Goal: Task Accomplishment & Management: Complete application form

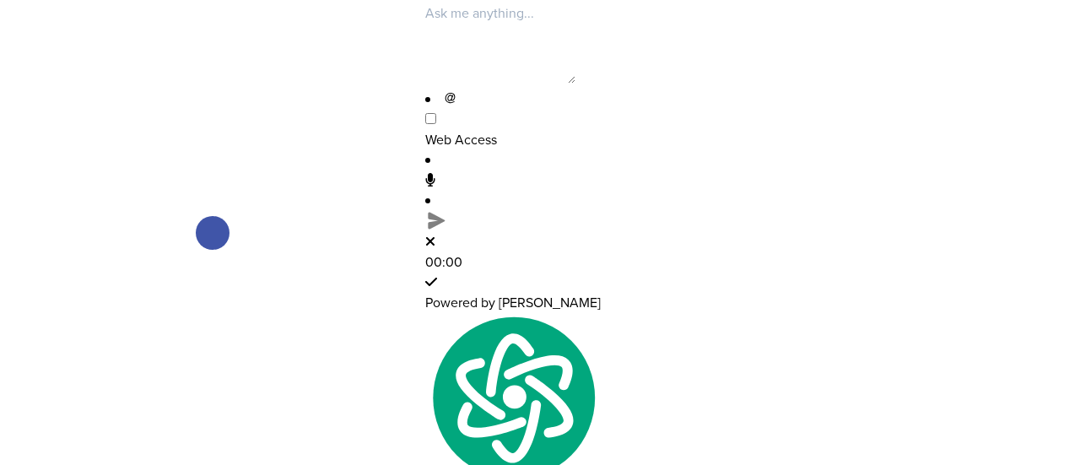
scroll to position [85, 0]
drag, startPoint x: 494, startPoint y: 256, endPoint x: 334, endPoint y: 155, distance: 188.5
click at [334, 155] on div at bounding box center [212, 232] width 425 height 465
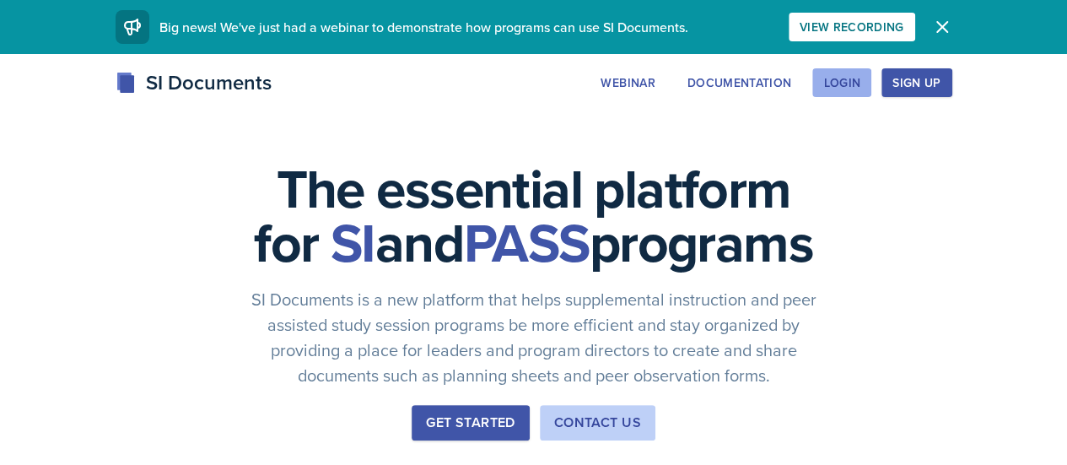
click at [872, 72] on button "Login" at bounding box center [842, 82] width 59 height 29
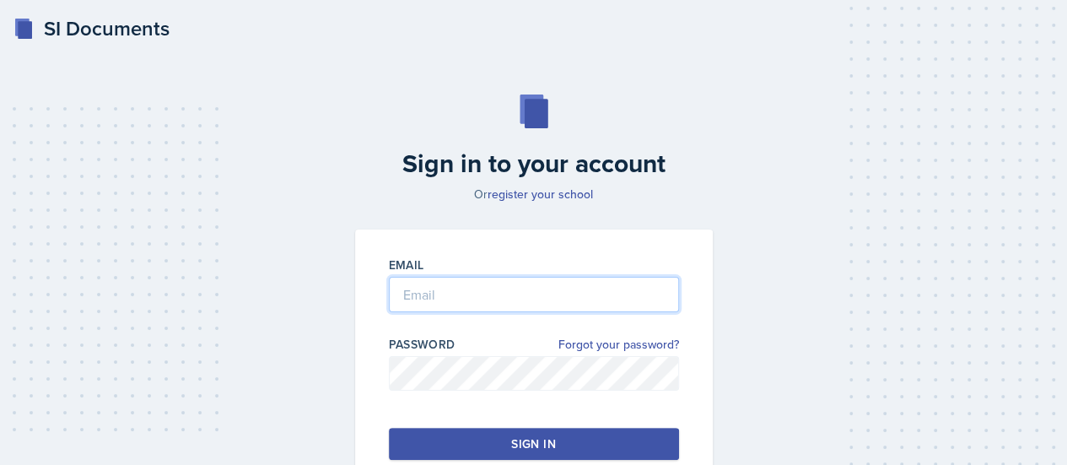
click at [589, 310] on input "email" at bounding box center [534, 294] width 290 height 35
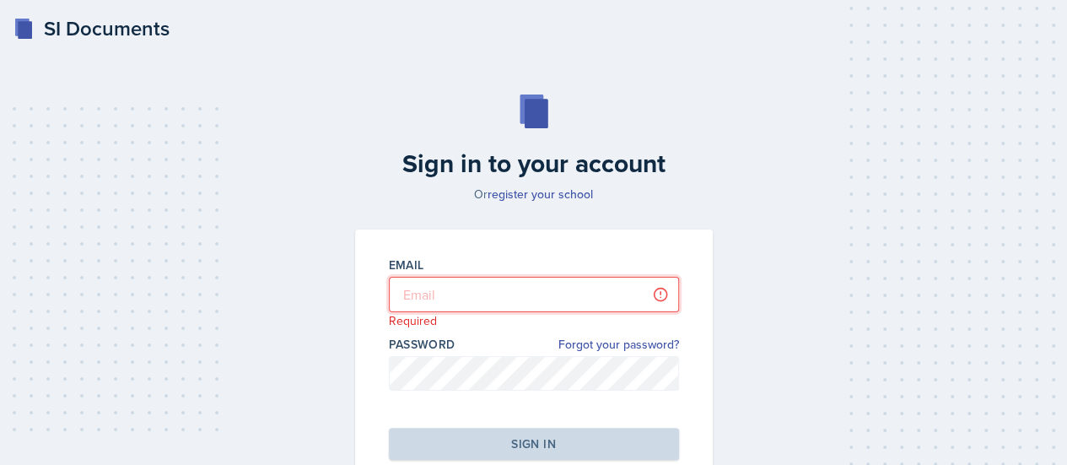
type input "[EMAIL_ADDRESS][DOMAIN_NAME]"
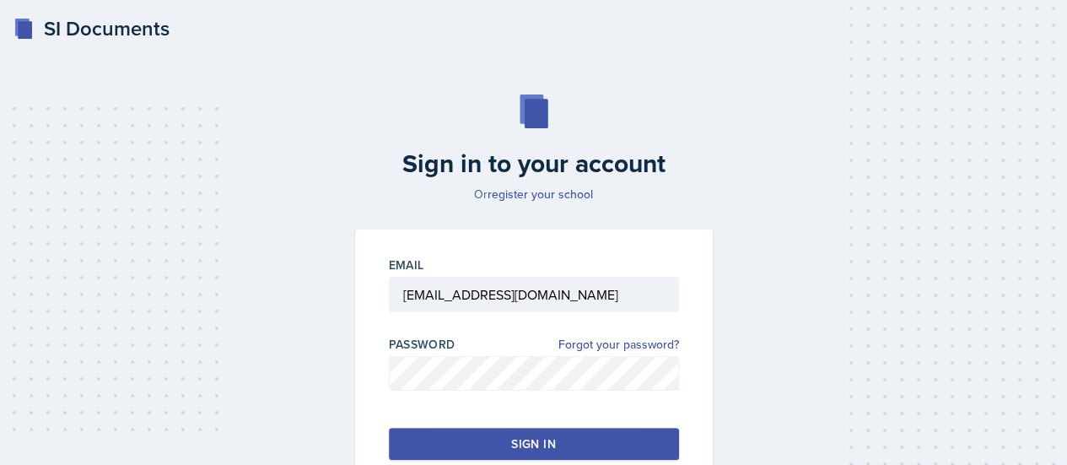
click at [489, 446] on button "Sign in" at bounding box center [534, 444] width 290 height 32
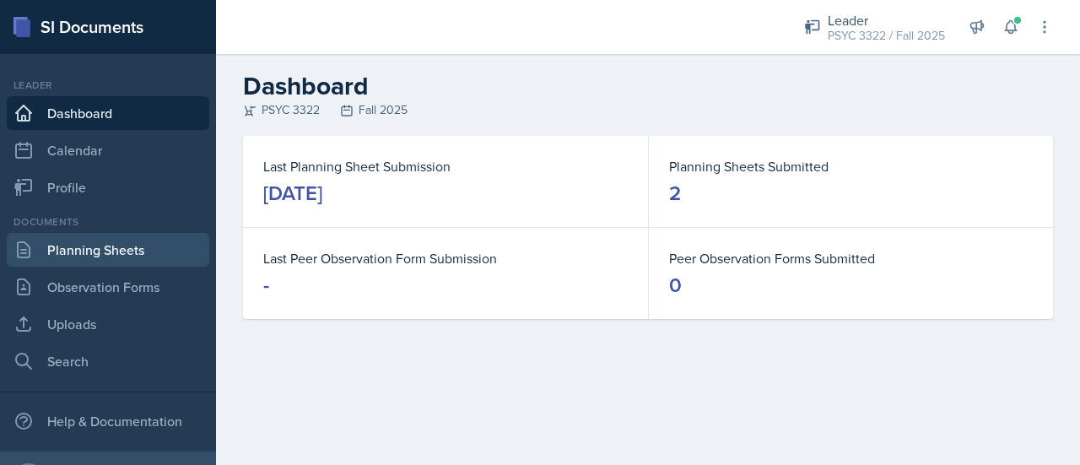
click at [123, 240] on link "Planning Sheets" at bounding box center [108, 250] width 203 height 34
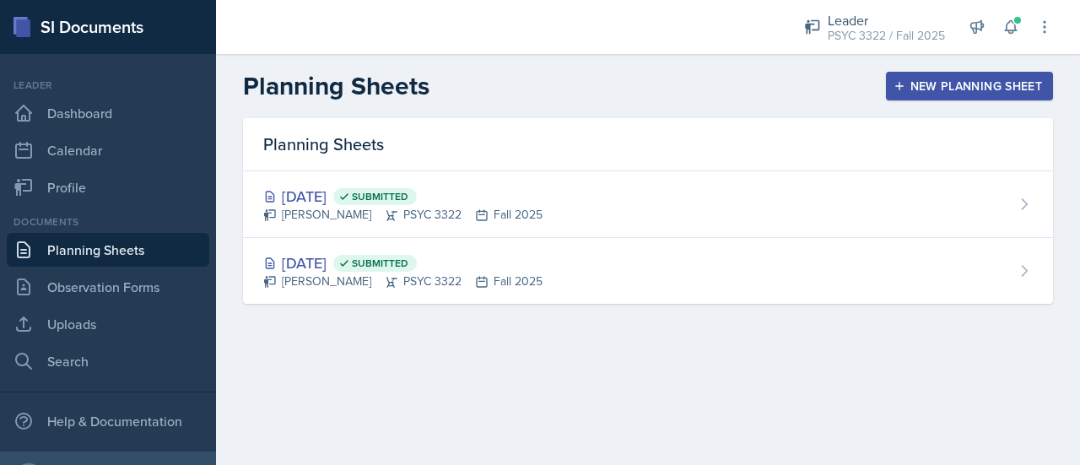
click at [965, 92] on div "New Planning Sheet" at bounding box center [969, 86] width 145 height 14
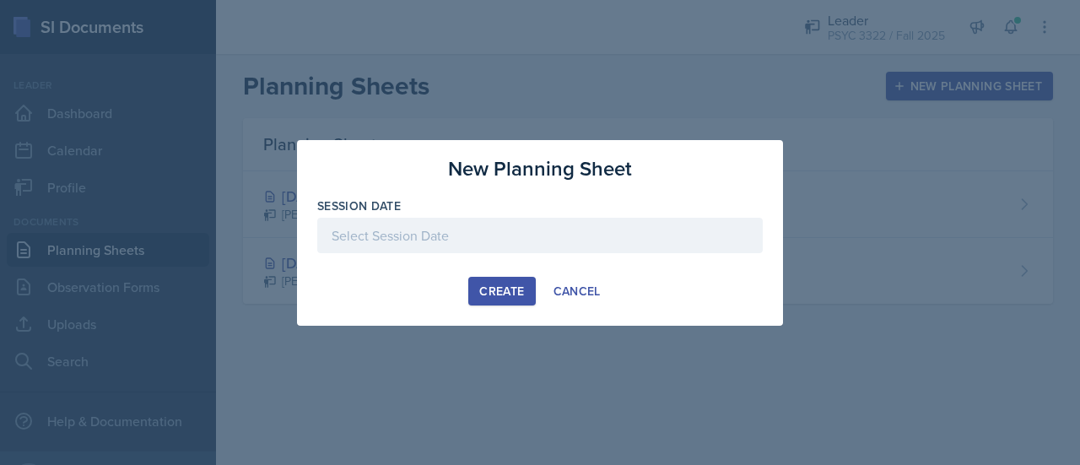
click at [474, 242] on div at bounding box center [540, 235] width 446 height 35
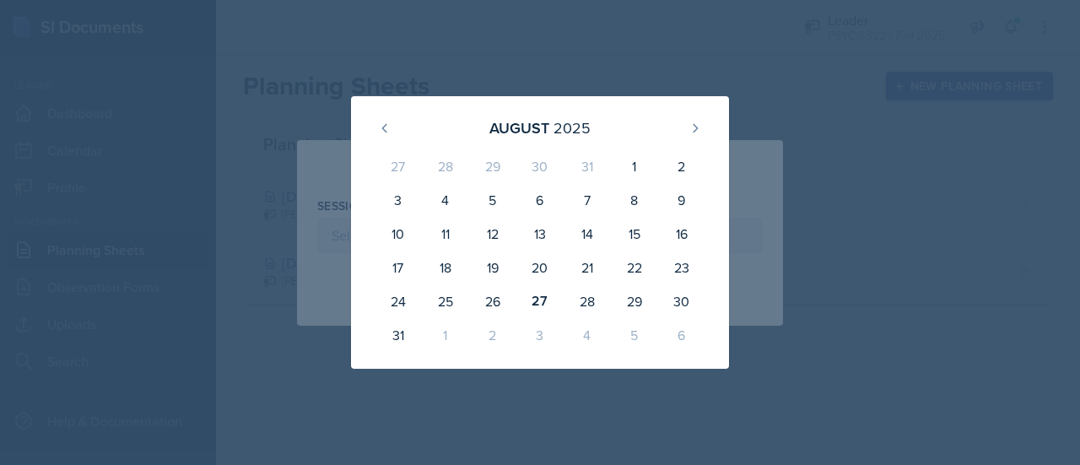
click at [494, 338] on div "2" at bounding box center [492, 335] width 47 height 34
click at [694, 125] on icon at bounding box center [696, 128] width 4 height 8
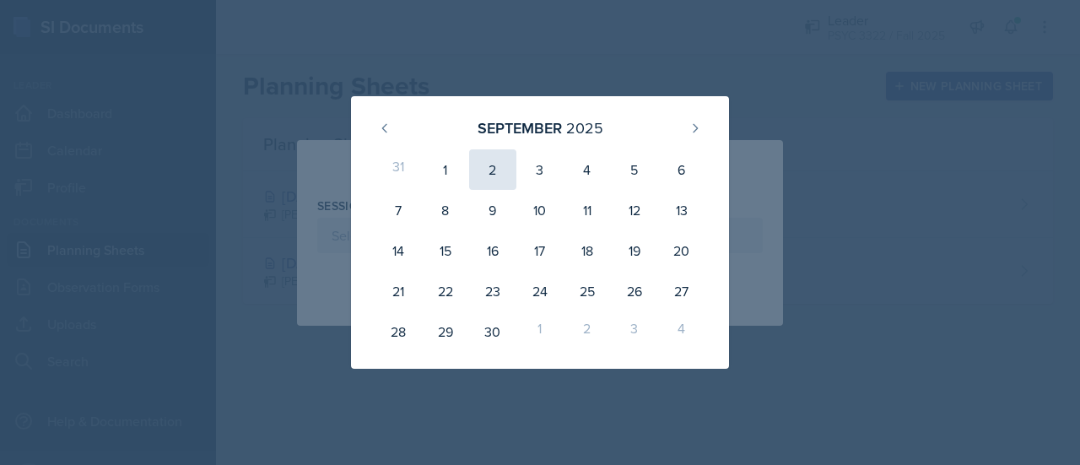
click at [489, 170] on div "2" at bounding box center [492, 169] width 47 height 41
type input "[DATE]"
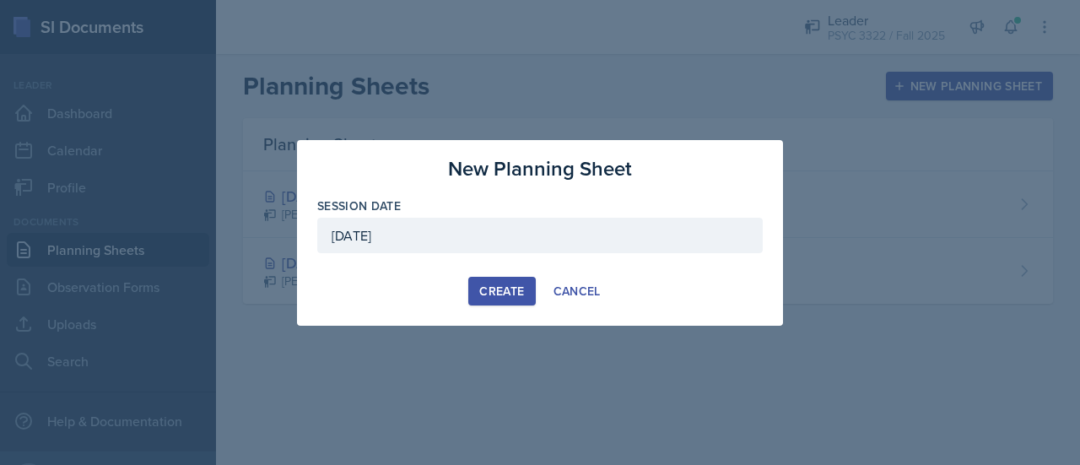
click at [502, 304] on button "Create" at bounding box center [501, 291] width 67 height 29
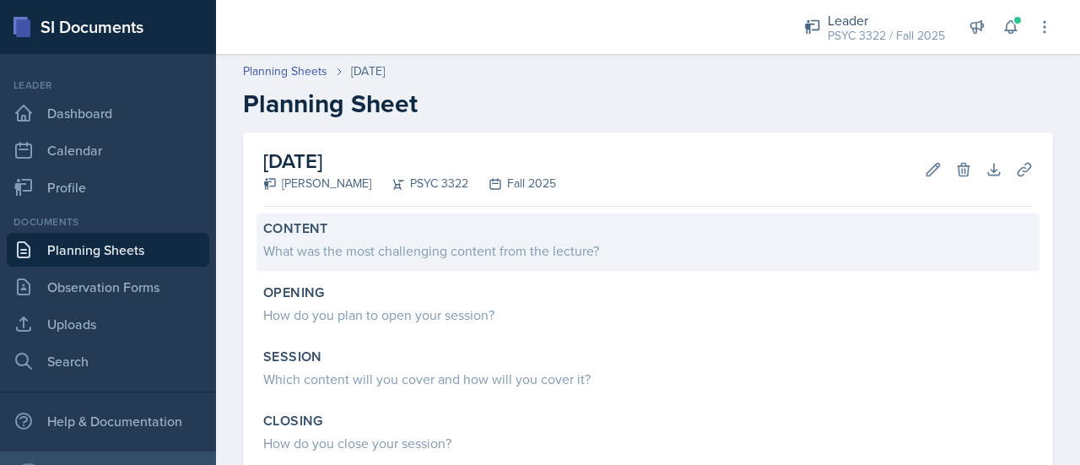
click at [456, 257] on div "What was the most challenging content from the lecture?" at bounding box center [648, 250] width 770 height 20
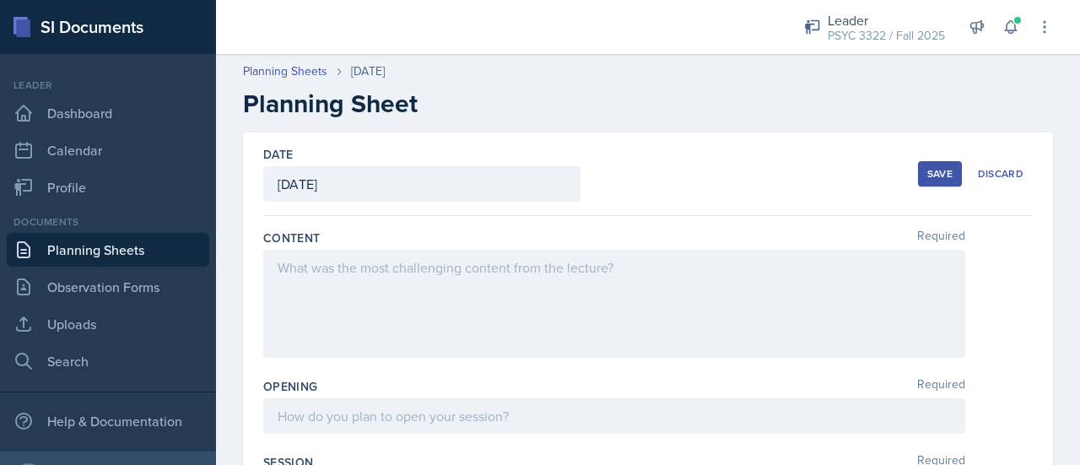
click at [537, 267] on div at bounding box center [614, 304] width 702 height 108
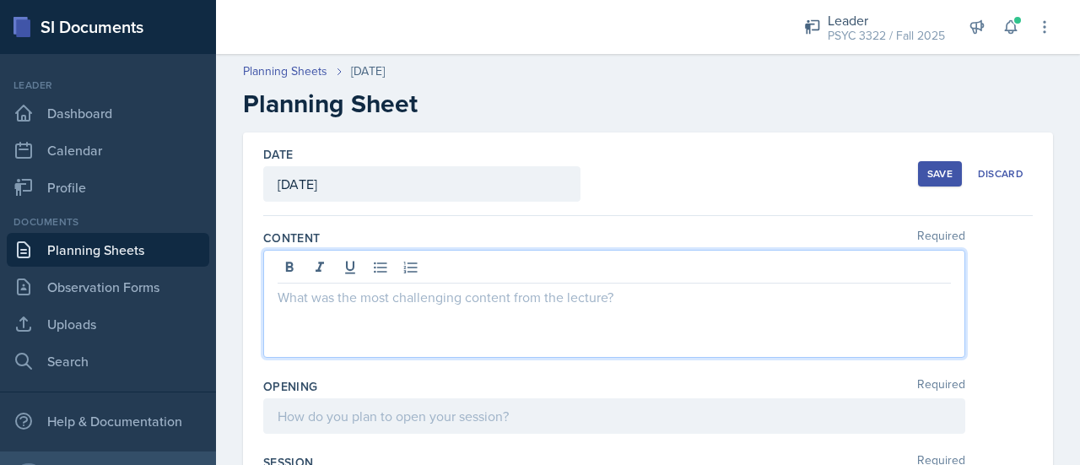
click at [629, 338] on div at bounding box center [614, 304] width 702 height 108
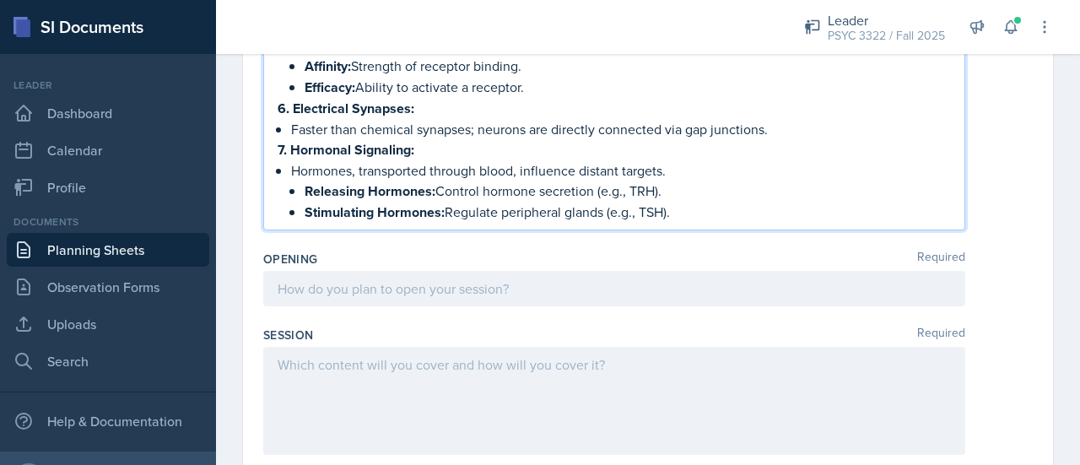
click at [359, 278] on p at bounding box center [614, 288] width 673 height 20
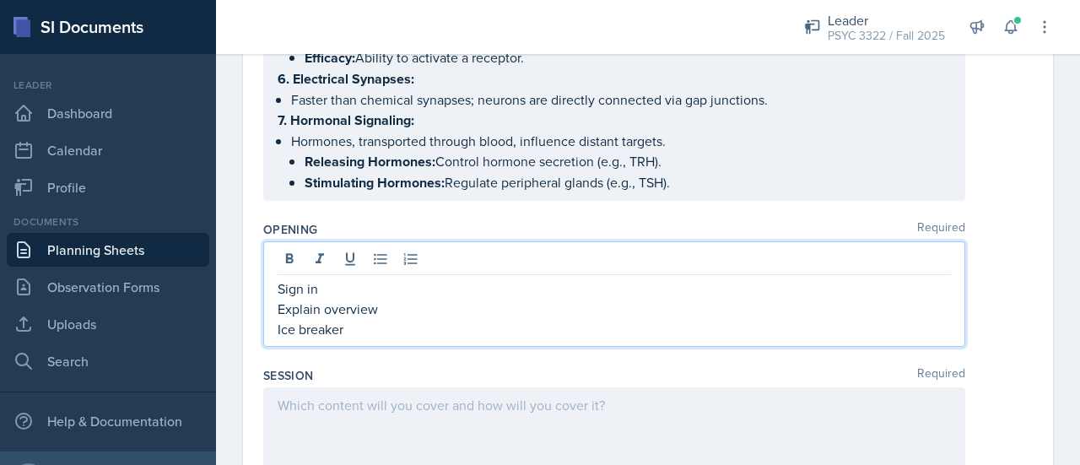
click at [376, 387] on div at bounding box center [614, 441] width 702 height 108
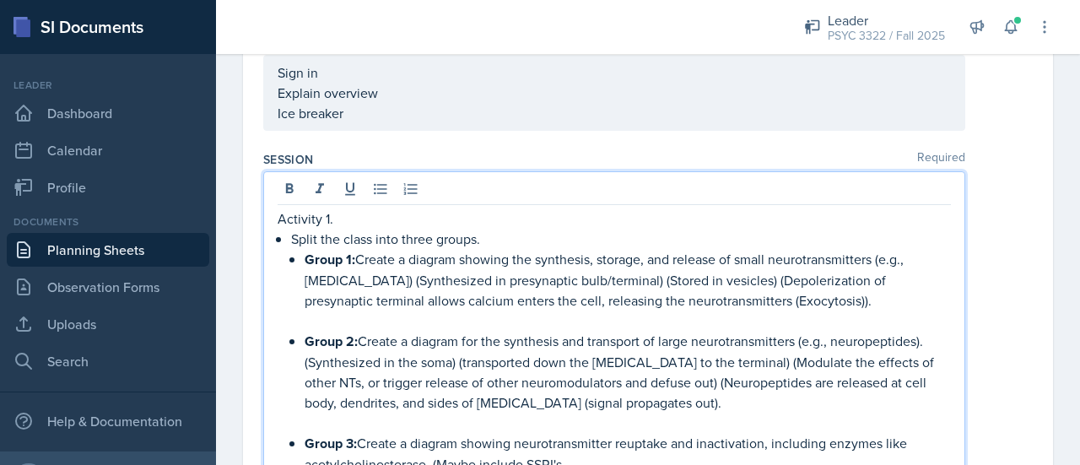
scroll to position [918, 0]
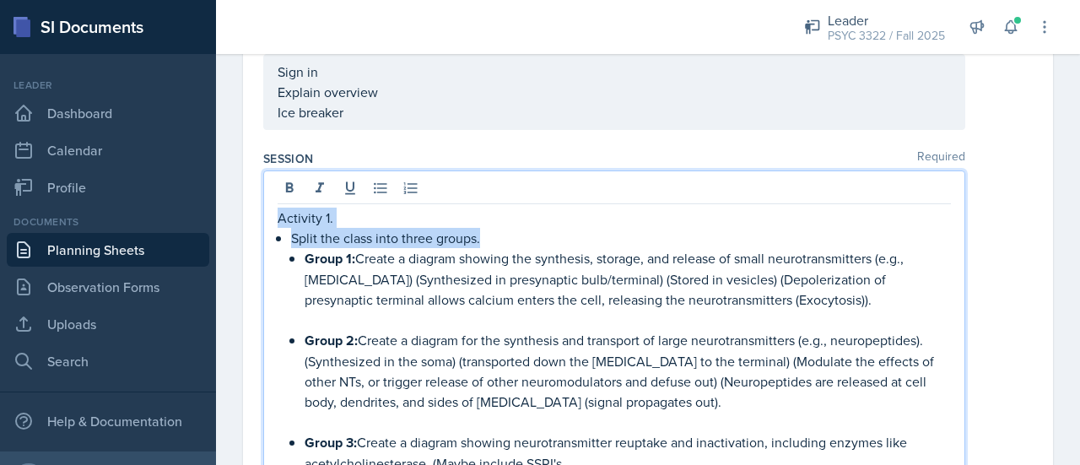
drag, startPoint x: 498, startPoint y: 215, endPoint x: 272, endPoint y: 171, distance: 230.4
type textarea "Activity 1. Split the class into three groups."
click at [272, 171] on div "Activity 1. Split the class into three groups. Group 1: Create a diagram showin…" at bounding box center [614, 366] width 702 height 392
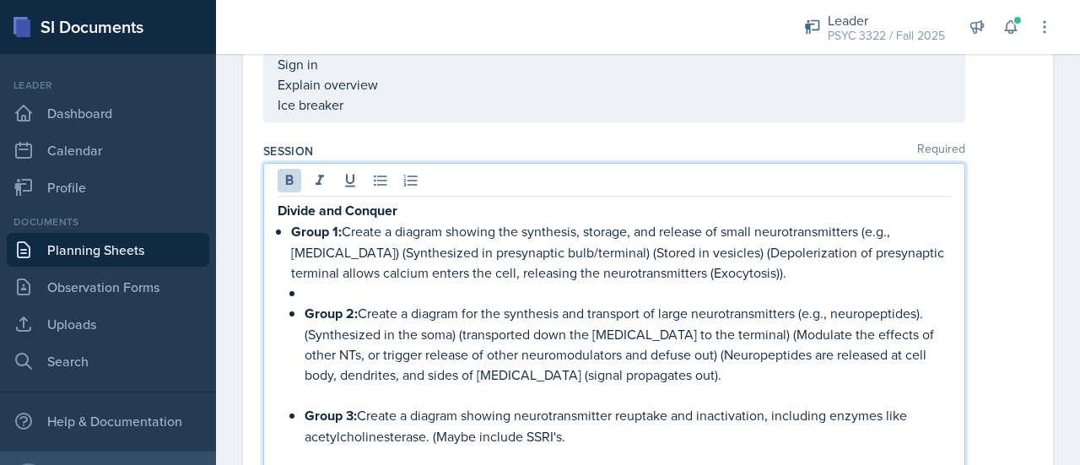
scroll to position [935, 0]
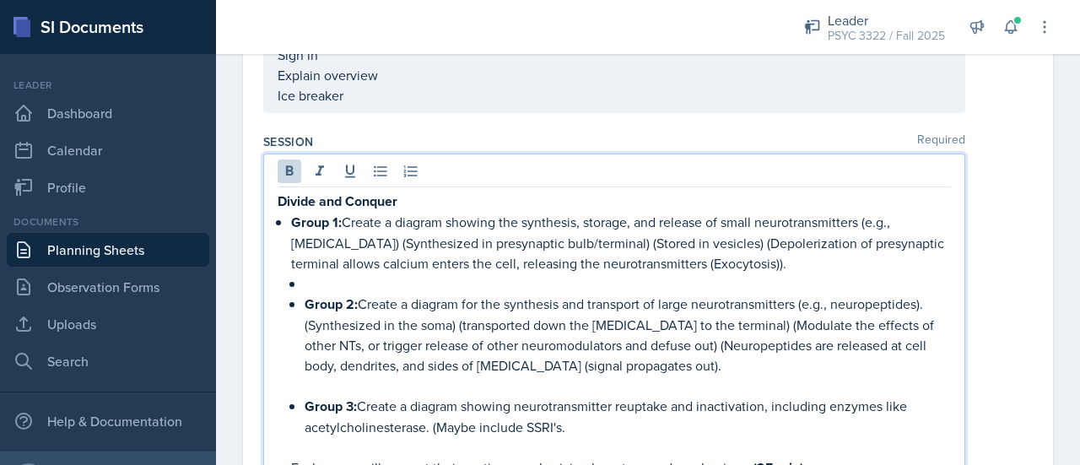
click at [317, 294] on strong "Group 2:" at bounding box center [331, 303] width 53 height 19
click at [317, 273] on p at bounding box center [628, 283] width 646 height 20
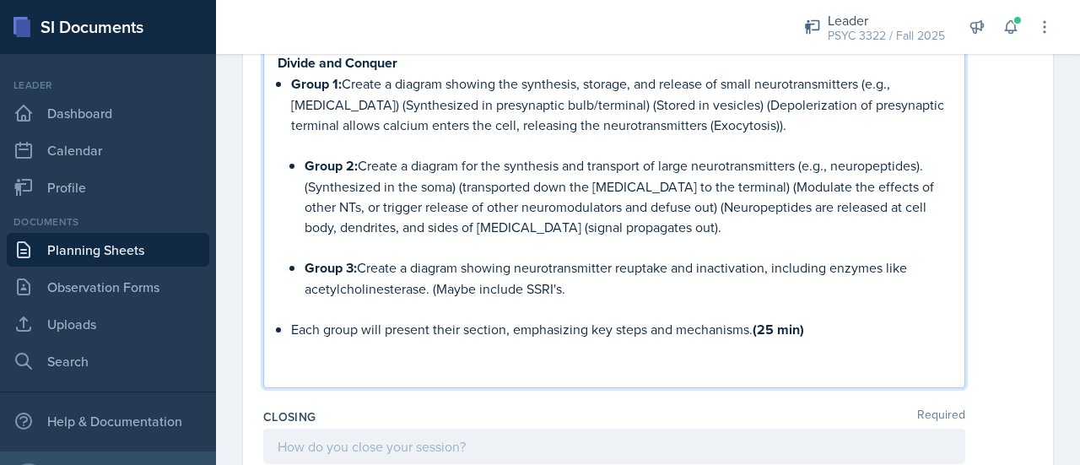
scroll to position [1083, 0]
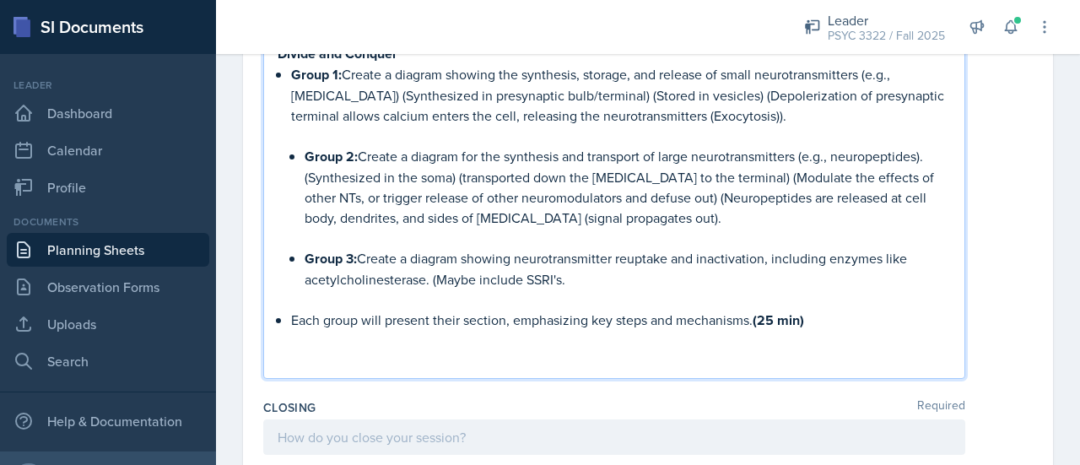
click at [763, 351] on p at bounding box center [614, 361] width 673 height 20
click at [678, 331] on p at bounding box center [614, 341] width 673 height 20
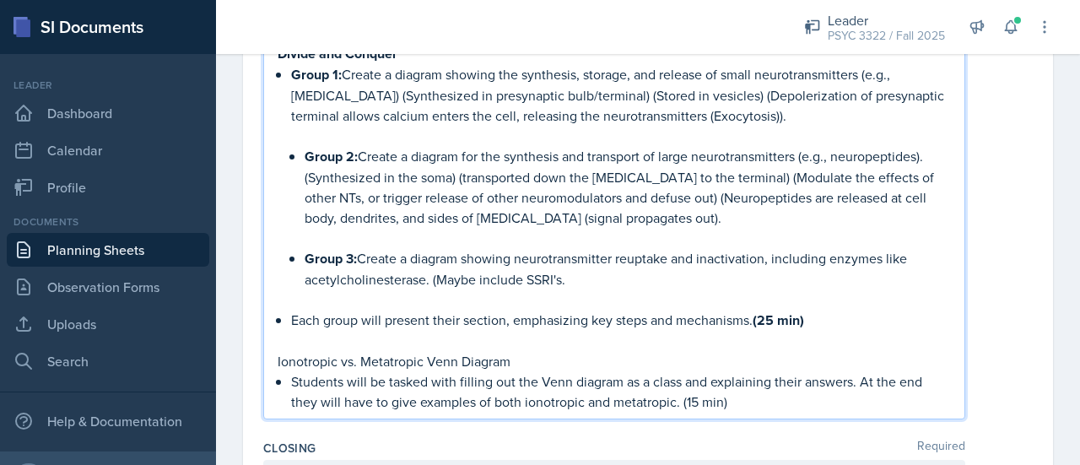
click at [336, 331] on p at bounding box center [614, 341] width 673 height 20
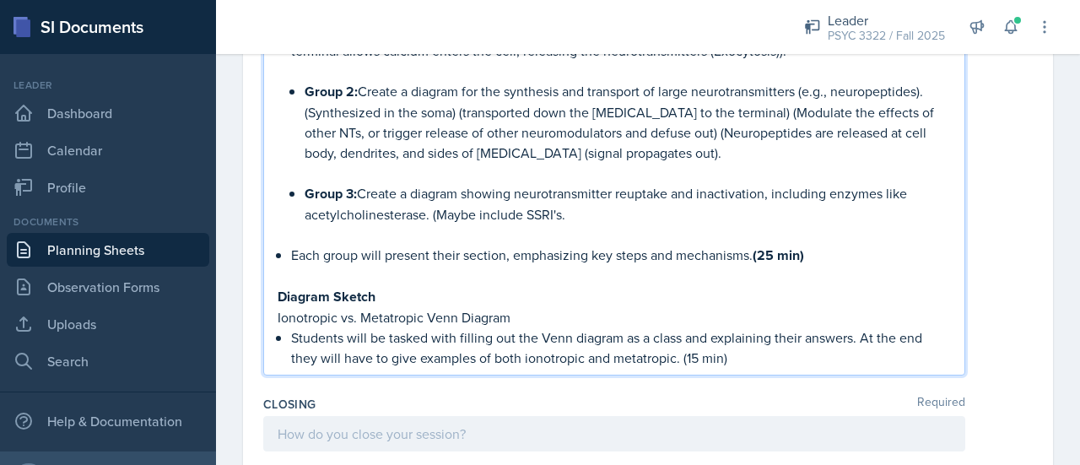
scroll to position [1148, 0]
click at [766, 327] on p "Students will be tasked with filling out the Venn diagram as a class and explai…" at bounding box center [621, 347] width 660 height 41
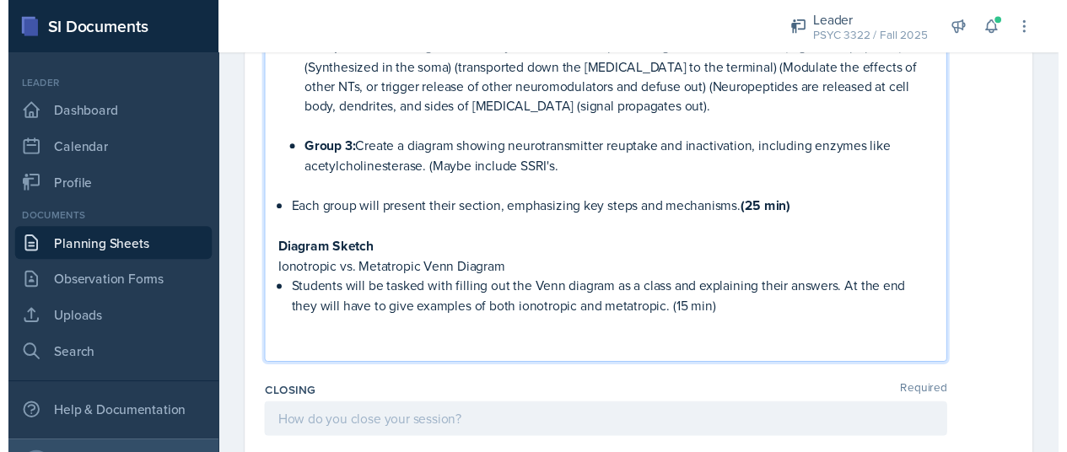
scroll to position [1192, 0]
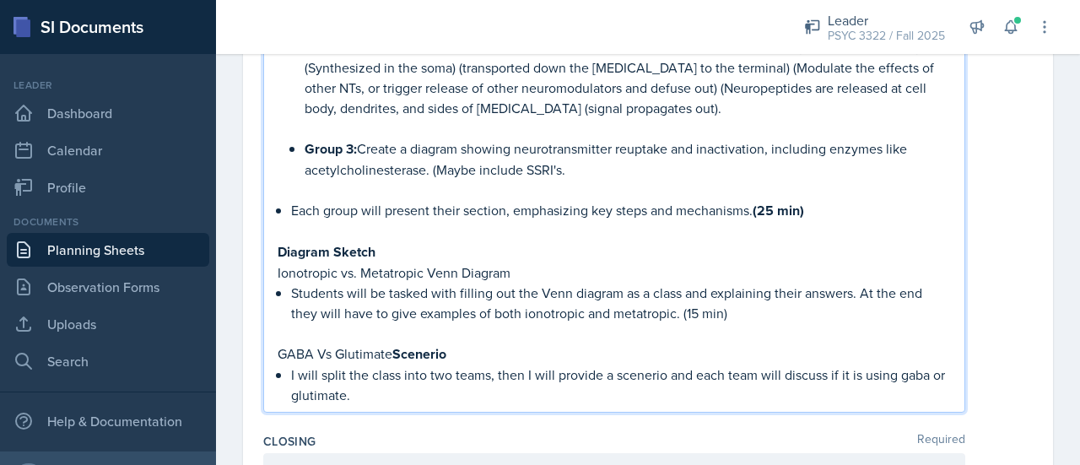
click at [0, 0] on span "scenario," at bounding box center [0, 0] width 0 height 0
click at [0, 0] on span "glutamate." at bounding box center [0, 0] width 0 height 0
click at [0, 0] on div "GABA" at bounding box center [0, 0] width 0 height 0
click at [491, 375] on div "Divide and Conquer Group 1: Create a diagram showing the synthesis, storage, an…" at bounding box center [614, 154] width 702 height 516
click at [458, 365] on p "I will split the class into two teams, then I will provide a scenario, and each…" at bounding box center [621, 385] width 660 height 41
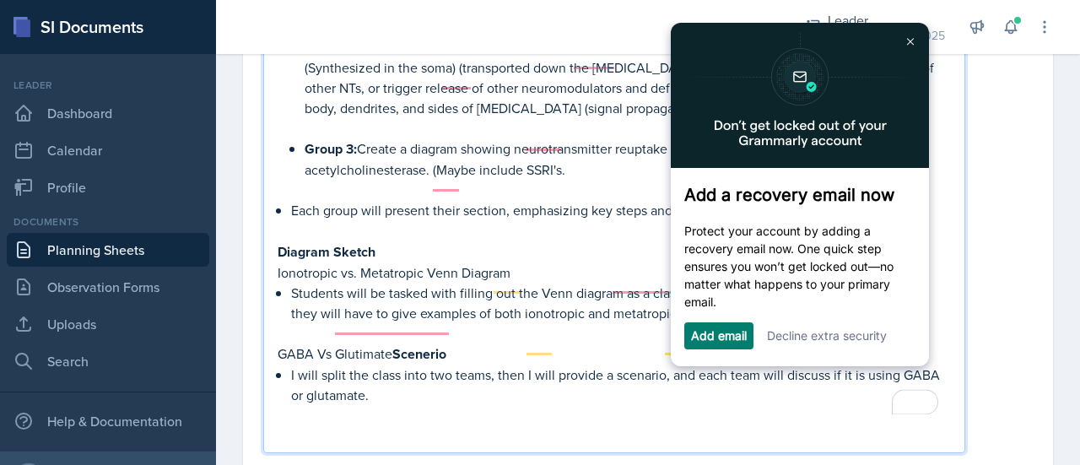
scroll to position [0, 0]
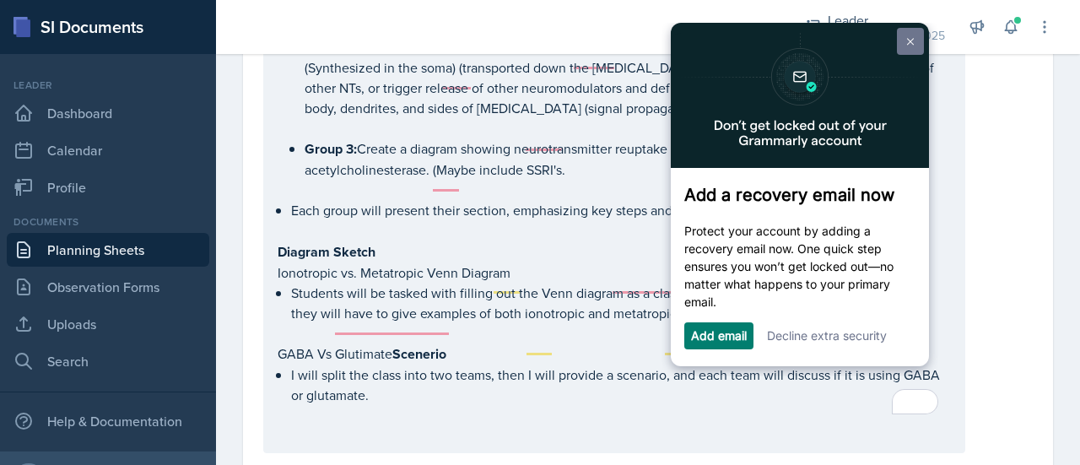
click at [921, 39] on link at bounding box center [910, 41] width 27 height 27
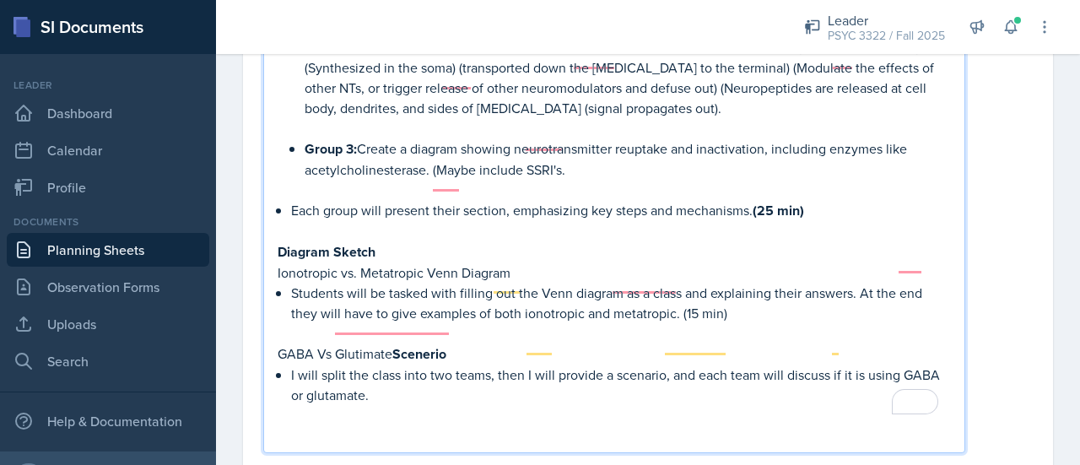
click at [366, 425] on p "To enrich screen reader interactions, please activate Accessibility in Grammarl…" at bounding box center [614, 435] width 673 height 20
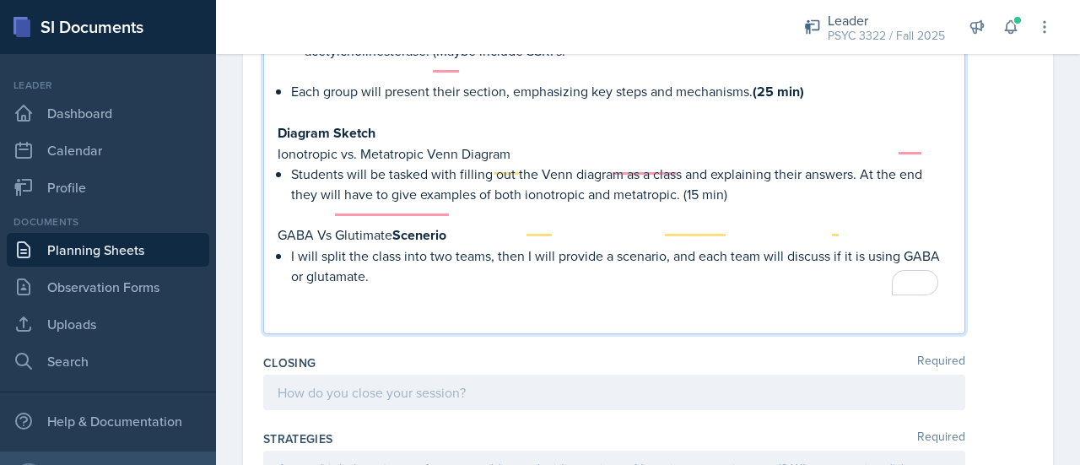
scroll to position [1326, 0]
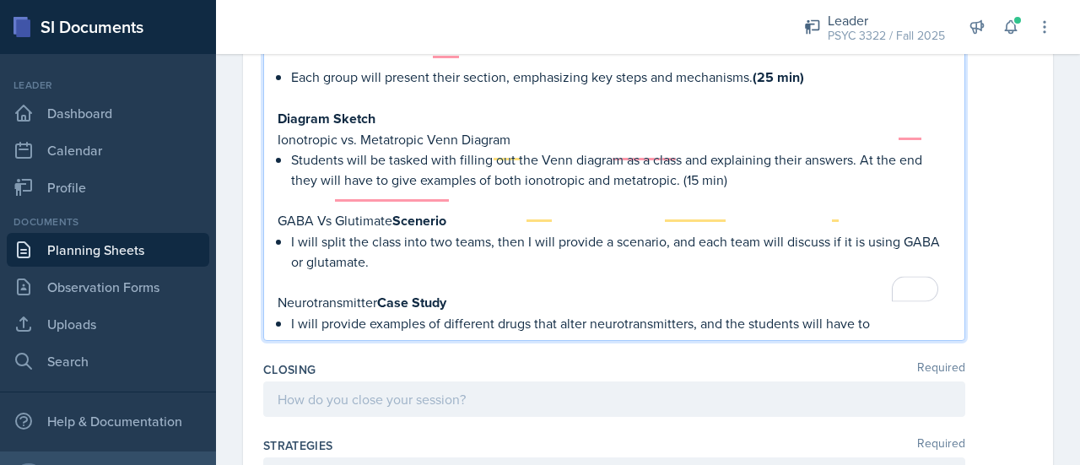
click at [866, 313] on p "I will provide examples of different drugs that alter neurotransmitters, and th…" at bounding box center [621, 323] width 660 height 20
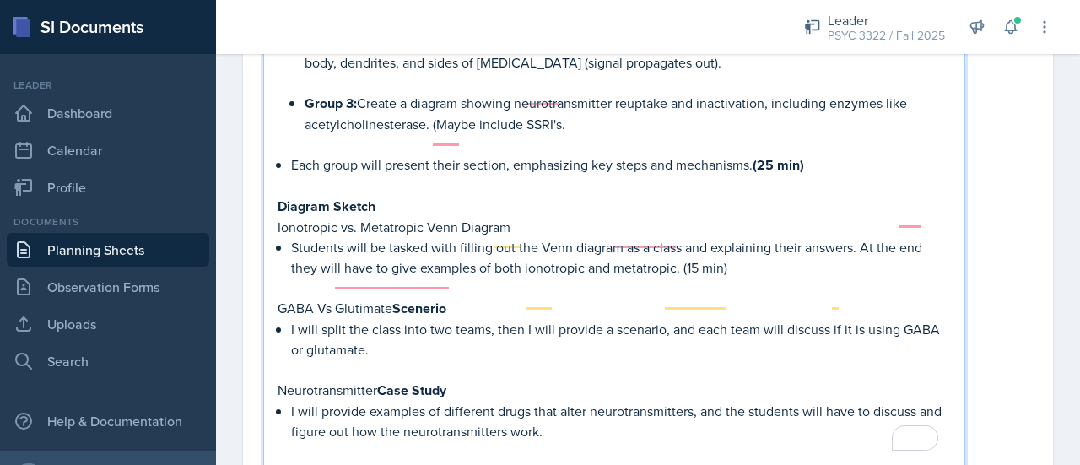
scroll to position [1239, 0]
click at [547, 322] on p "I will split the class into two teams, then I will provide a scenario, and each…" at bounding box center [621, 338] width 660 height 41
click at [598, 404] on p "I will provide examples of different drugs that alter neurotransmitters, and th…" at bounding box center [621, 420] width 660 height 41
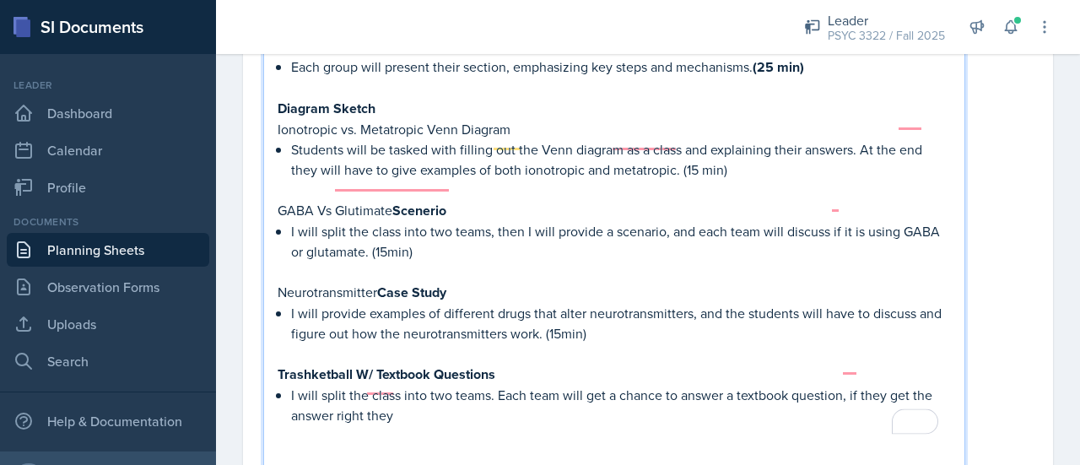
click at [602, 385] on p "I will split the class into two teams. Each team will get a chance to answer a …" at bounding box center [621, 405] width 660 height 41
drag, startPoint x: 735, startPoint y: 365, endPoint x: 582, endPoint y: 357, distance: 153.0
click at [582, 385] on p "I will split the class into two teams. Each team will get a chance to answer a …" at bounding box center [621, 405] width 660 height 41
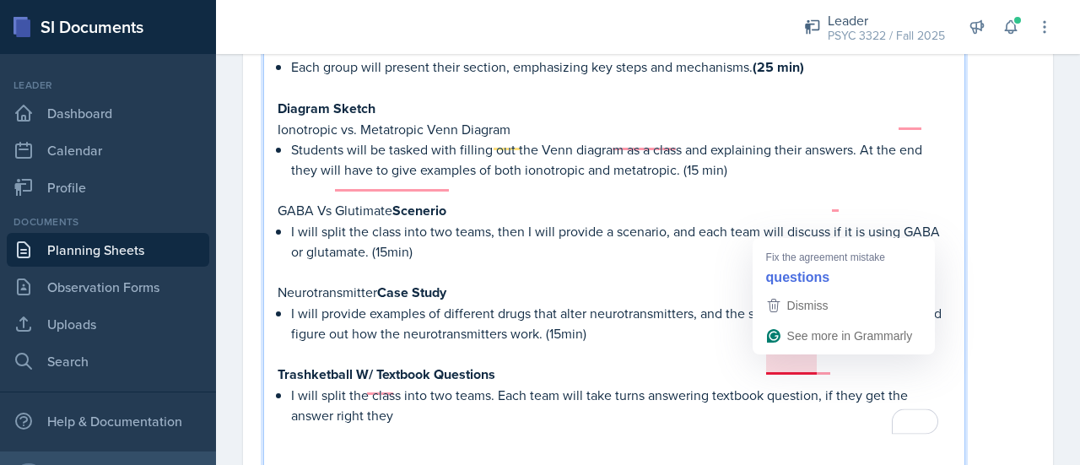
click at [817, 385] on p "I will split the class into two teams. Each team will take turns answering text…" at bounding box center [621, 405] width 660 height 41
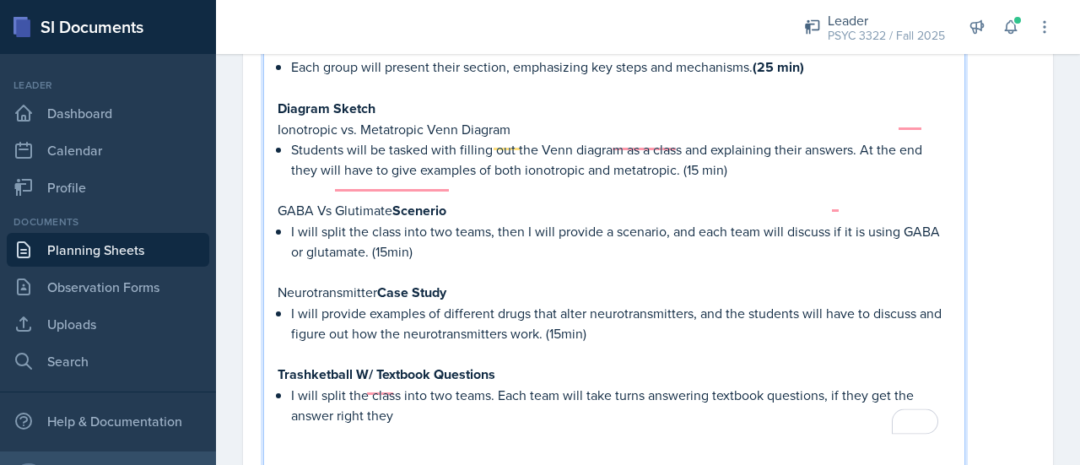
click at [578, 385] on p "I will split the class into two teams. Each team will take turns answering text…" at bounding box center [621, 405] width 660 height 41
click at [486, 425] on p "To enrich screen reader interactions, please activate Accessibility in Grammarl…" at bounding box center [614, 435] width 673 height 20
click at [421, 425] on p "To enrich screen reader interactions, please activate Accessibility in Grammarl…" at bounding box center [614, 435] width 673 height 20
click at [430, 389] on p "I will split the class into two teams. Each team will take turns answering text…" at bounding box center [621, 405] width 660 height 41
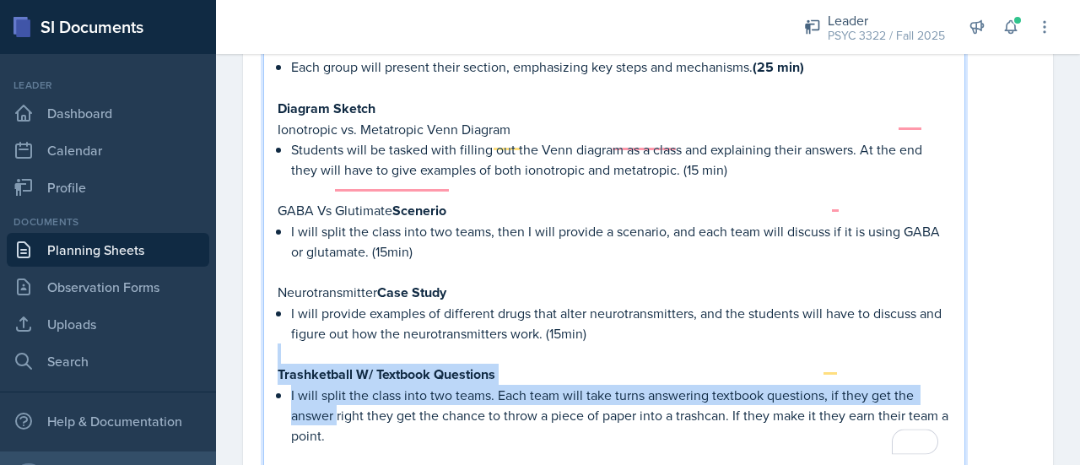
drag, startPoint x: 338, startPoint y: 381, endPoint x: 388, endPoint y: 318, distance: 80.4
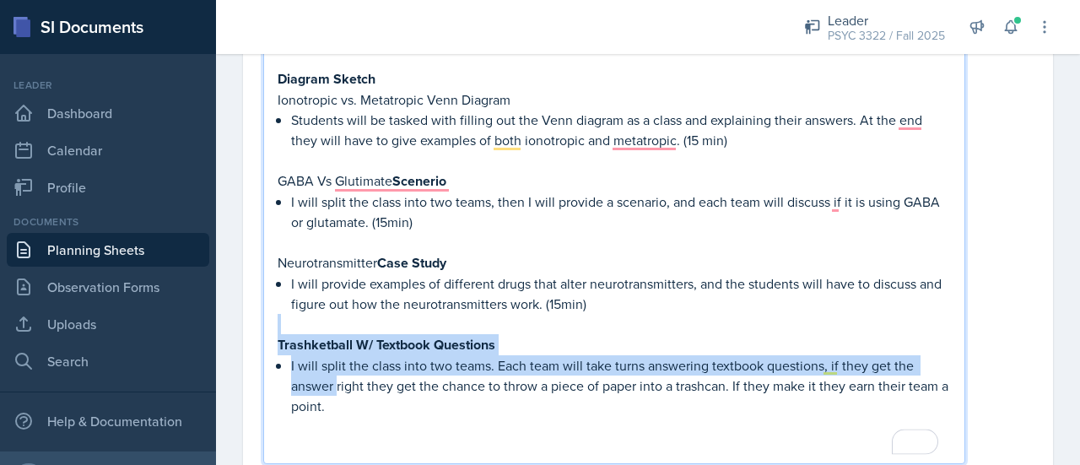
scroll to position [1306, 0]
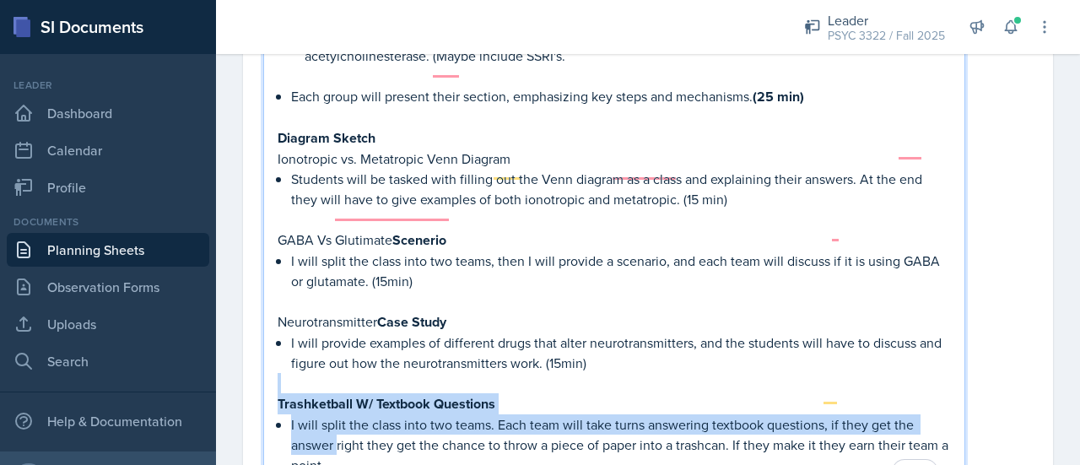
click at [795, 414] on p "I will split the class into two teams. Each team will take turns answering text…" at bounding box center [621, 444] width 660 height 61
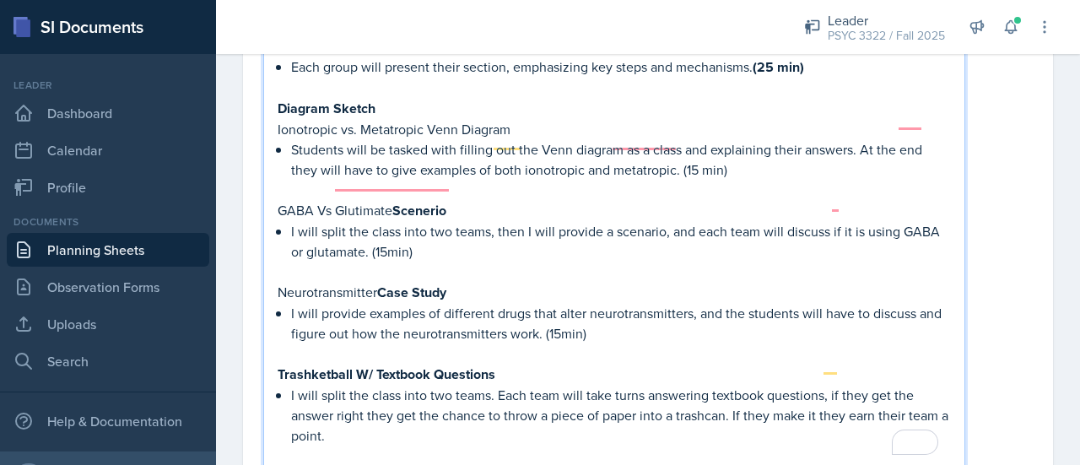
click at [0, 0] on span "questions;" at bounding box center [0, 0] width 0 height 0
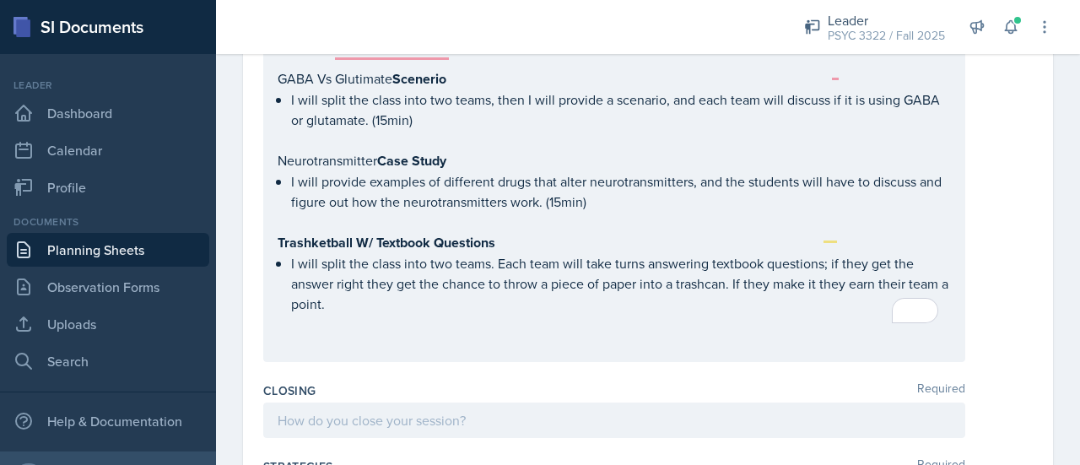
scroll to position [1472, 0]
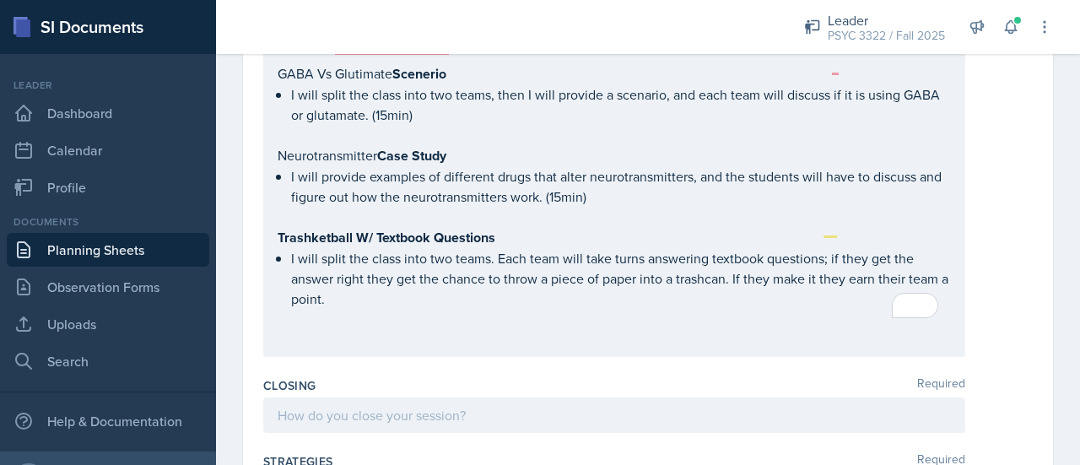
click at [0, 0] on span "Add Punctuation" at bounding box center [0, 0] width 0 height 0
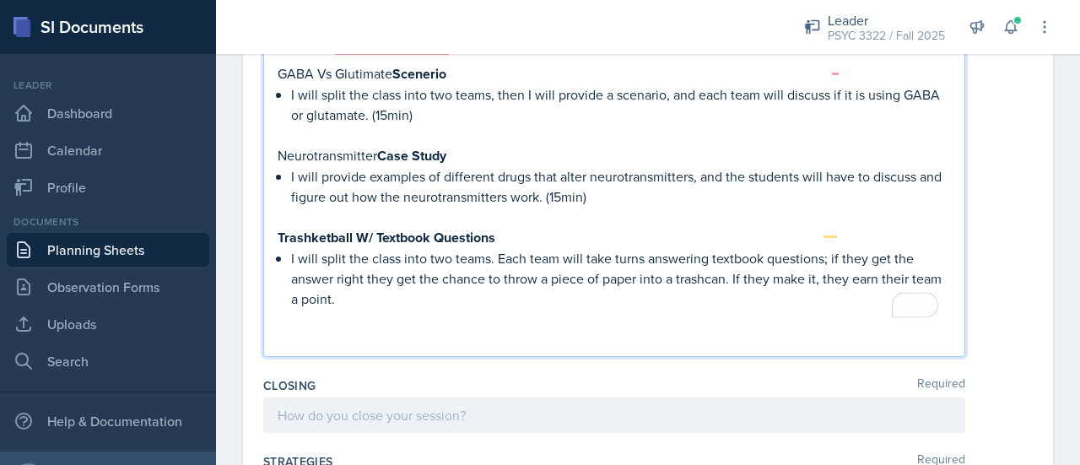
click at [511, 273] on p "I will split the class into two teams. Each team will take turns answering text…" at bounding box center [621, 278] width 660 height 61
click at [395, 273] on p "I will split the class into two teams. Each team will take turns answering text…" at bounding box center [621, 278] width 660 height 61
click at [329, 274] on p "I will split the class into two teams. Each team will take turns answering text…" at bounding box center [621, 278] width 660 height 61
click at [395, 309] on p "To enrich screen reader interactions, please activate Accessibility in Grammarl…" at bounding box center [614, 319] width 673 height 20
click at [404, 309] on p "To enrich screen reader interactions, please activate Accessibility in Grammarl…" at bounding box center [614, 319] width 673 height 20
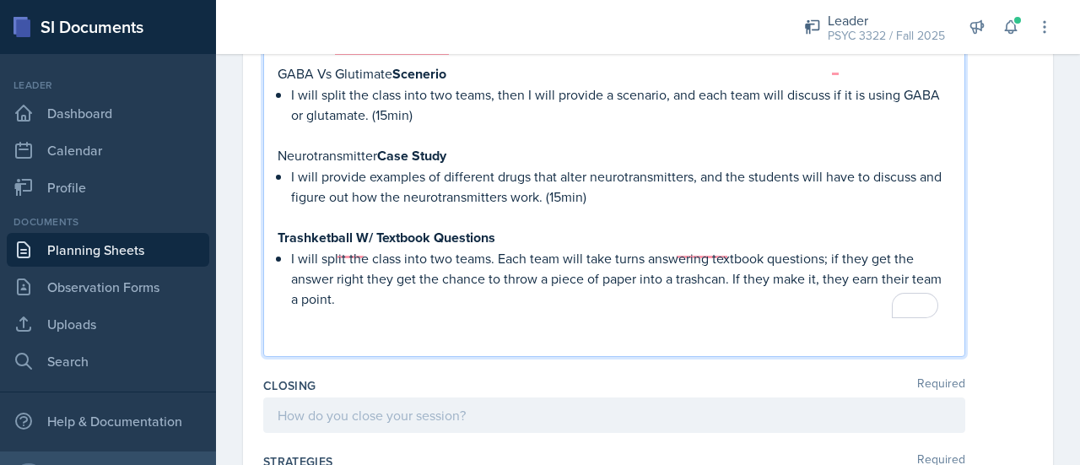
click at [405, 264] on p "I will split the class into two teams. Each team will take turns answering text…" at bounding box center [621, 278] width 660 height 61
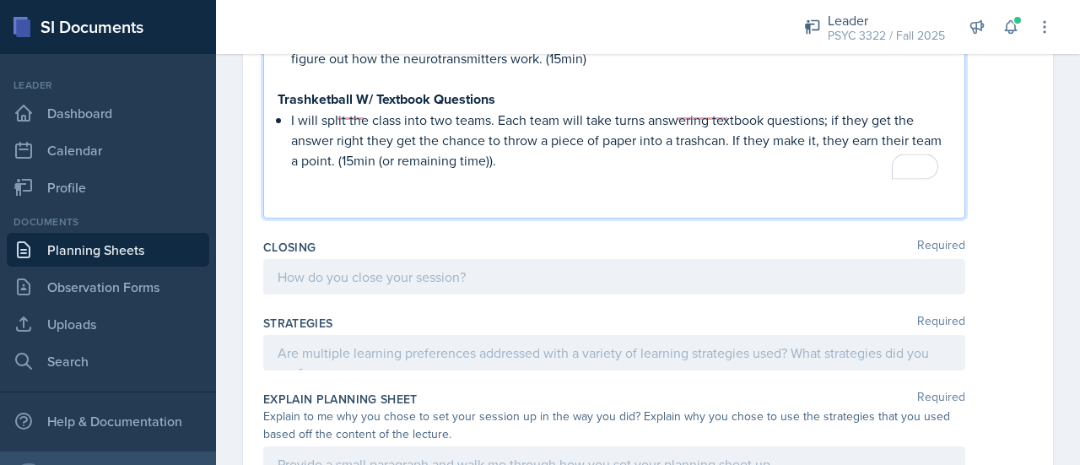
click at [408, 259] on div at bounding box center [614, 276] width 702 height 35
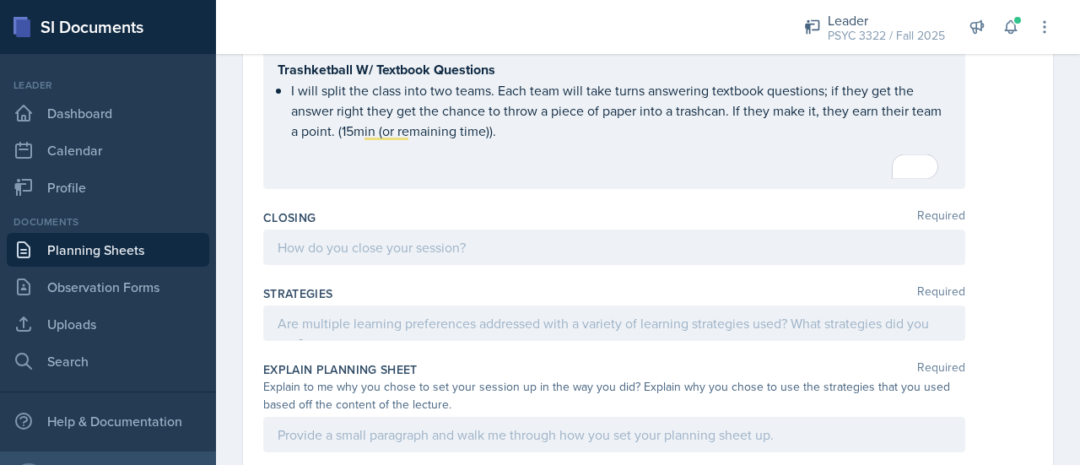
scroll to position [1611, 0]
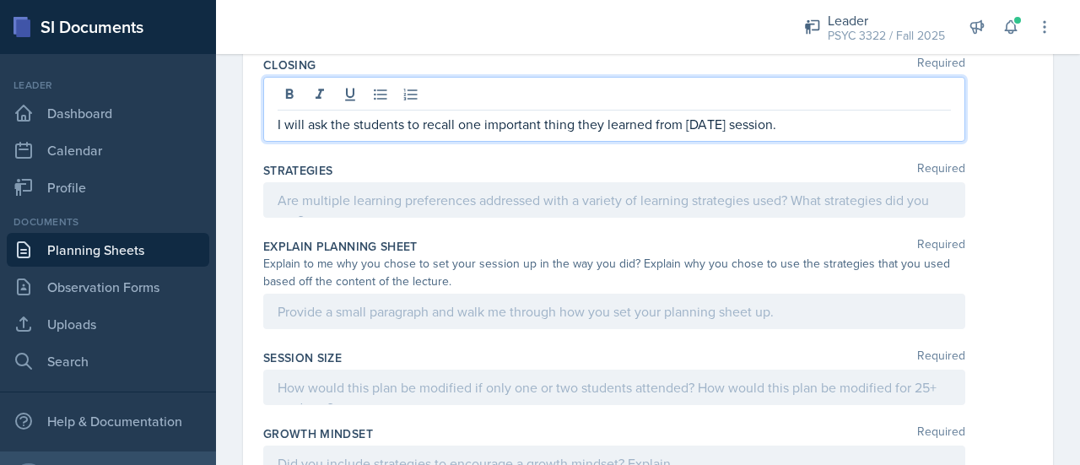
click at [391, 182] on div at bounding box center [614, 199] width 702 height 35
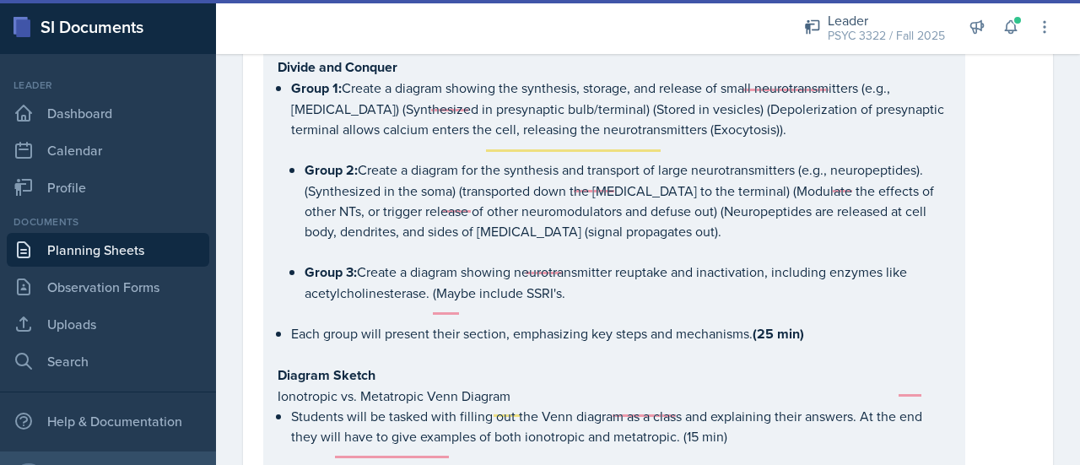
scroll to position [967, 0]
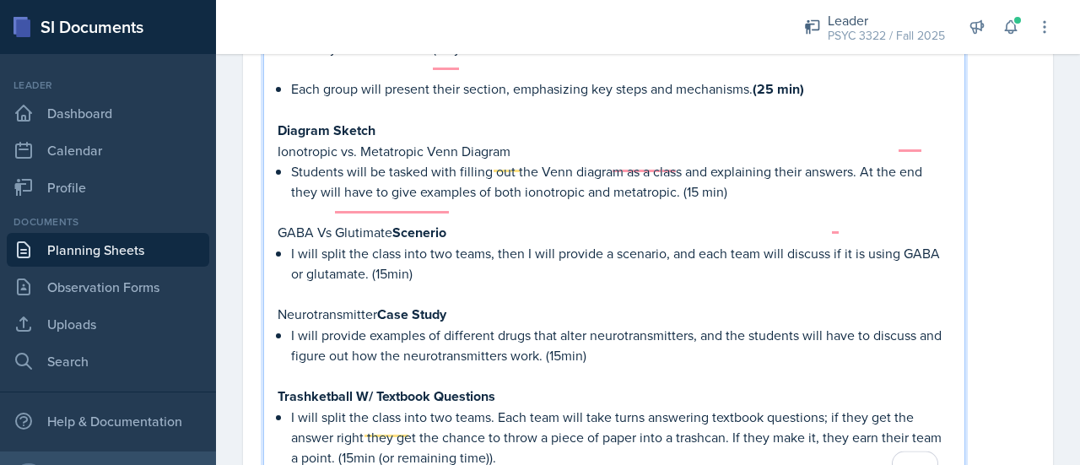
scroll to position [1317, 0]
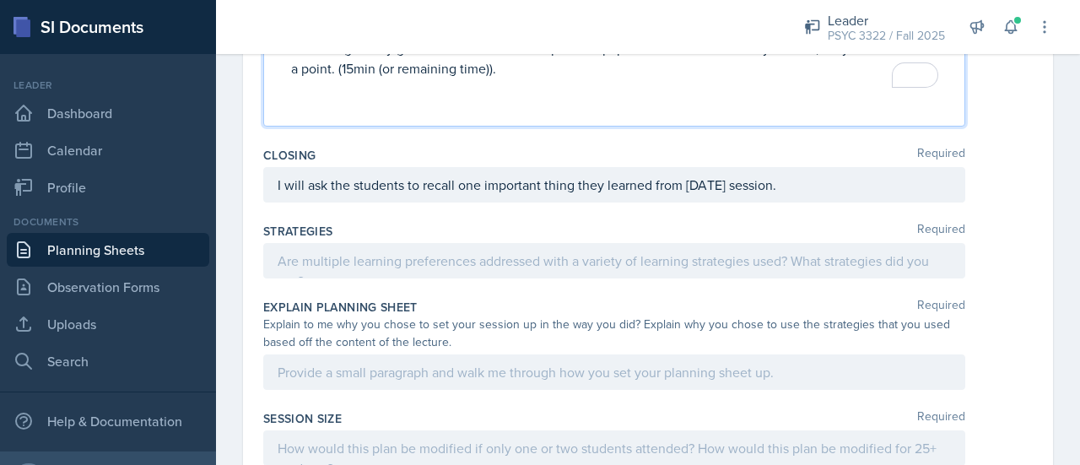
click at [377, 243] on div at bounding box center [614, 260] width 702 height 35
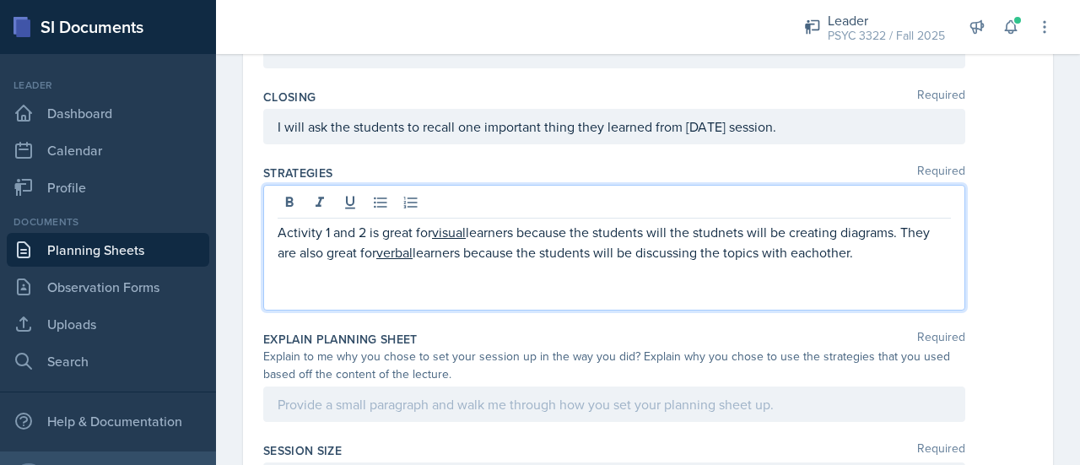
scroll to position [1737, 0]
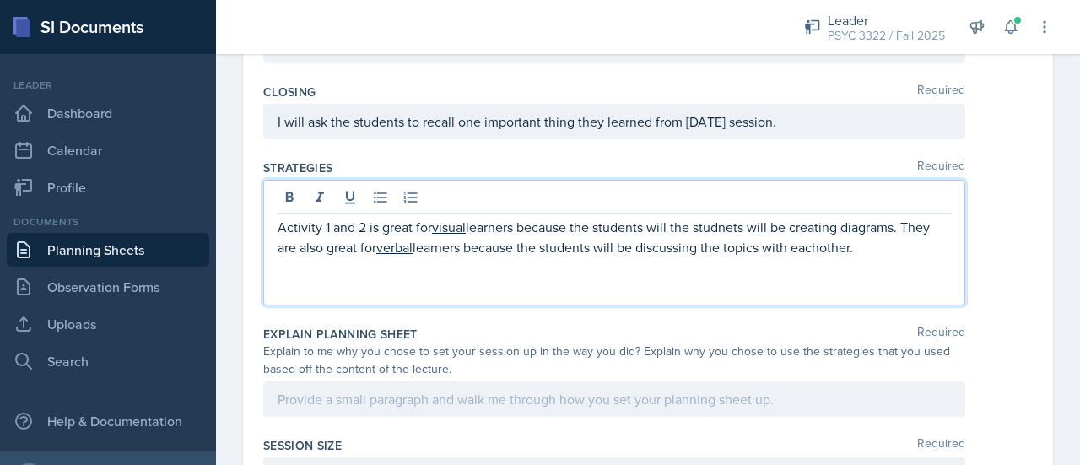
click at [749, 217] on p "Activity 1 and 2 is great for visual learners because the students will the stu…" at bounding box center [614, 237] width 673 height 41
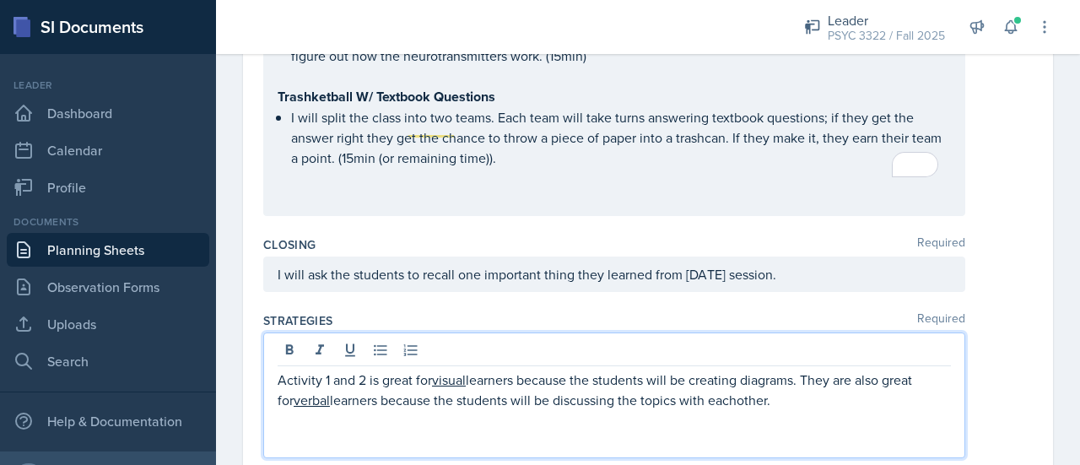
scroll to position [1585, 0]
click at [0, 0] on span "each other." at bounding box center [0, 0] width 0 height 0
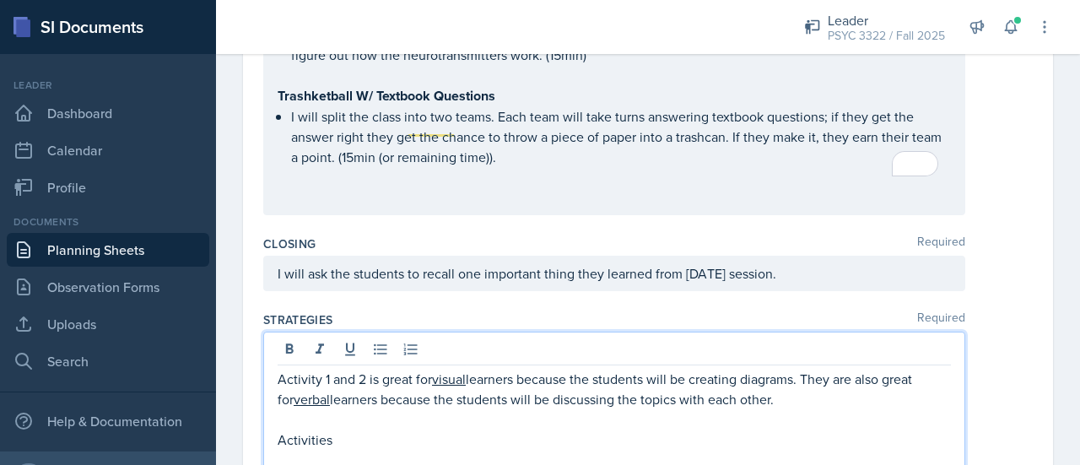
click at [319, 369] on p "Activity 1 and 2 is great for visual learners because the students will be crea…" at bounding box center [614, 389] width 673 height 41
click at [343, 429] on p "Activities" at bounding box center [614, 439] width 673 height 20
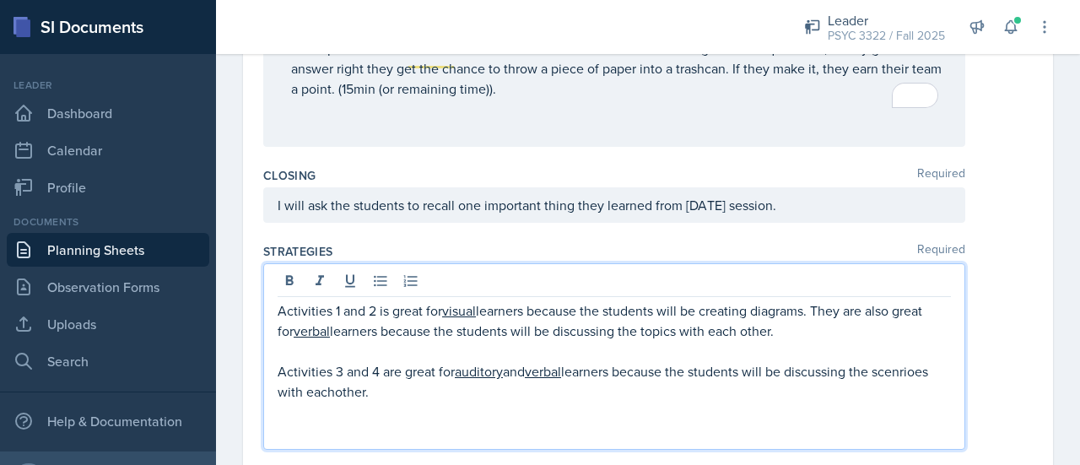
scroll to position [1654, 0]
click at [336, 360] on p "Activities 3 and 4 are great for auditory and verbal learners because the stude…" at bounding box center [614, 380] width 673 height 41
click at [0, 0] on div "scenarios with each other." at bounding box center [0, 0] width 0 height 0
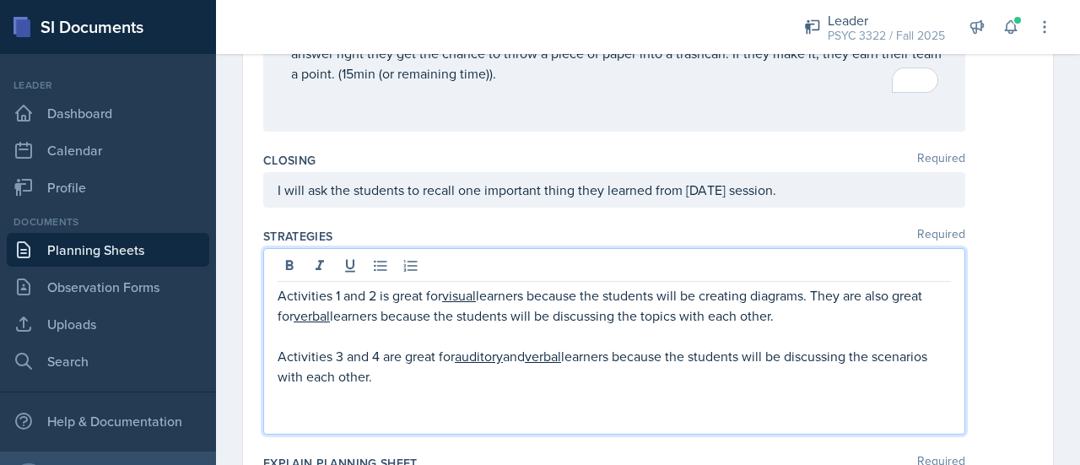
scroll to position [1669, 0]
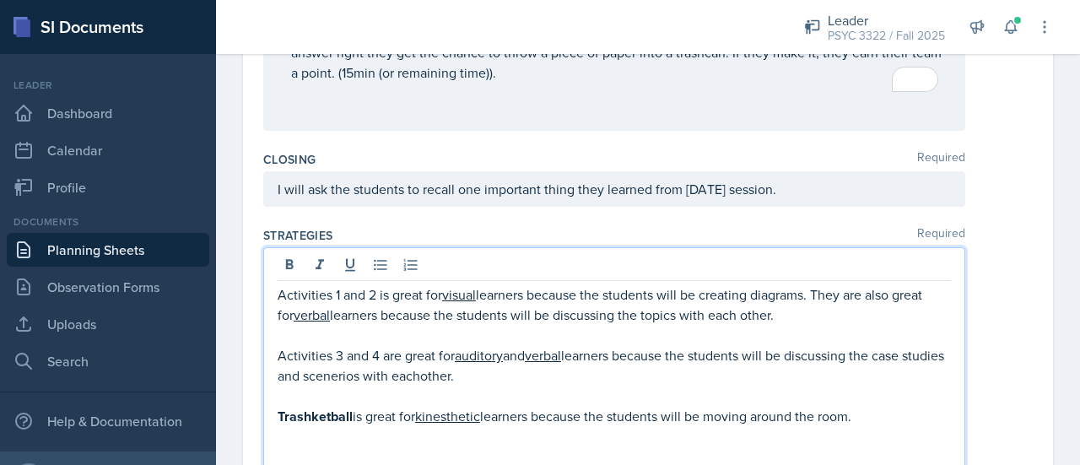
click at [0, 0] on span "scenarios" at bounding box center [0, 0] width 0 height 0
click at [0, 0] on qb-div "Replace with each other." at bounding box center [0, 0] width 0 height 0
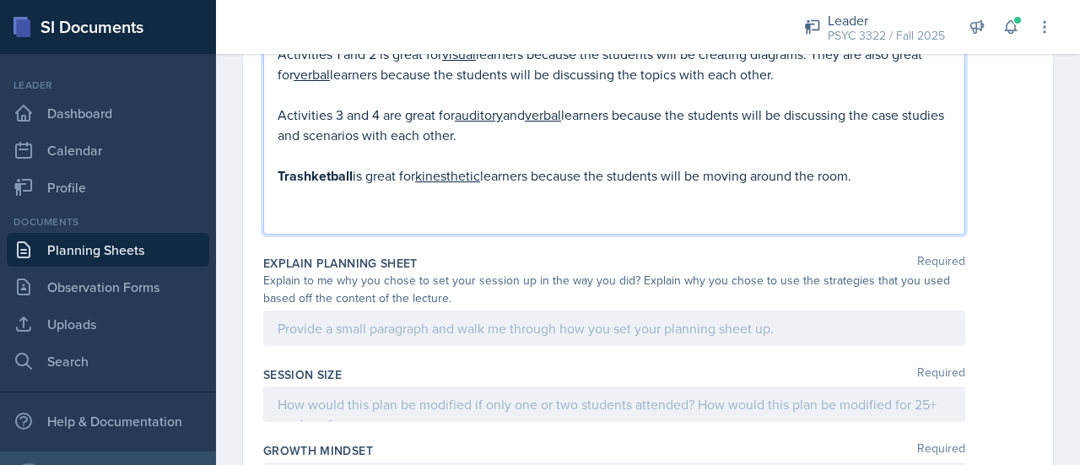
scroll to position [1910, 0]
click at [432, 186] on p at bounding box center [614, 196] width 673 height 20
click at [424, 206] on p at bounding box center [614, 216] width 673 height 20
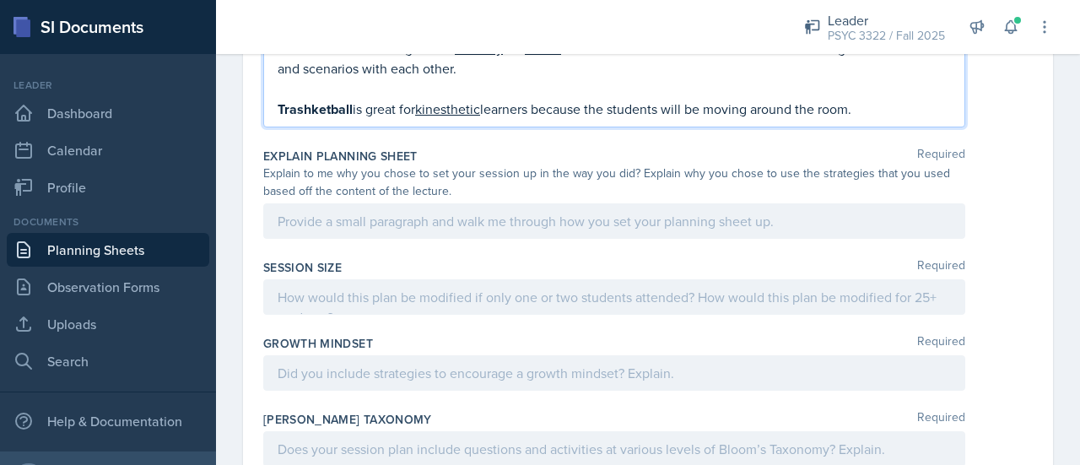
click at [417, 203] on div at bounding box center [614, 220] width 702 height 35
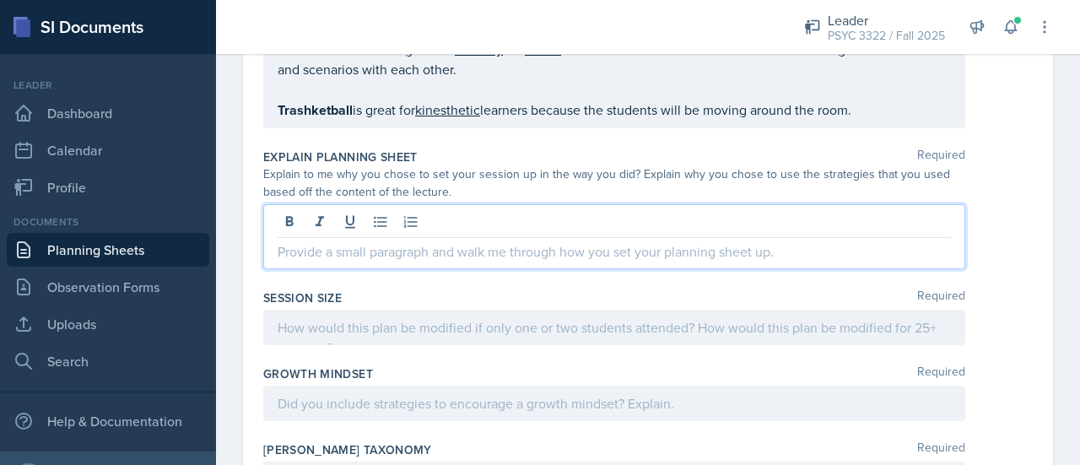
scroll to position [1951, 0]
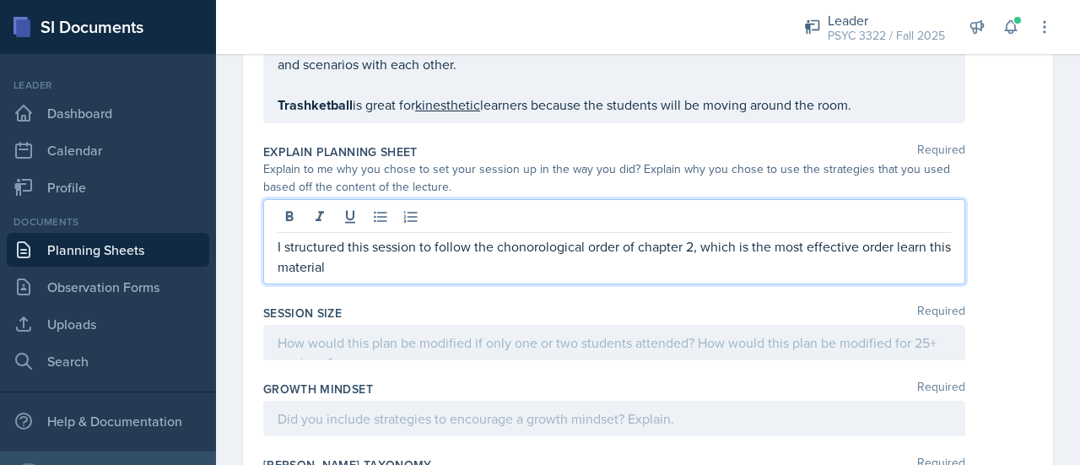
click at [0, 0] on span "chronological" at bounding box center [0, 0] width 0 height 0
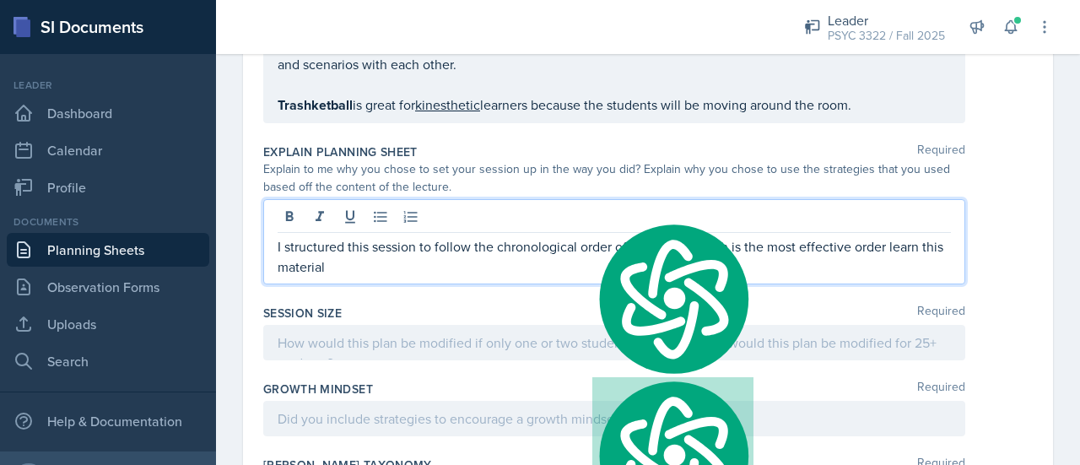
click at [387, 236] on p "I structured this session to follow the chronological order of chapter 2, which…" at bounding box center [614, 256] width 673 height 41
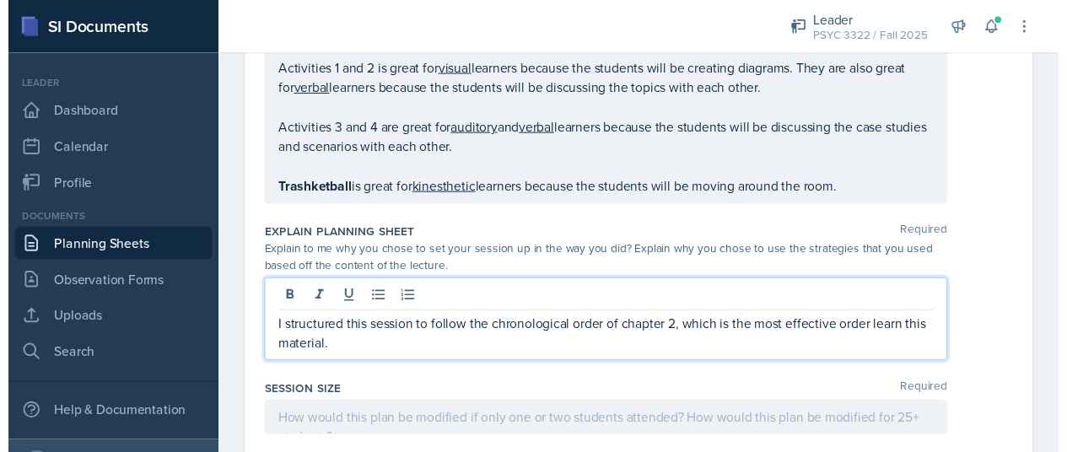
scroll to position [1909, 0]
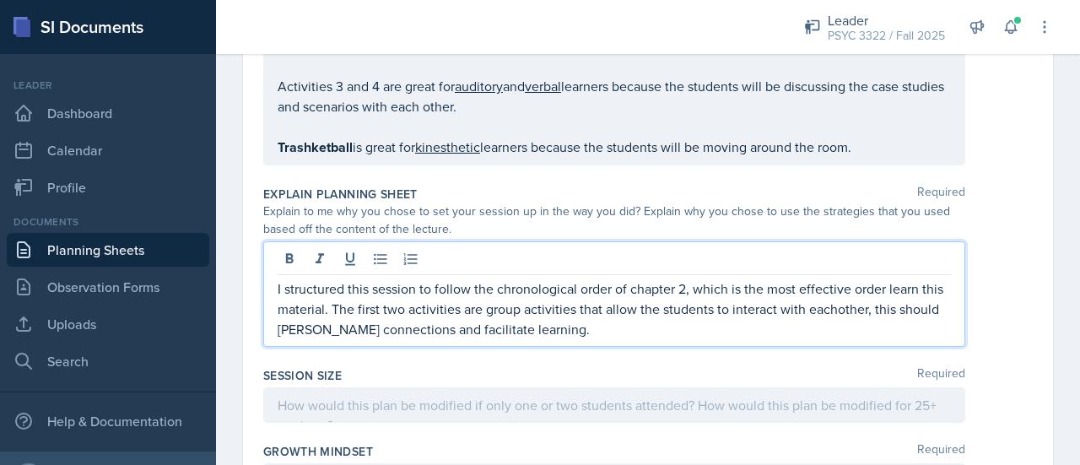
click at [0, 0] on qb-div "Fix the preposition order to" at bounding box center [0, 0] width 0 height 0
click at [0, 0] on span "Replace with" at bounding box center [0, 0] width 0 height 0
click at [641, 294] on p "I structured this session to follow the chronological order of chapter 2, which…" at bounding box center [614, 308] width 673 height 61
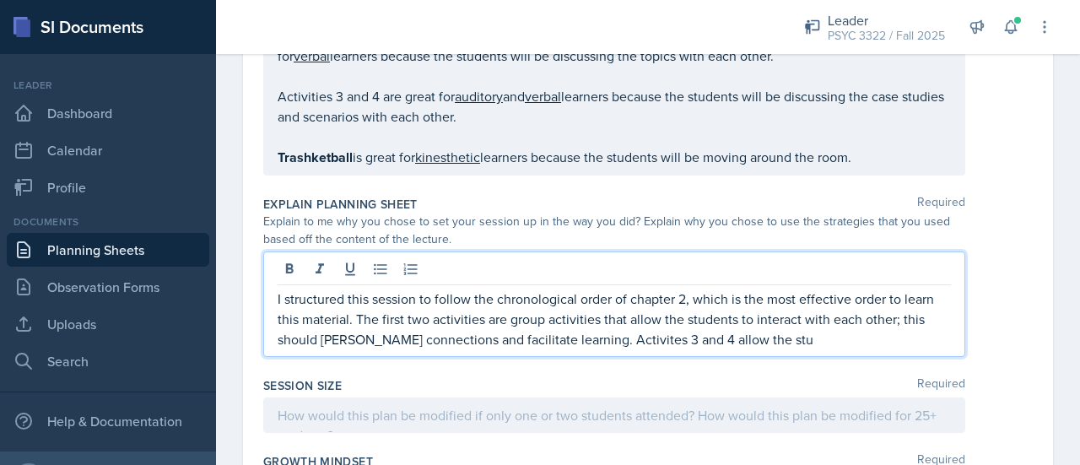
scroll to position [1899, 0]
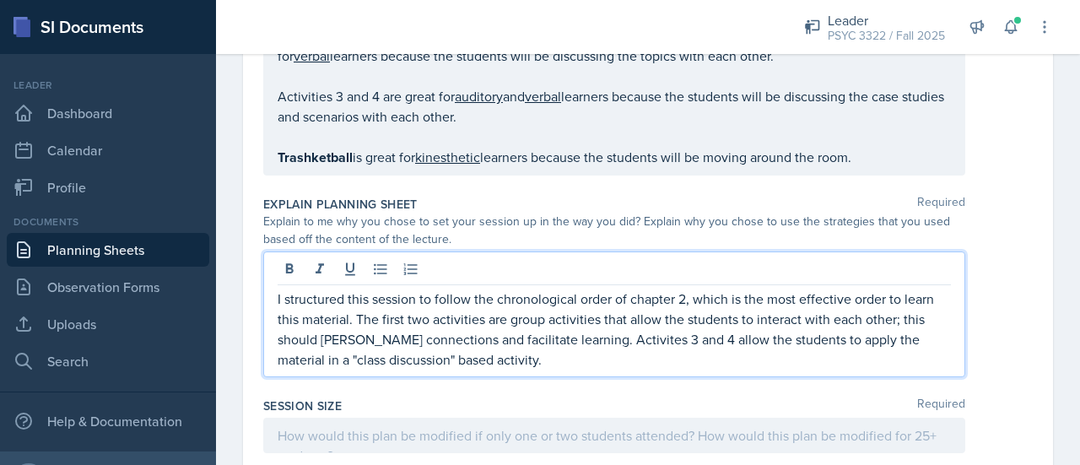
click at [0, 0] on span "Correct the spelling error" at bounding box center [0, 0] width 0 height 0
click at [559, 332] on p "I structured this session to follow the chronological order of chapter 2, which…" at bounding box center [614, 329] width 673 height 81
click at [0, 0] on div ""discussion"-based" at bounding box center [0, 0] width 0 height 0
click at [389, 323] on p "I structured this session to follow the chronological order of chapter 2, which…" at bounding box center [614, 329] width 673 height 81
click at [503, 332] on p "I structured this session to follow the chronological order of chapter 2, which…" at bounding box center [614, 329] width 673 height 81
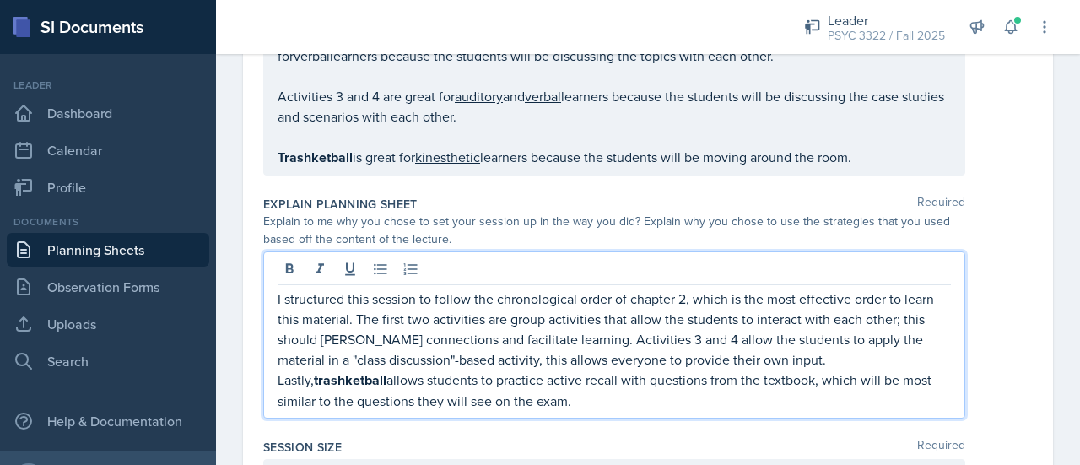
click at [650, 352] on p "I structured this session to follow the chronological order of chapter 2, which…" at bounding box center [614, 350] width 673 height 122
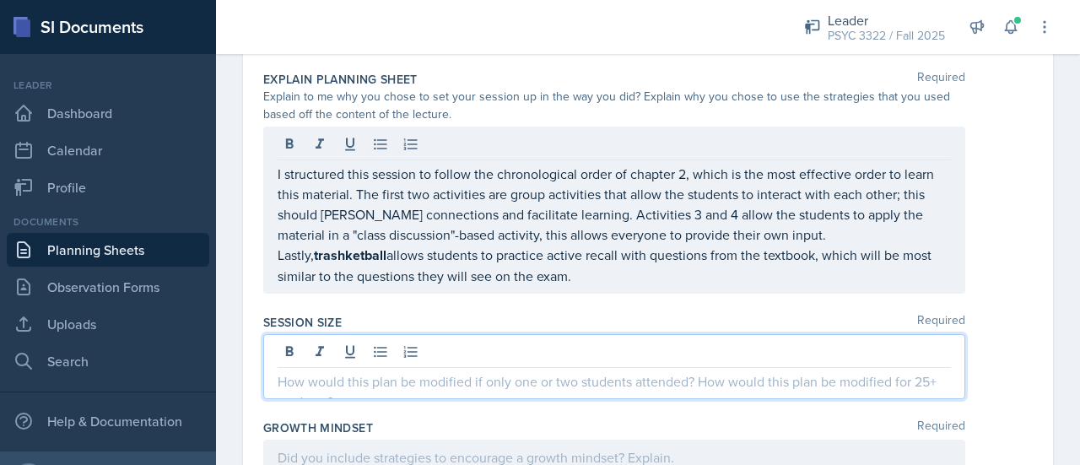
click at [526, 371] on p at bounding box center [614, 381] width 673 height 20
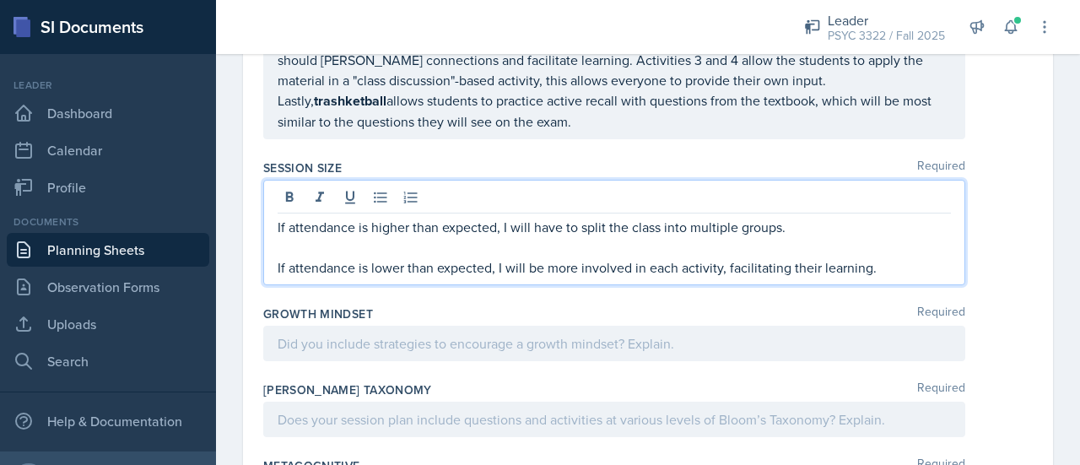
scroll to position [2003, 0]
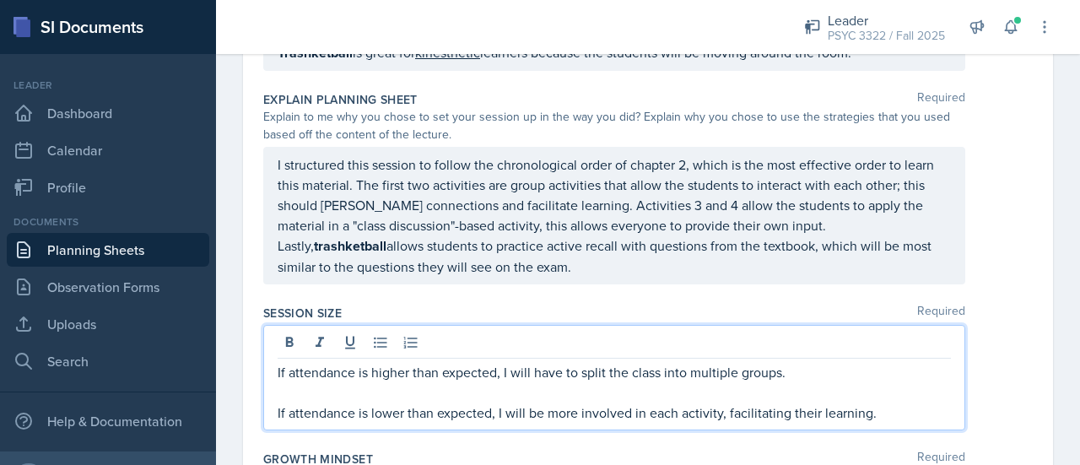
click at [0, 0] on span "Replace with" at bounding box center [0, 0] width 0 height 0
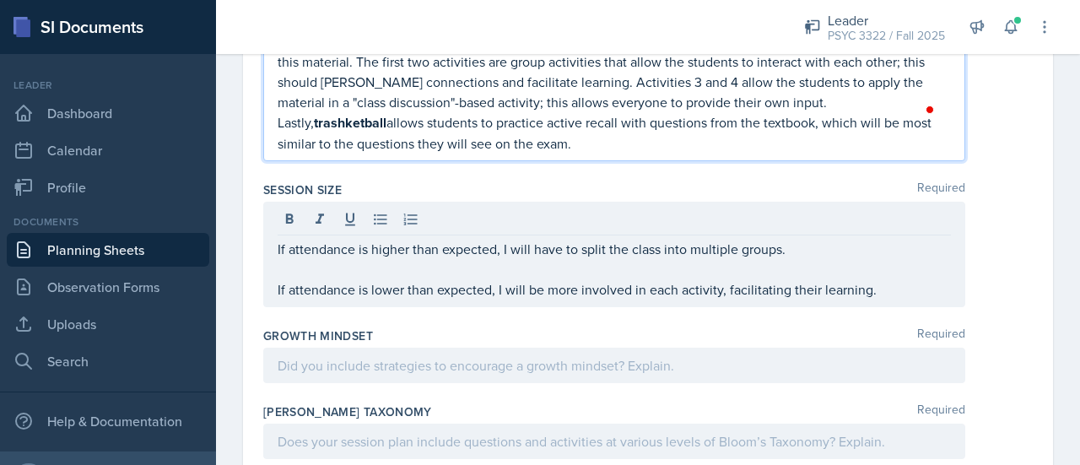
click at [446, 348] on div at bounding box center [614, 365] width 702 height 35
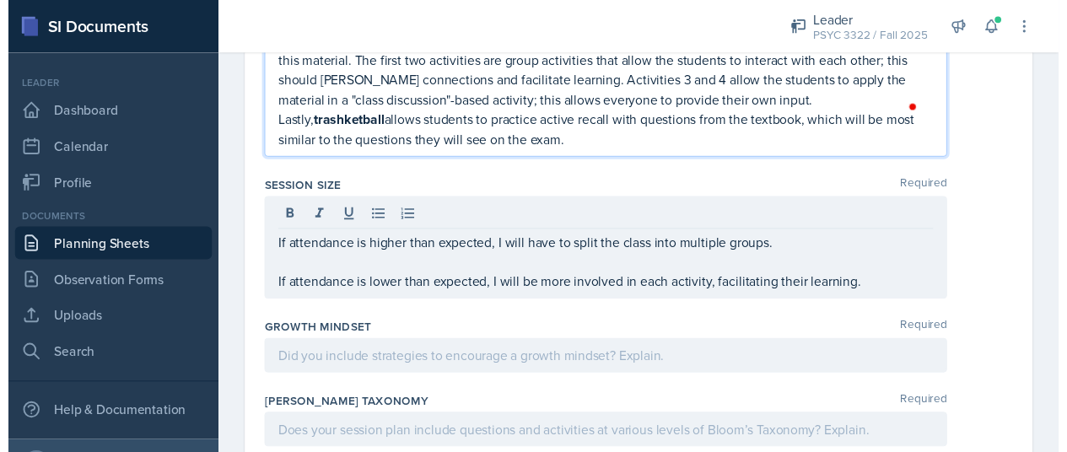
scroll to position [2156, 0]
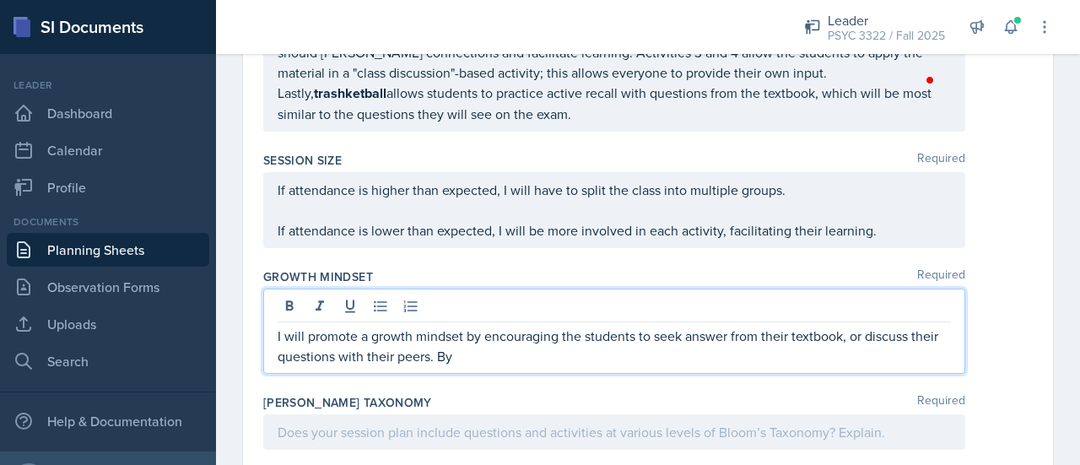
click at [0, 0] on span "Maintain the agreement" at bounding box center [0, 0] width 0 height 0
click at [0, 0] on span "textbook" at bounding box center [0, 0] width 0 height 0
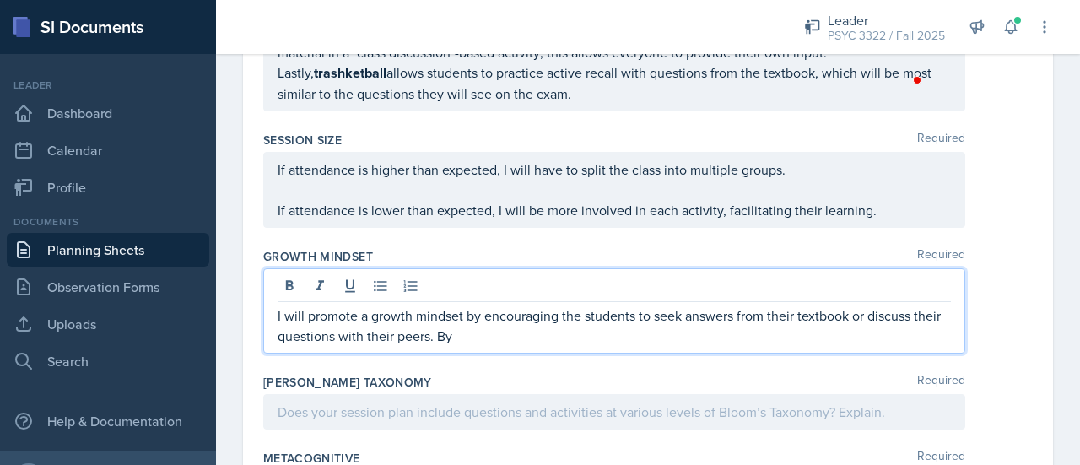
click at [606, 326] on p "I will promote a growth mindset by encouraging the students to seek answers fro…" at bounding box center [614, 325] width 673 height 41
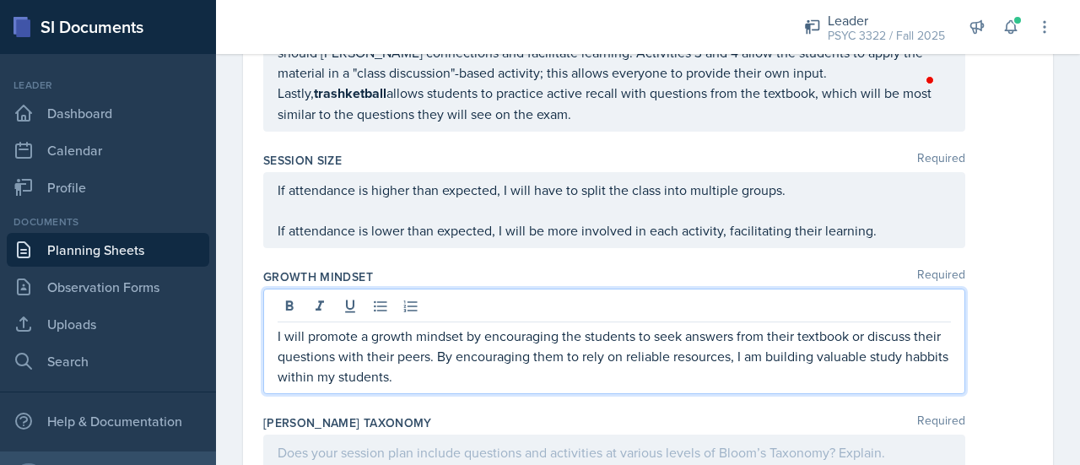
click at [0, 0] on span "Correct the spelling error" at bounding box center [0, 0] width 0 height 0
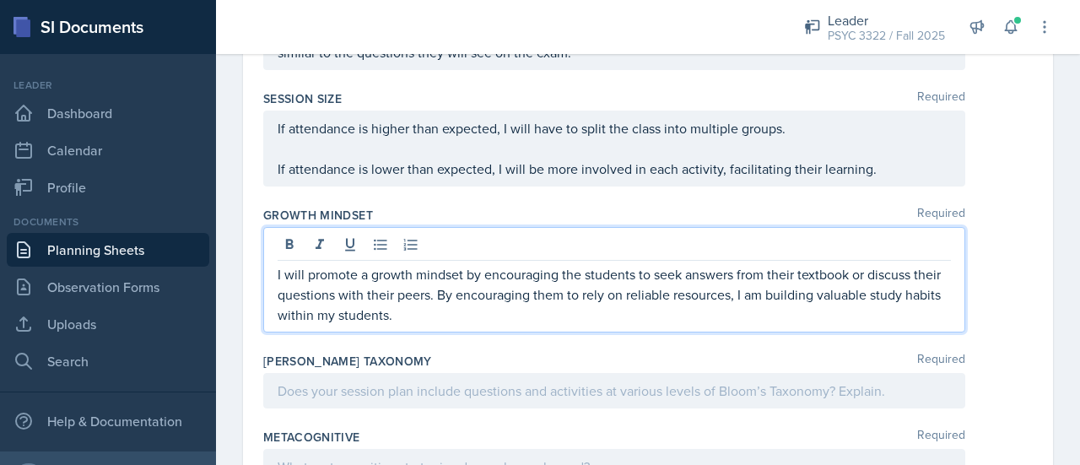
click at [322, 373] on div at bounding box center [614, 390] width 702 height 35
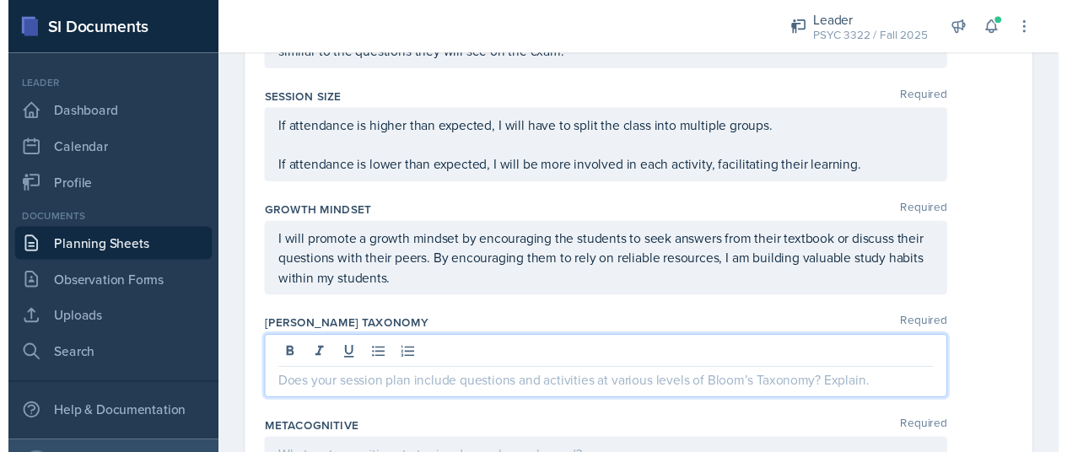
scroll to position [2247, 0]
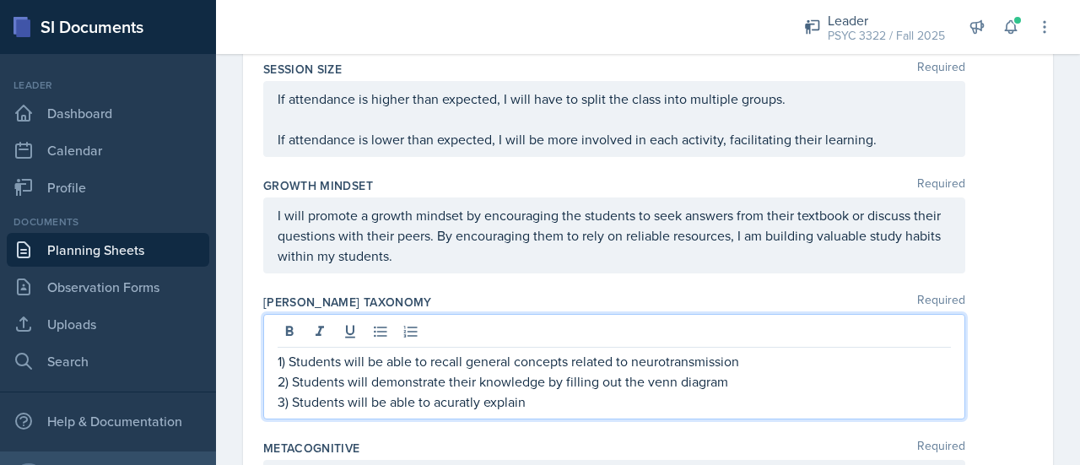
click at [0, 0] on qb-div "Replace with accurately" at bounding box center [0, 0] width 0 height 0
click at [549, 392] on p "3) Students will be able to accurately explain" at bounding box center [614, 402] width 673 height 20
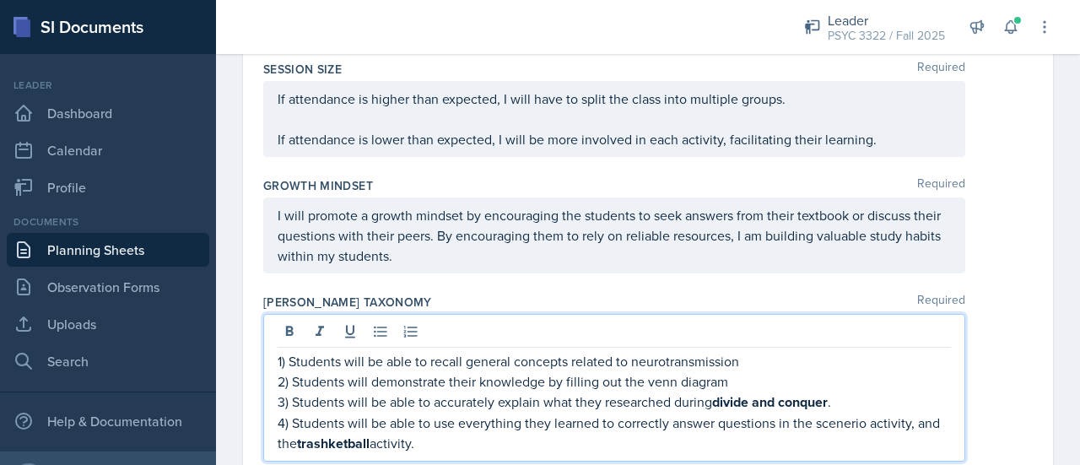
click at [0, 0] on qb-div "Replace with scenario activity" at bounding box center [0, 0] width 0 height 0
drag, startPoint x: 815, startPoint y: 389, endPoint x: 864, endPoint y: 392, distance: 49.1
click at [864, 413] on p "4) Students will be able to use everything they learned to correctly answer que…" at bounding box center [614, 433] width 673 height 41
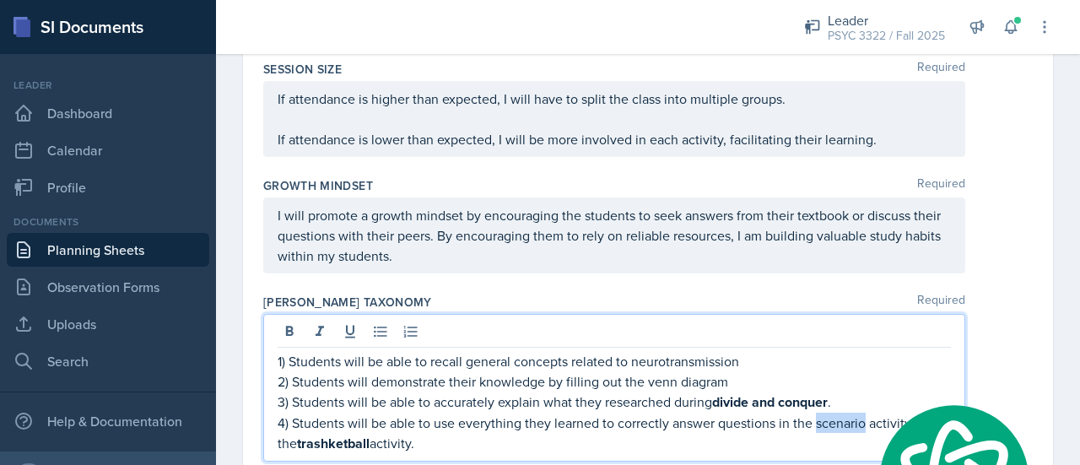
scroll to position [2267, 0]
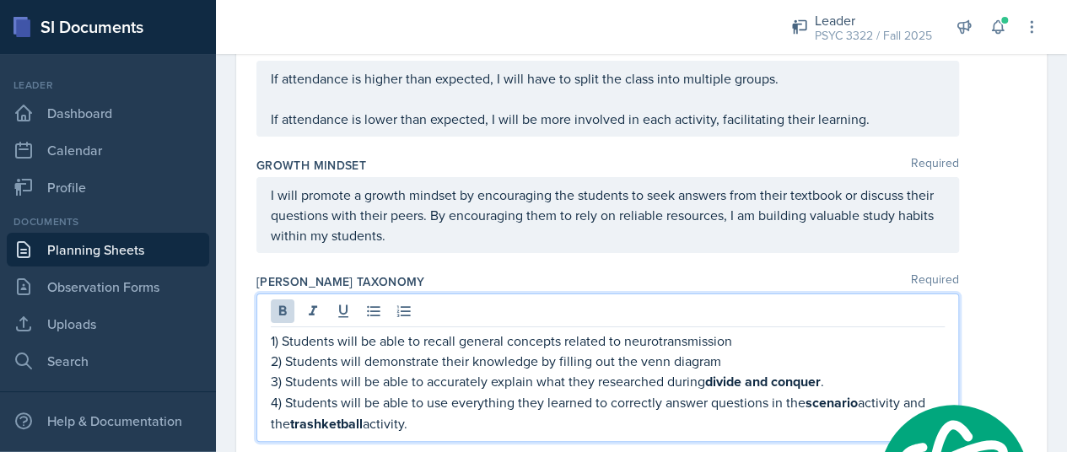
click at [791, 276] on div "Bloom's Taxonomy Required 1) Students will be able to recall general concepts r…" at bounding box center [642, 361] width 770 height 189
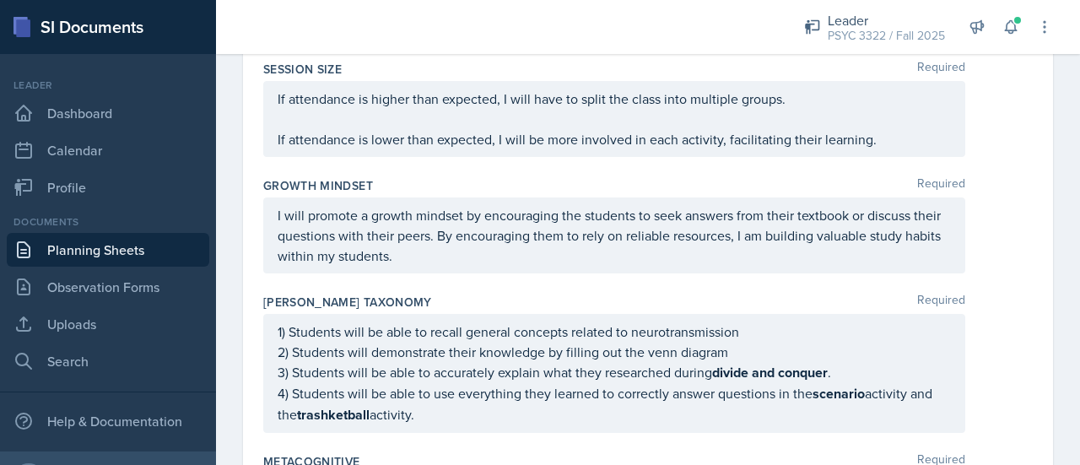
scroll to position [2321, 0]
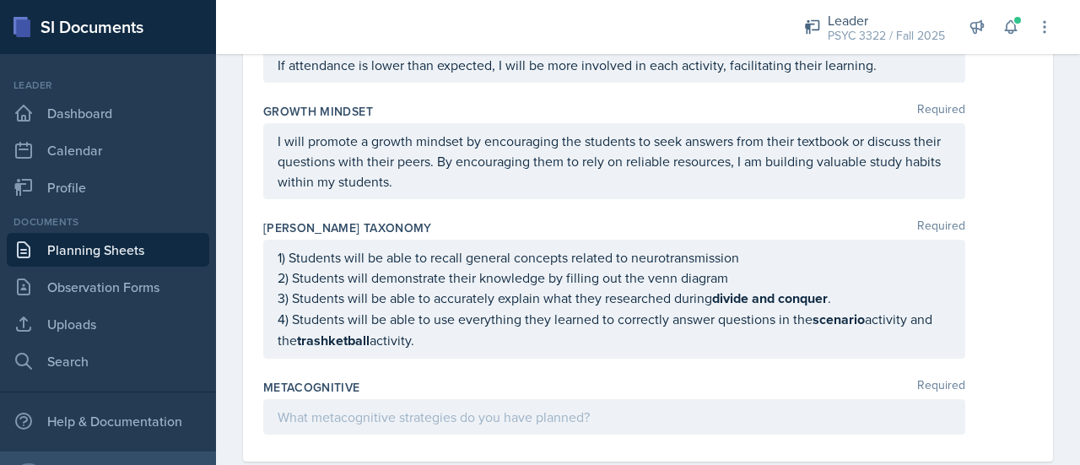
click at [591, 407] on p at bounding box center [614, 417] width 673 height 20
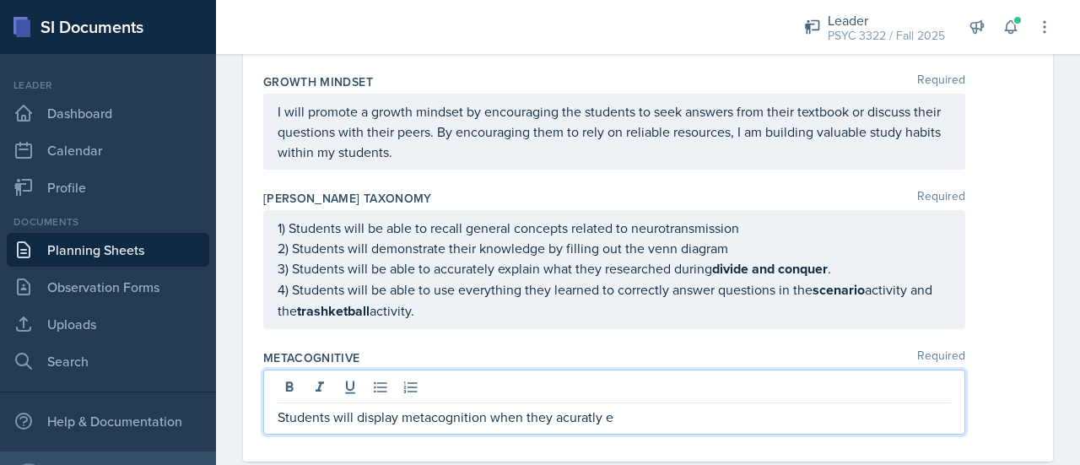
click at [0, 0] on div "accurately" at bounding box center [0, 0] width 0 height 0
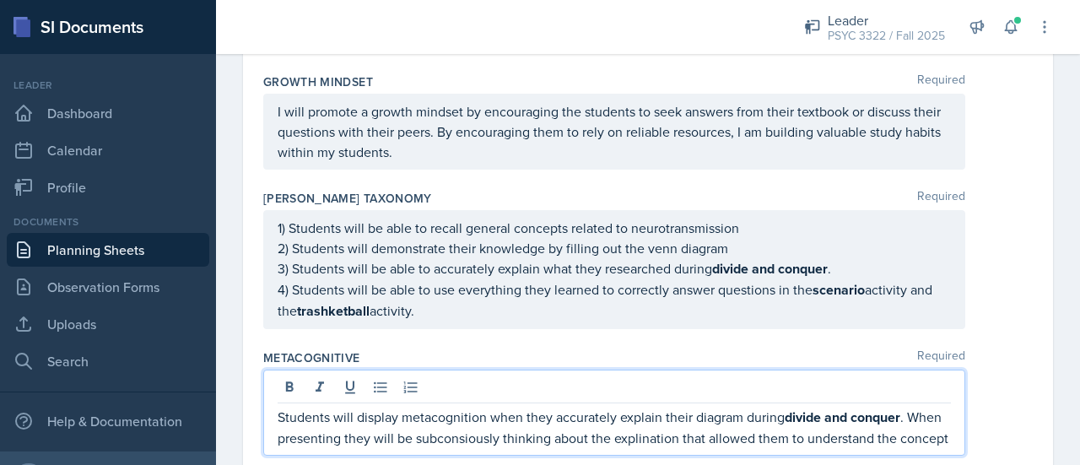
click at [0, 0] on qb-div "Correct the spelling error subconsciously" at bounding box center [0, 0] width 0 height 0
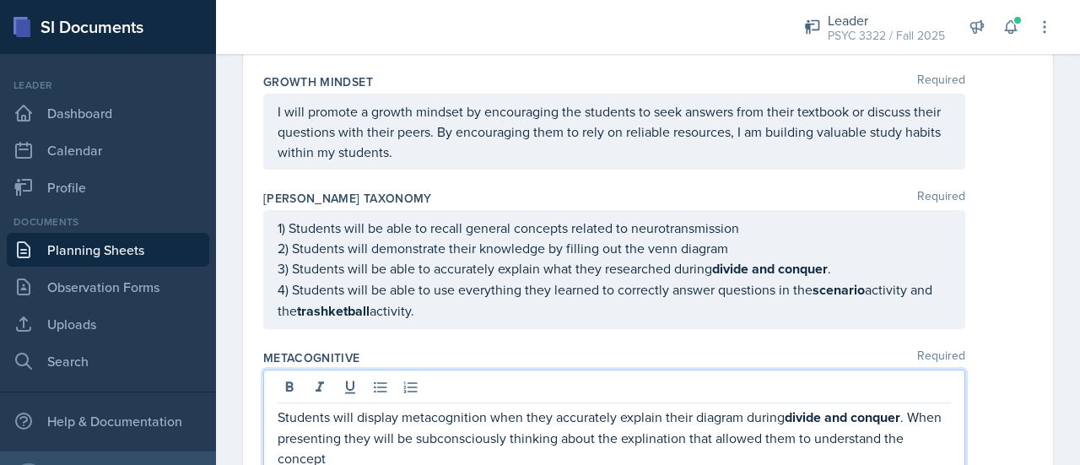
click at [0, 0] on span "Correct the spelling error" at bounding box center [0, 0] width 0 height 0
click at [387, 413] on p "Students will display metacognition when they accurately explain their diagram …" at bounding box center [614, 438] width 673 height 62
click at [0, 0] on qb-div "Add a word concept, and" at bounding box center [0, 0] width 0 height 0
click at [0, 0] on div "presenting ," at bounding box center [0, 0] width 0 height 0
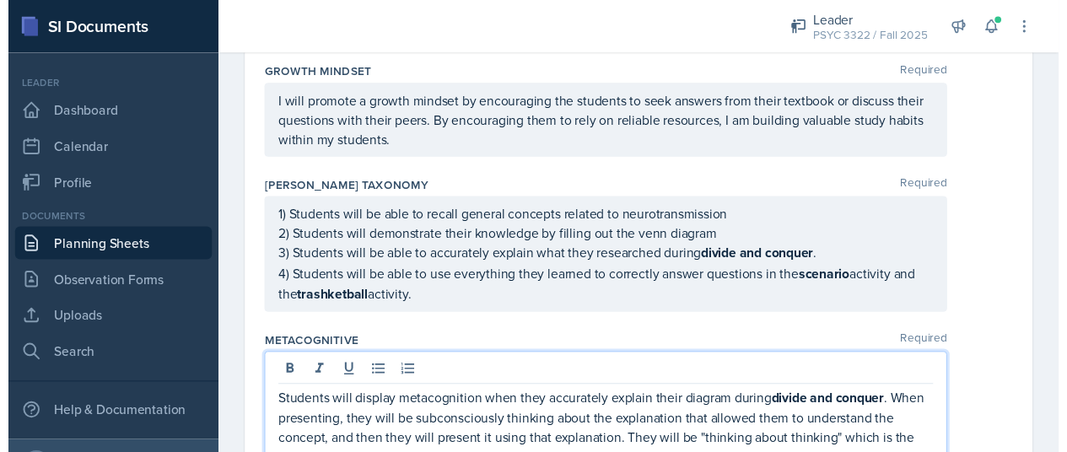
scroll to position [2361, 0]
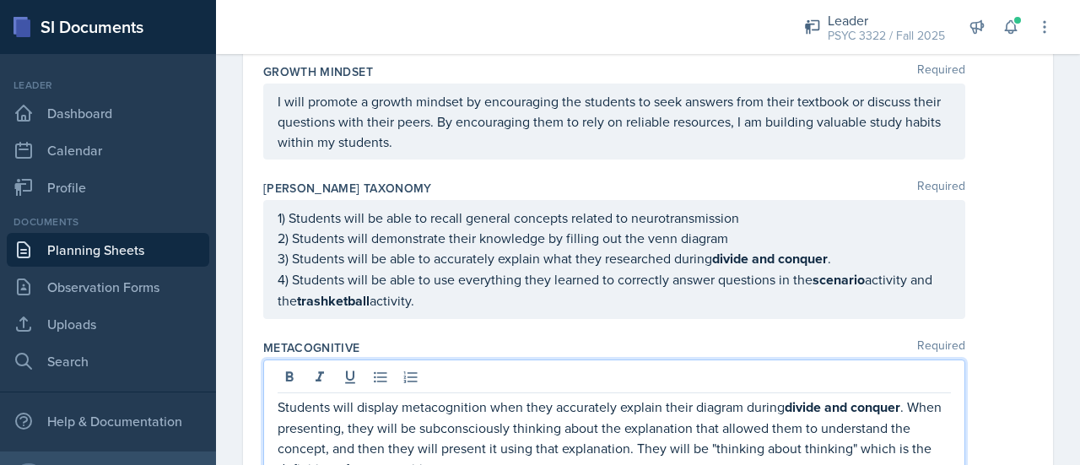
click at [0, 0] on qb-div "Add Punctuation thinking , "" at bounding box center [0, 0] width 0 height 0
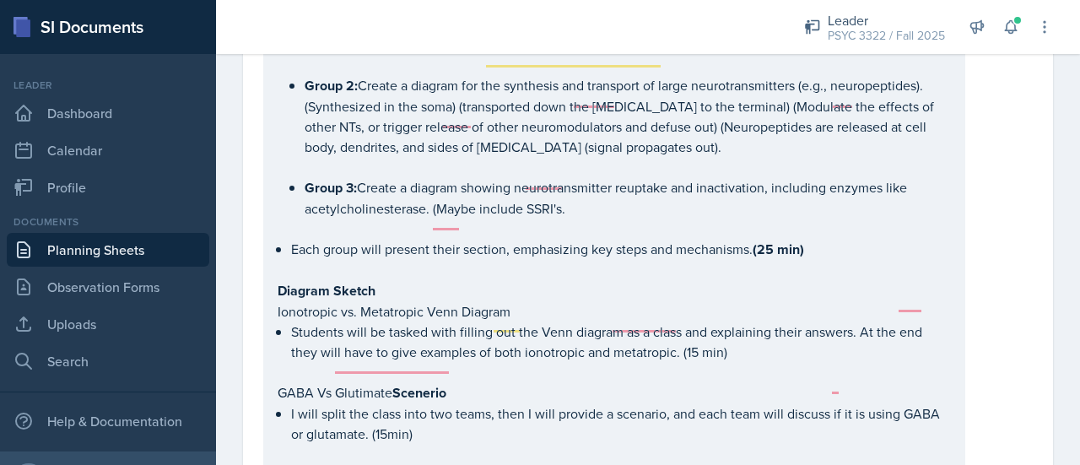
scroll to position [1183, 0]
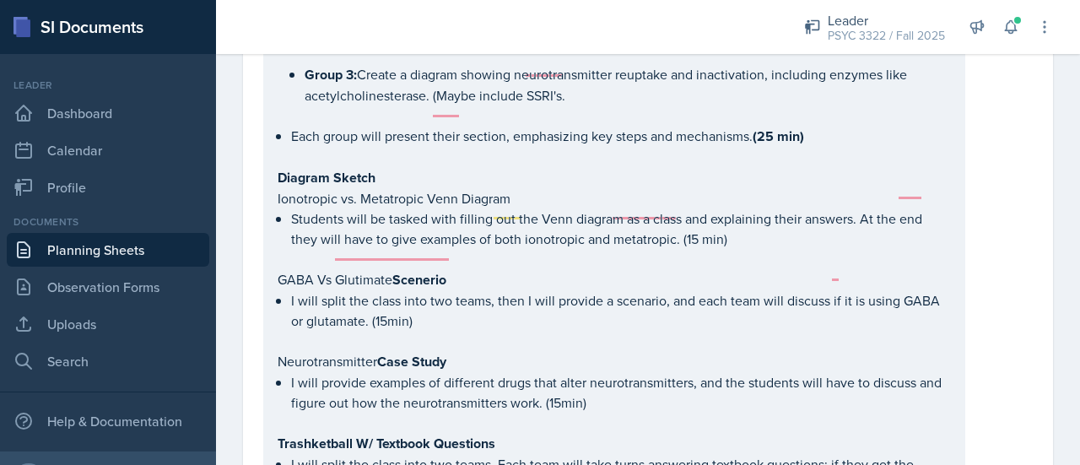
click at [461, 296] on p "I will split the class into two teams, then I will provide a scenario, and each…" at bounding box center [621, 310] width 660 height 41
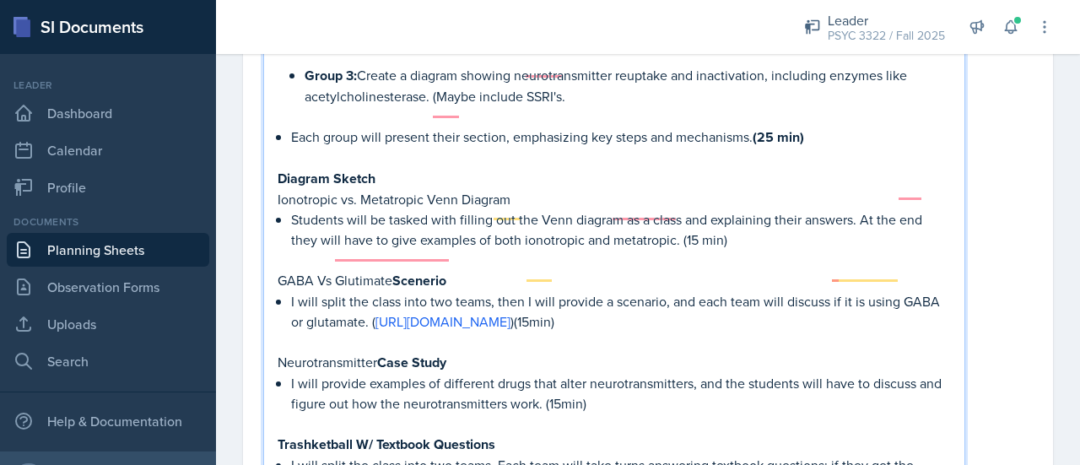
click at [572, 396] on p "I will provide examples of different drugs that alter neurotransmitters, and th…" at bounding box center [621, 393] width 660 height 41
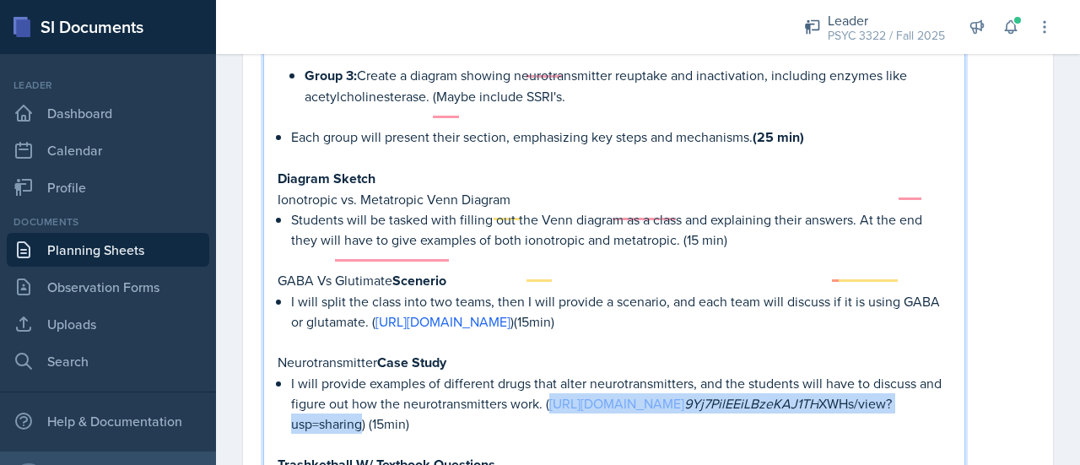
drag, startPoint x: 807, startPoint y: 411, endPoint x: 295, endPoint y: 411, distance: 511.3
click at [295, 411] on p "I will provide examples of different drugs that alter neurotransmitters, and th…" at bounding box center [621, 403] width 660 height 61
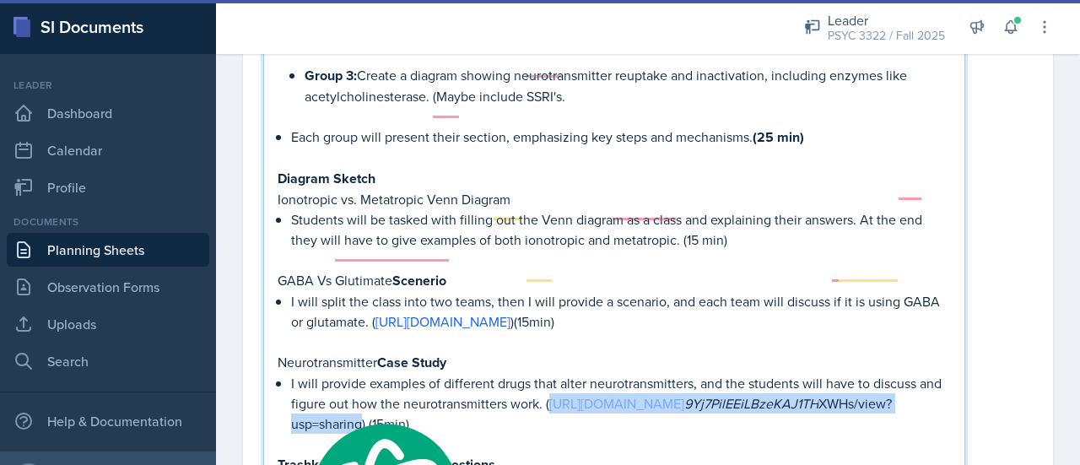
copy p "https://drive.google.com/file/d/12PXGGY 9Yj7PilEEiLBzeKAJ1TH XWHs/view?usp=shar…"
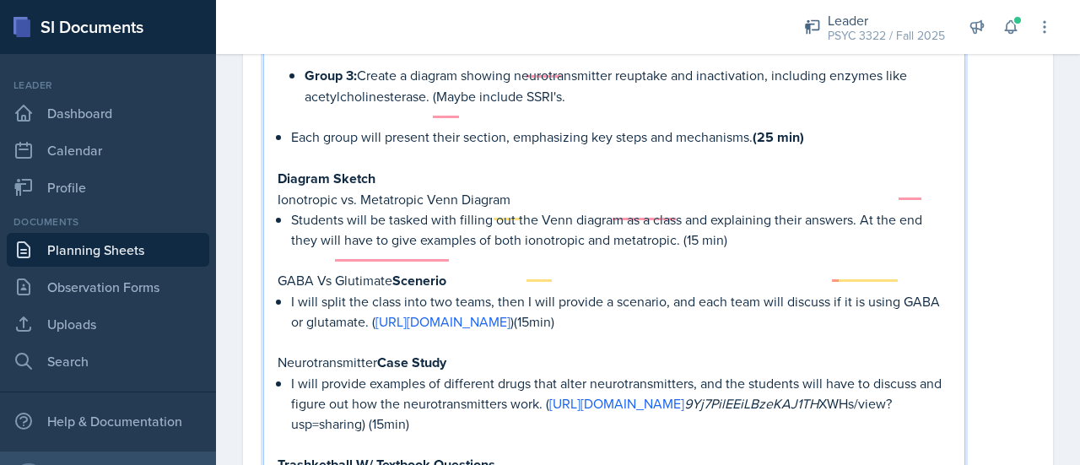
click at [778, 250] on p "To enrich screen reader interactions, please activate Accessibility in Grammarl…" at bounding box center [614, 260] width 673 height 20
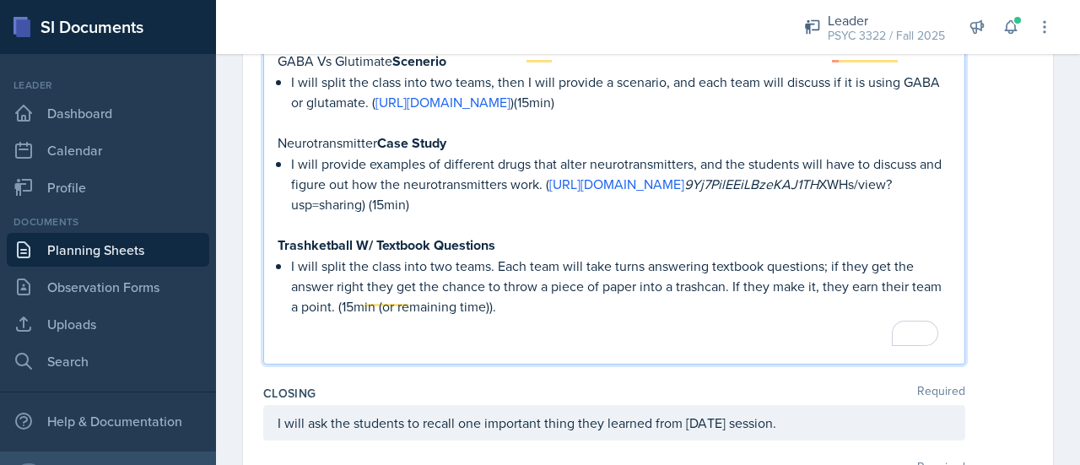
scroll to position [1383, 0]
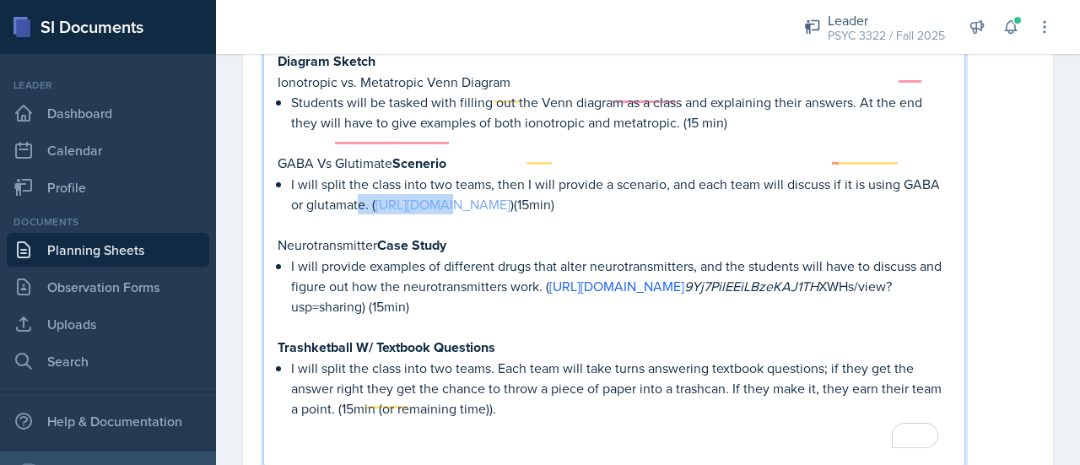
drag, startPoint x: 808, startPoint y: 194, endPoint x: 430, endPoint y: 182, distance: 378.2
click at [430, 182] on p "I will split the class into two teams, then I will provide a scenario, and each…" at bounding box center [621, 194] width 660 height 41
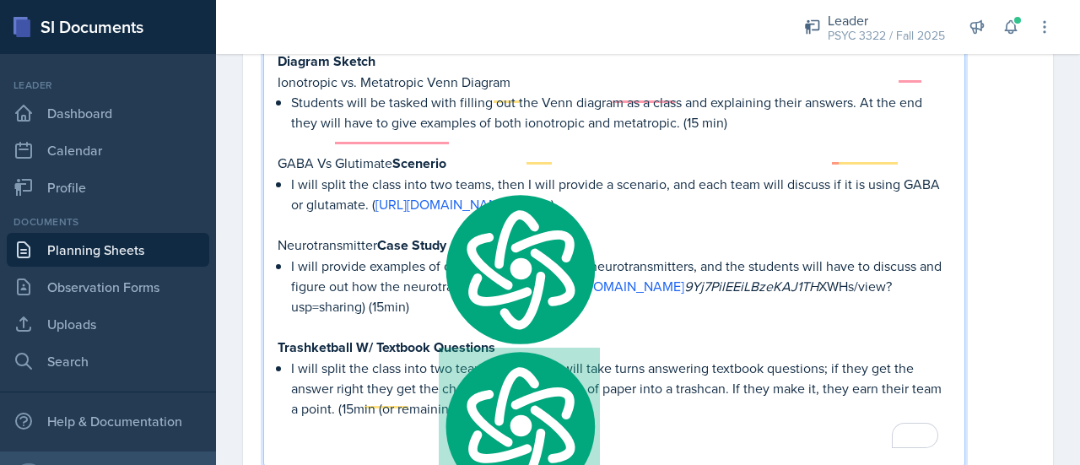
click at [386, 197] on p "I will split the class into two teams, then I will provide a scenario, and each…" at bounding box center [621, 194] width 660 height 41
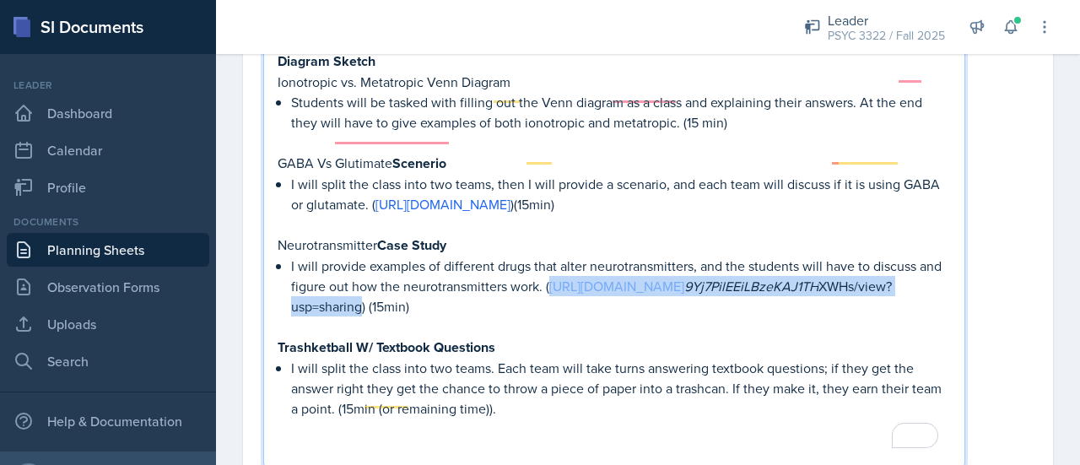
drag, startPoint x: 808, startPoint y: 298, endPoint x: 296, endPoint y: 297, distance: 512.2
click at [296, 297] on p "I will provide examples of different drugs that alter neurotransmitters, and th…" at bounding box center [621, 286] width 660 height 61
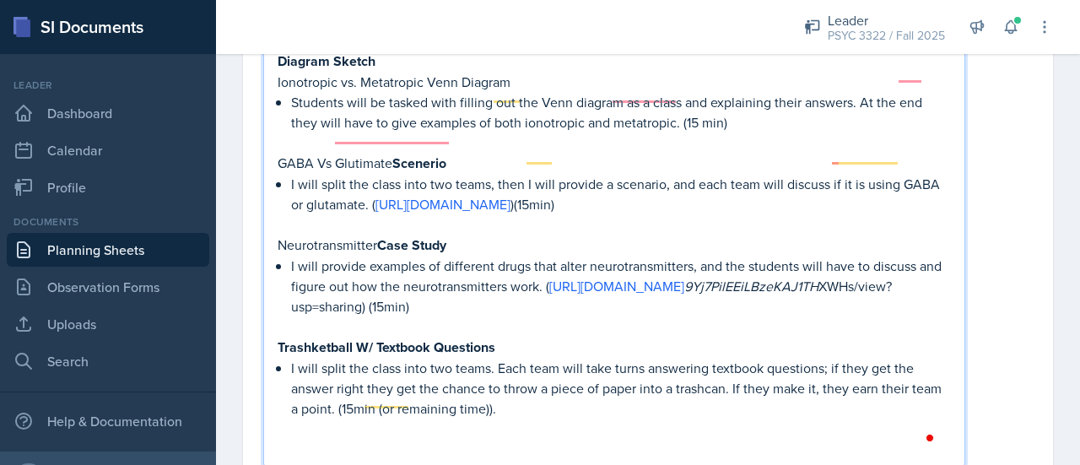
click at [755, 337] on p "Trashketball W/ Textbook Questions" at bounding box center [614, 347] width 673 height 21
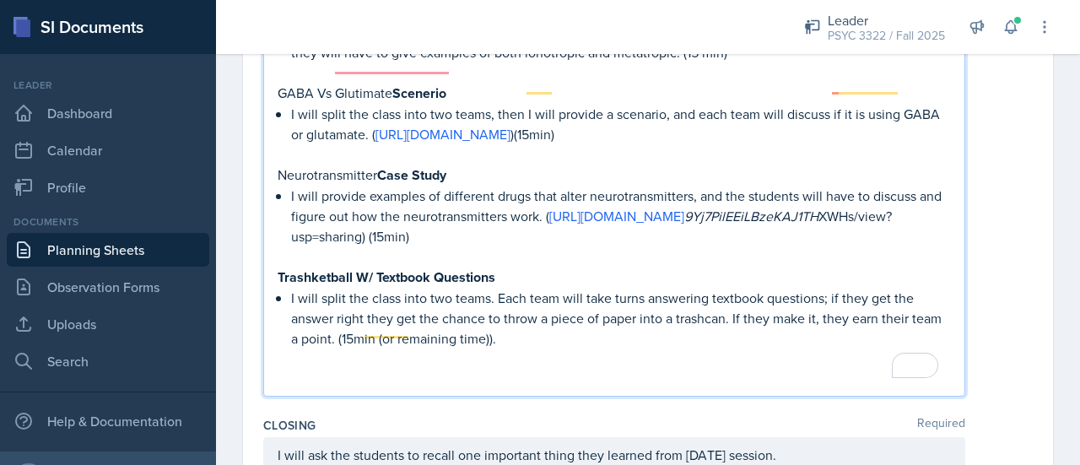
scroll to position [1454, 0]
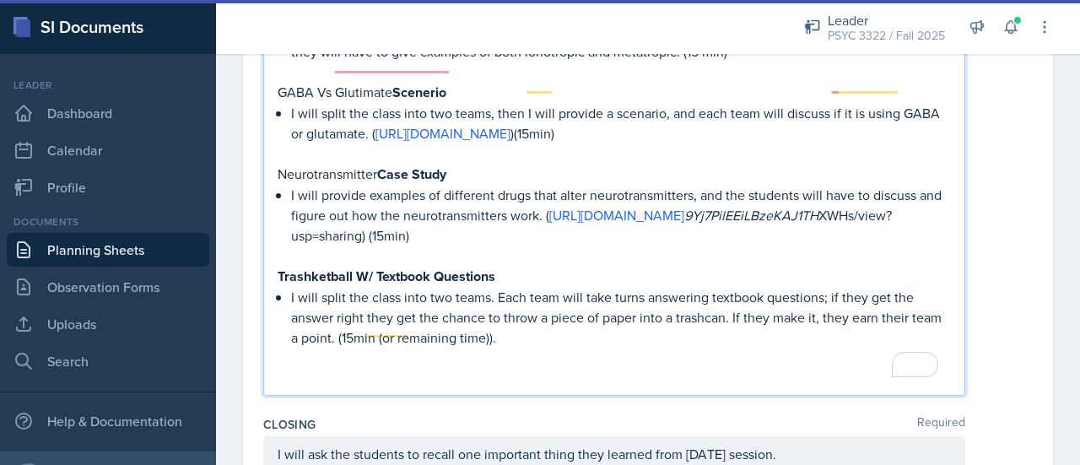
click at [0, 0] on span "right" at bounding box center [0, 0] width 0 height 0
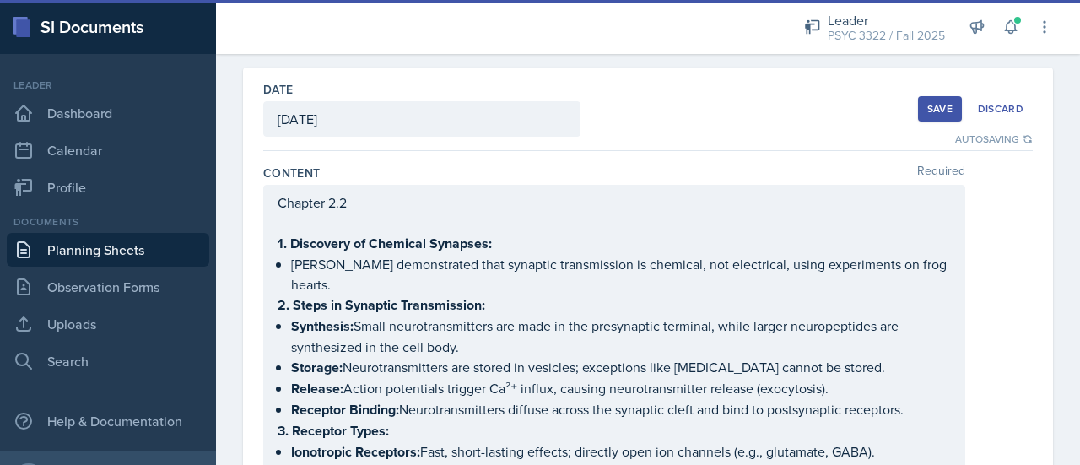
scroll to position [0, 0]
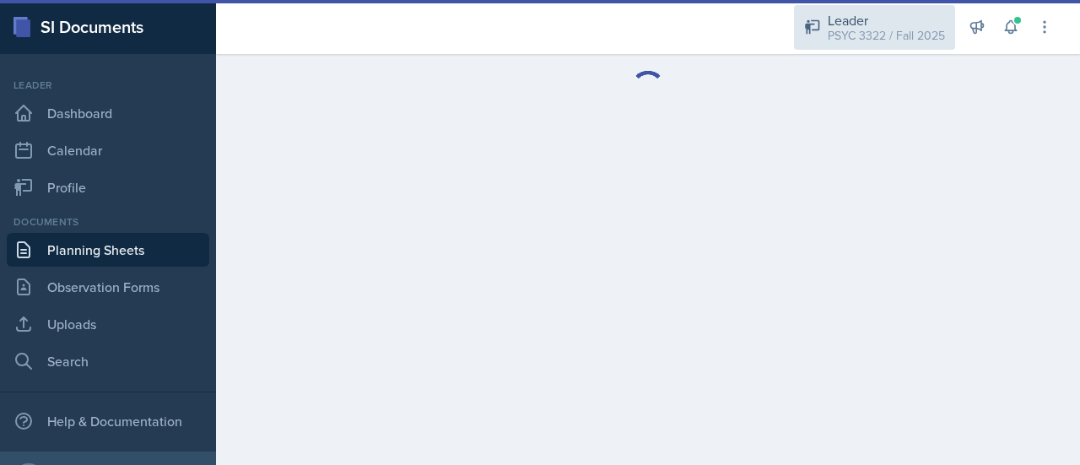
scroll to position [85, 0]
click at [856, 23] on div "Leader" at bounding box center [886, 20] width 117 height 20
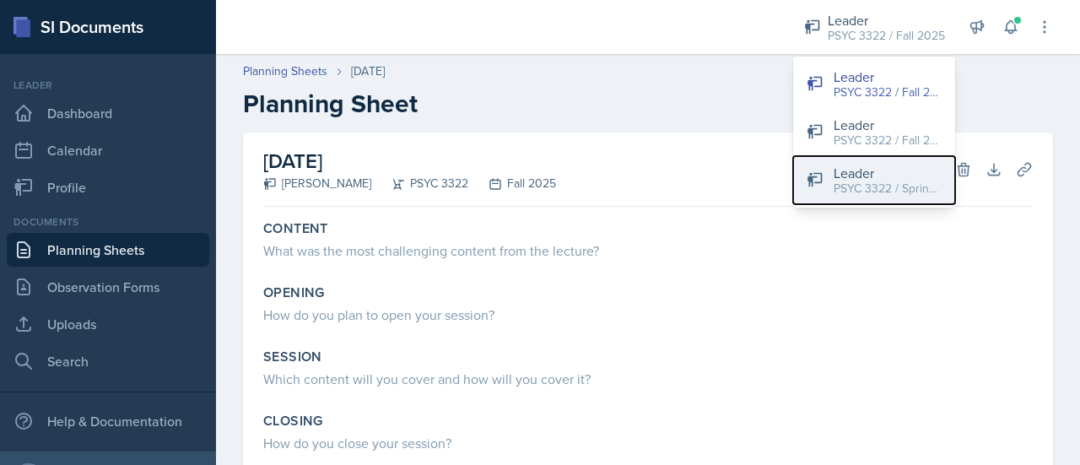
click at [903, 196] on div "PSYC 3322 / Spring 2025" at bounding box center [888, 189] width 108 height 18
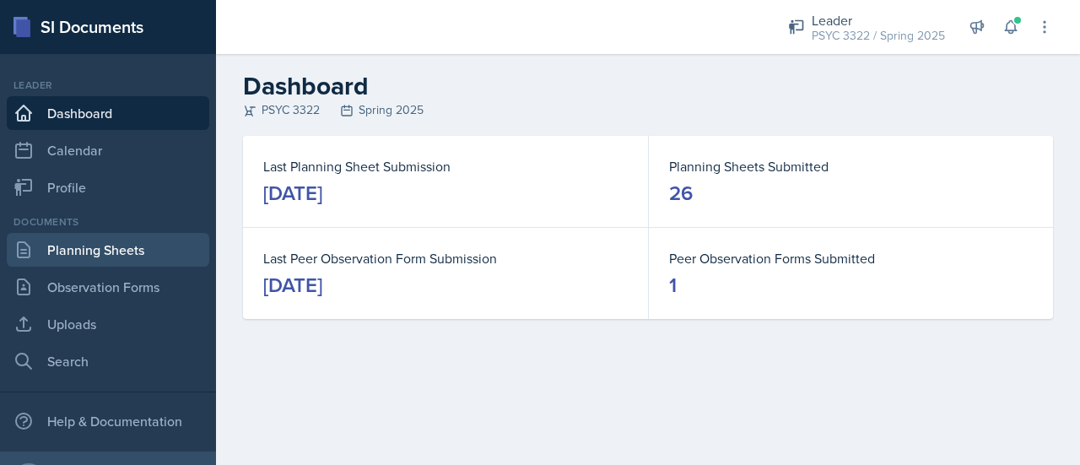
click at [67, 256] on link "Planning Sheets" at bounding box center [108, 250] width 203 height 34
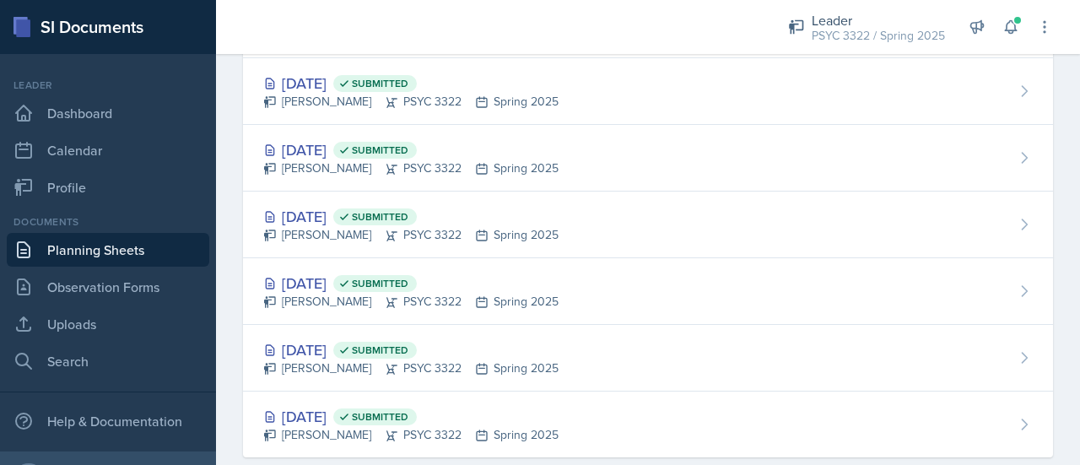
scroll to position [1472, 0]
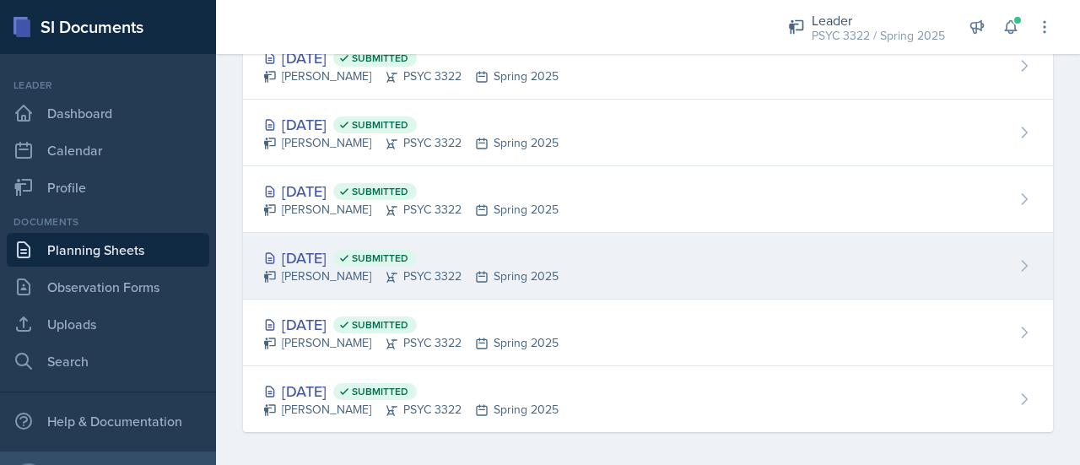
click at [350, 253] on div "Jan 29th, 2025 Submitted" at bounding box center [410, 257] width 295 height 23
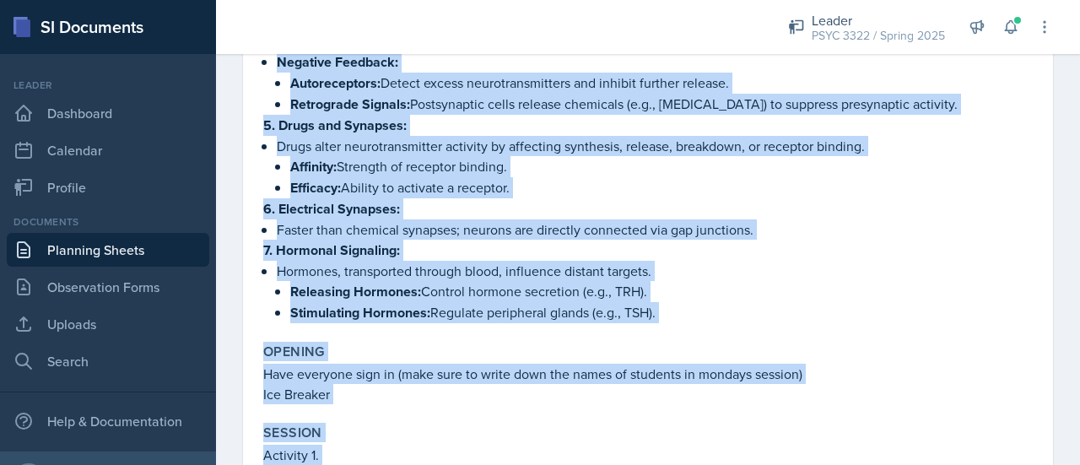
scroll to position [559, 0]
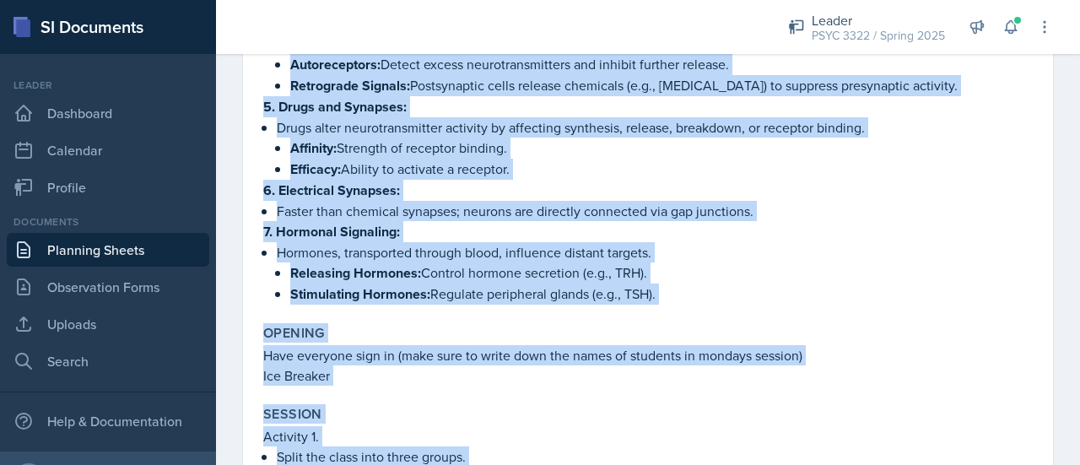
drag, startPoint x: 264, startPoint y: 117, endPoint x: 696, endPoint y: 258, distance: 454.4
type textarea "Chapter 2.2 1. Discovery of Chemical Synapses: Otto Loewi demonstrated that syn…"
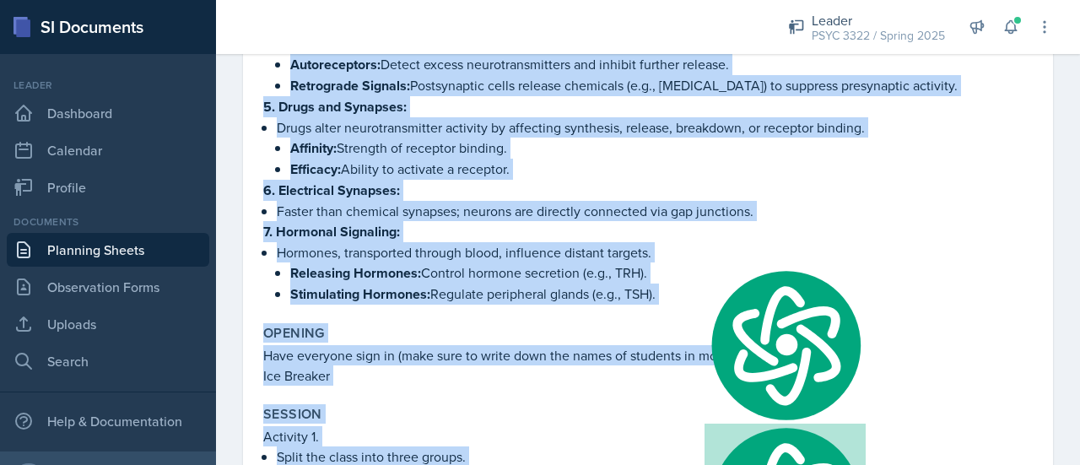
copy div "Chapter 2.2 1. Discovery of Chemical Synapses: Otto Loewi demonstrated that syn…"
click at [363, 242] on p "Hormones, transported through blood, influence distant targets." at bounding box center [655, 252] width 756 height 20
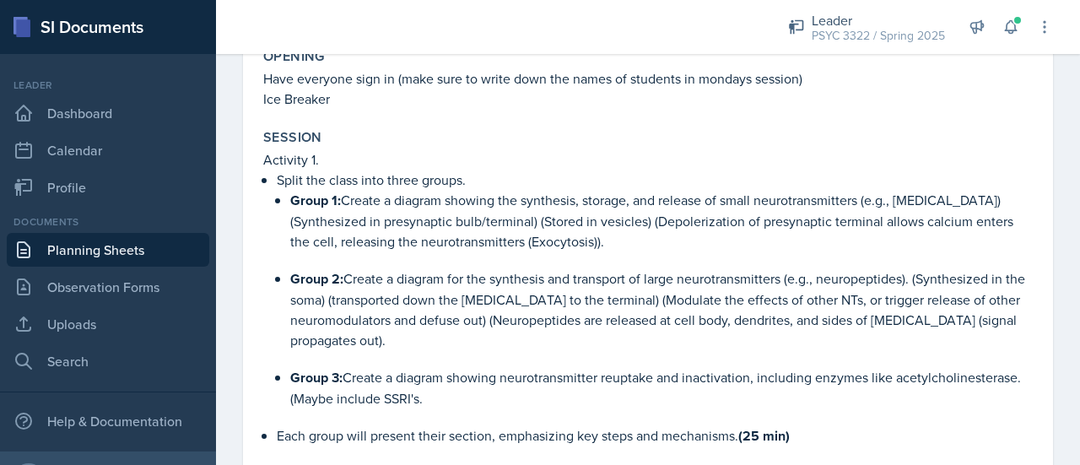
scroll to position [872, 0]
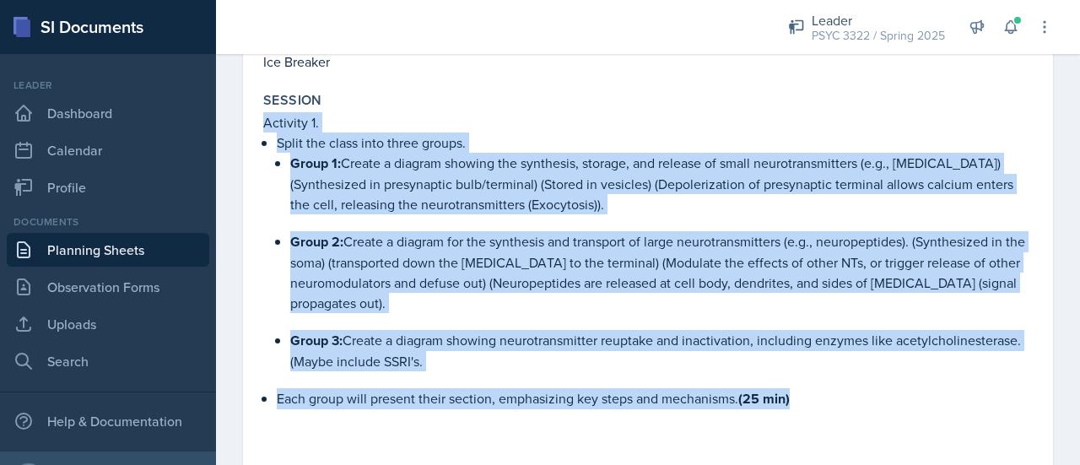
drag, startPoint x: 262, startPoint y: 93, endPoint x: 829, endPoint y: 377, distance: 634.3
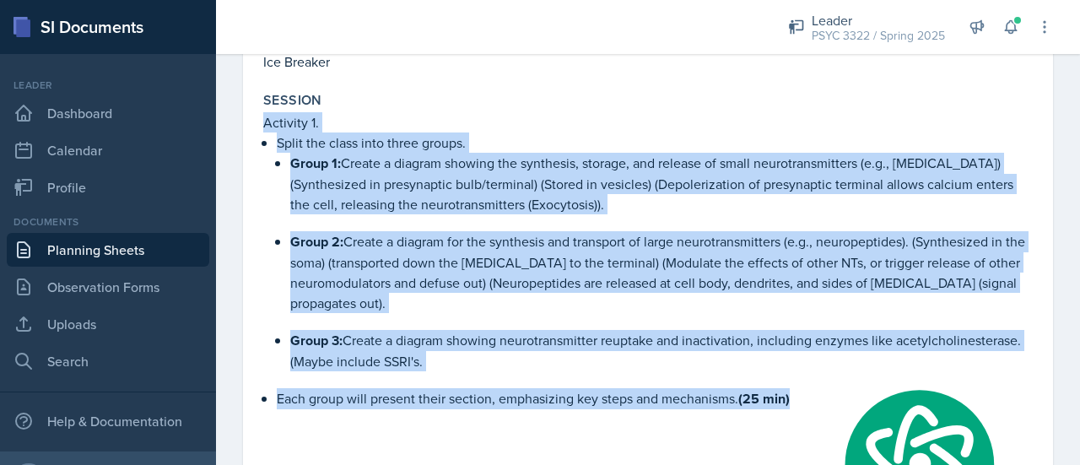
copy div "Activity 1. Split the class into three groups. Group 1: Create a diagram showin…"
click at [467, 313] on p at bounding box center [661, 321] width 743 height 17
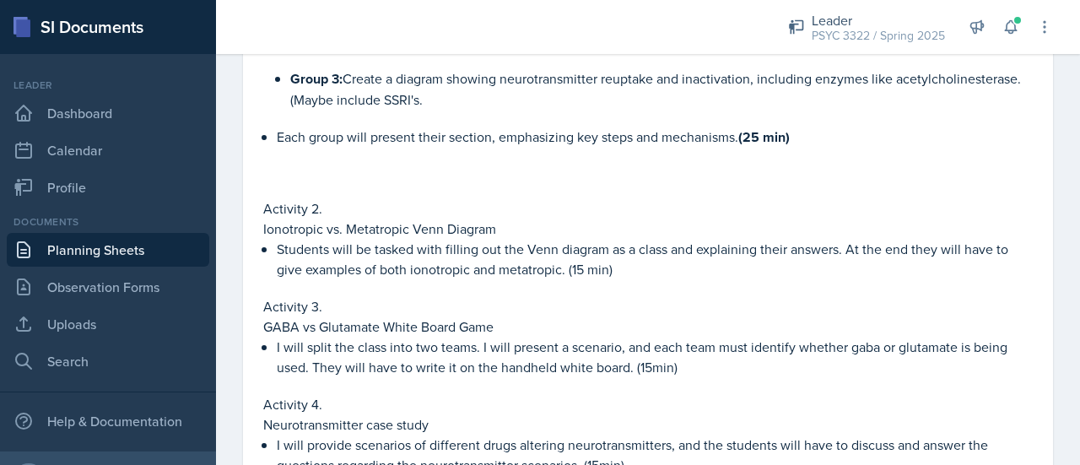
scroll to position [1137, 0]
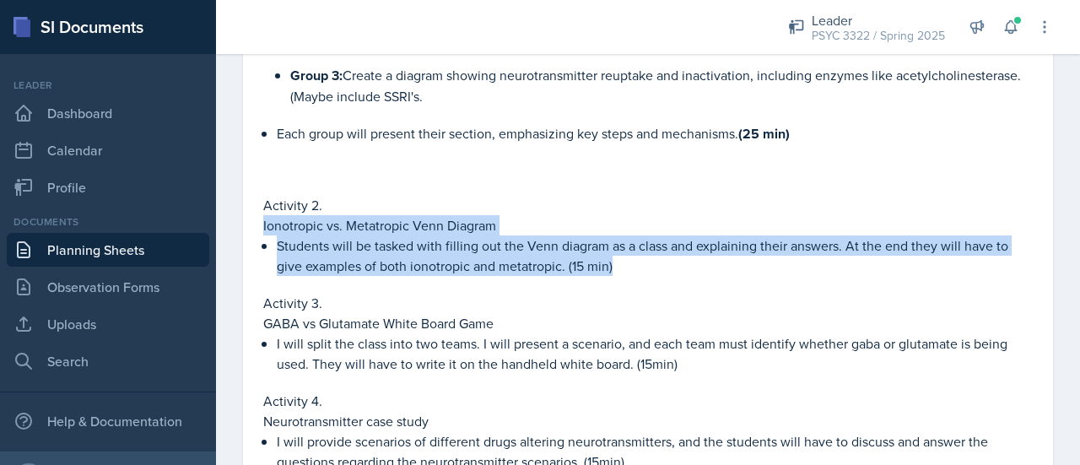
drag, startPoint x: 255, startPoint y: 195, endPoint x: 677, endPoint y: 246, distance: 424.9
click at [677, 246] on div "January 29th, 2025 Submitted Troy Broome PSYC 3322 Spring 2025 View Comments Co…" at bounding box center [648, 286] width 810 height 2582
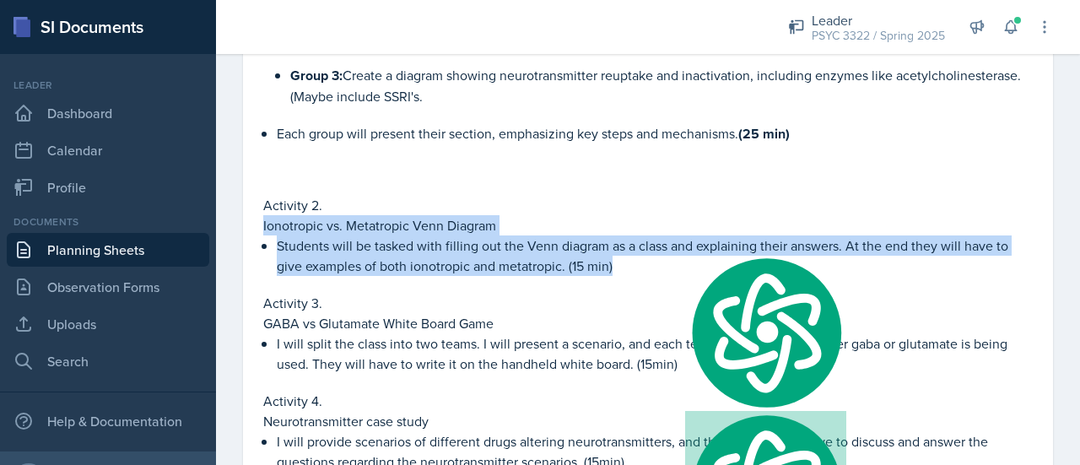
copy div "Ionotropic vs. Metatropic Venn Diagram Students will be tasked with filling out…"
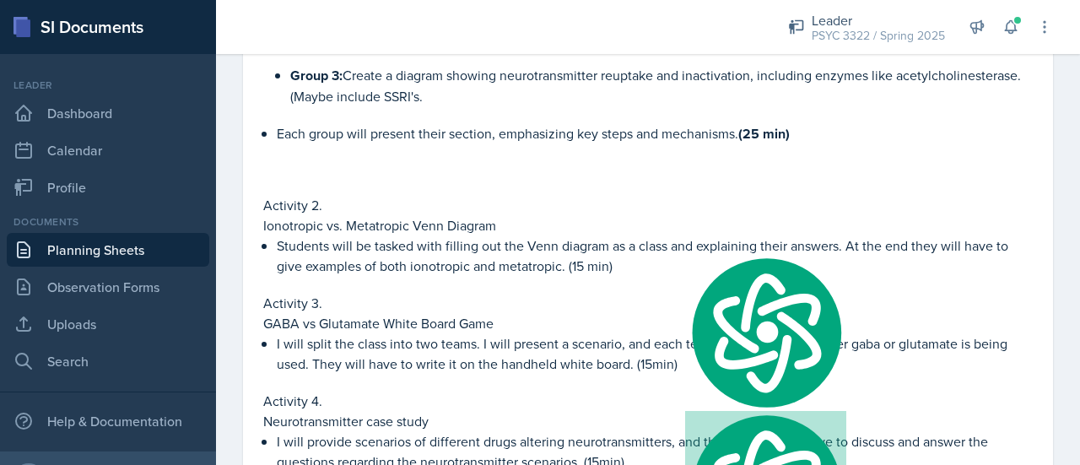
click at [548, 161] on p at bounding box center [648, 169] width 770 height 17
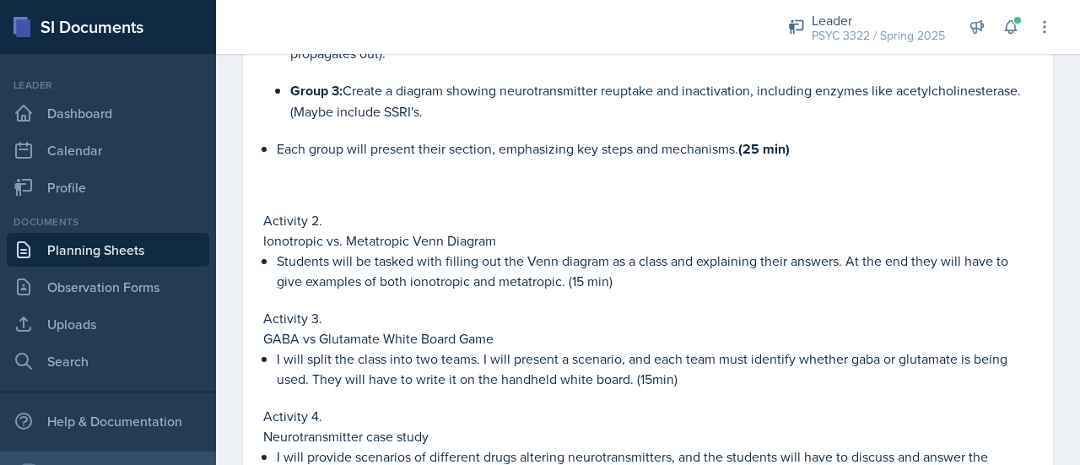
scroll to position [1198, 0]
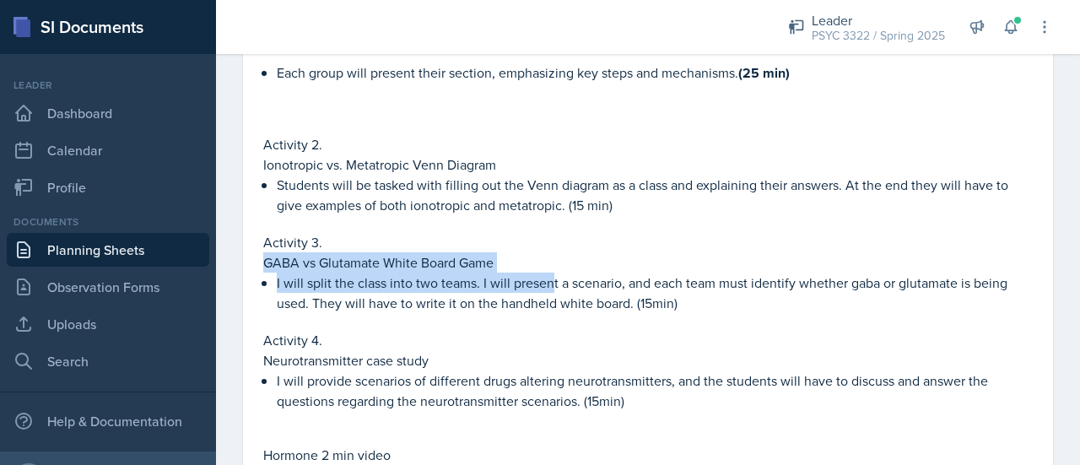
drag, startPoint x: 263, startPoint y: 232, endPoint x: 554, endPoint y: 262, distance: 291.9
click at [554, 262] on div "Activity 1. Split the class into three groups. Group 1: Create a diagram showin…" at bounding box center [648, 182] width 770 height 790
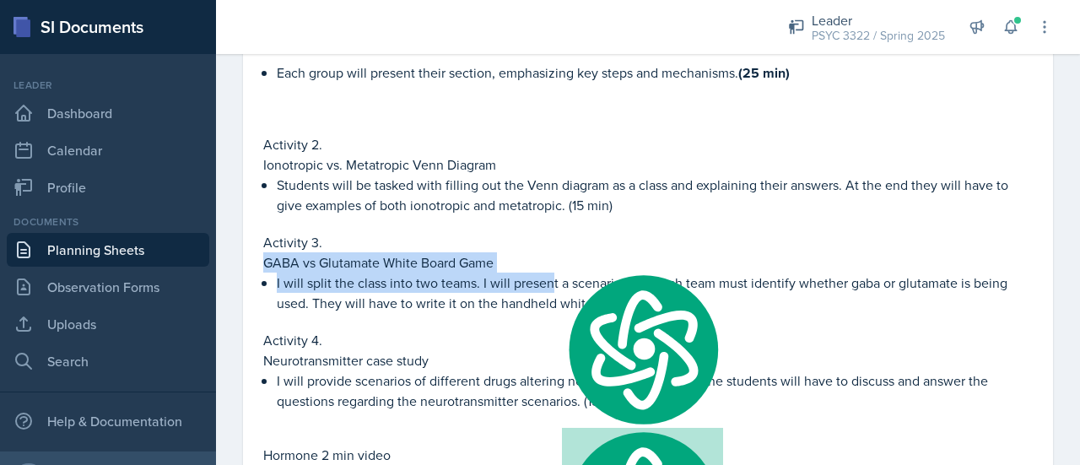
click at [554, 273] on p "I will split the class into two teams. I will present a scenario, and each team…" at bounding box center [655, 293] width 756 height 41
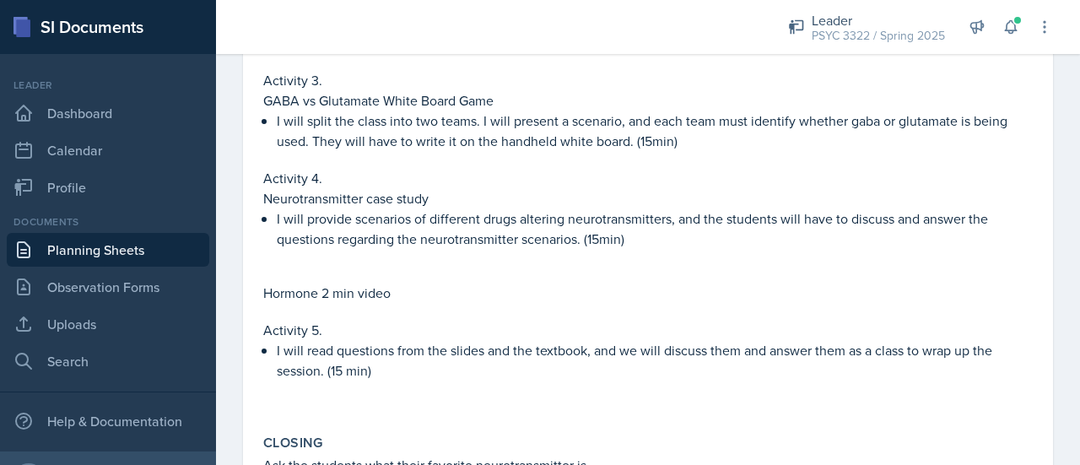
scroll to position [1360, 0]
click at [278, 208] on p "I will provide scenarios of different drugs altering neurotransmitters, and the…" at bounding box center [655, 228] width 756 height 41
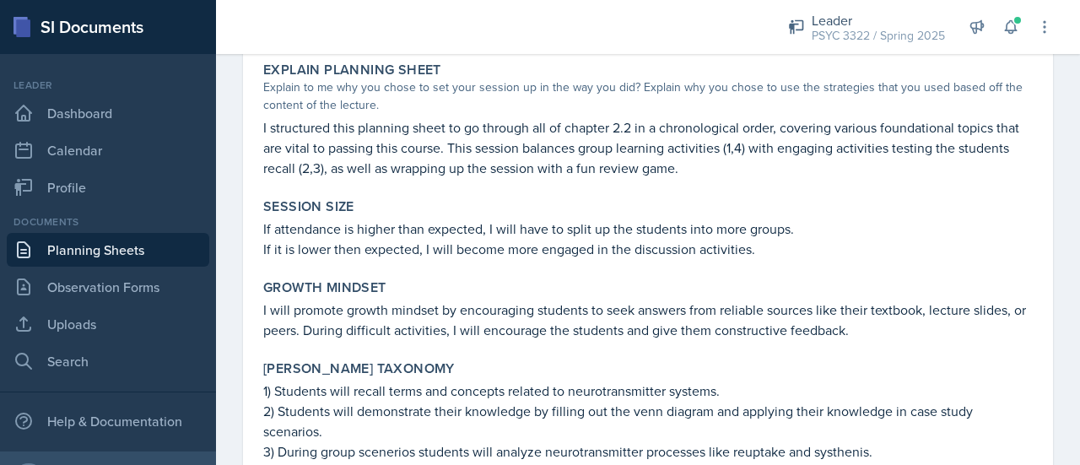
scroll to position [2103, 0]
click at [157, 241] on link "Planning Sheets" at bounding box center [108, 250] width 203 height 34
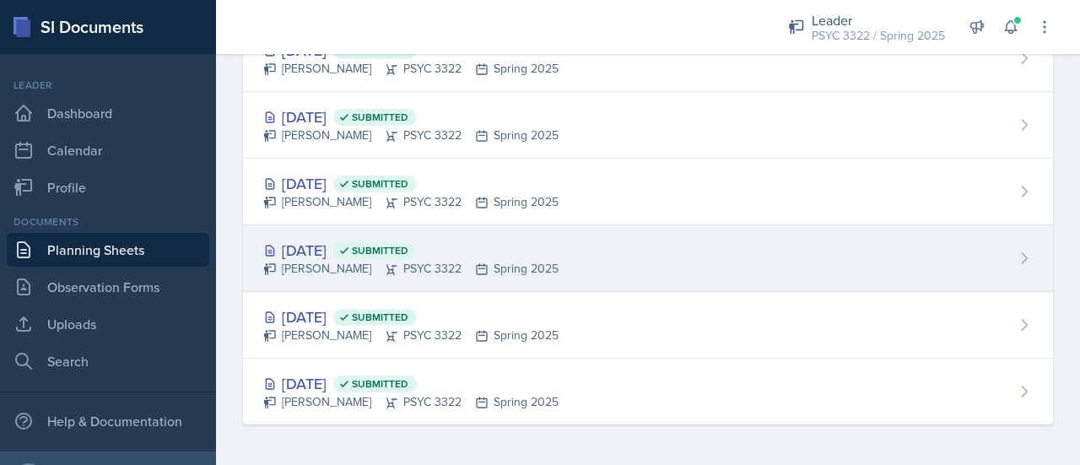
scroll to position [1472, 0]
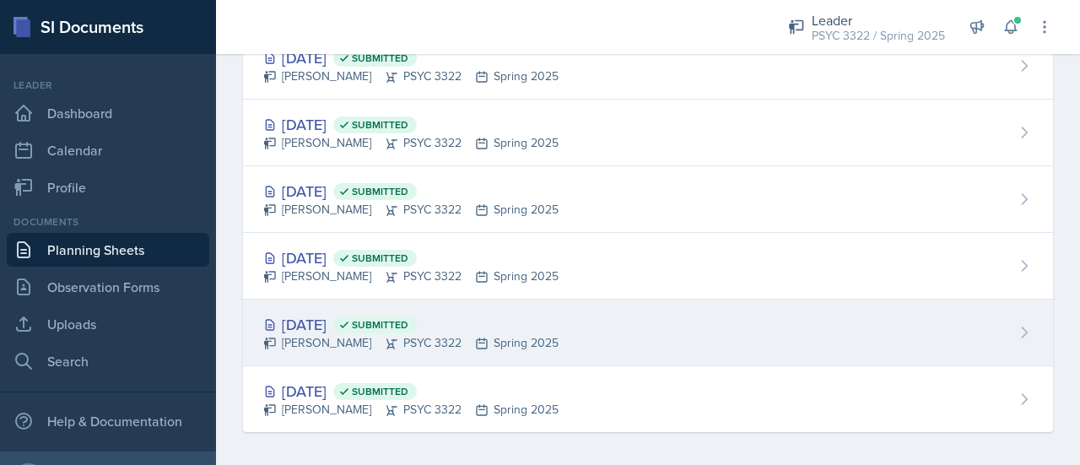
click at [366, 319] on div "Jan 27th, 2025 Submitted" at bounding box center [410, 324] width 295 height 23
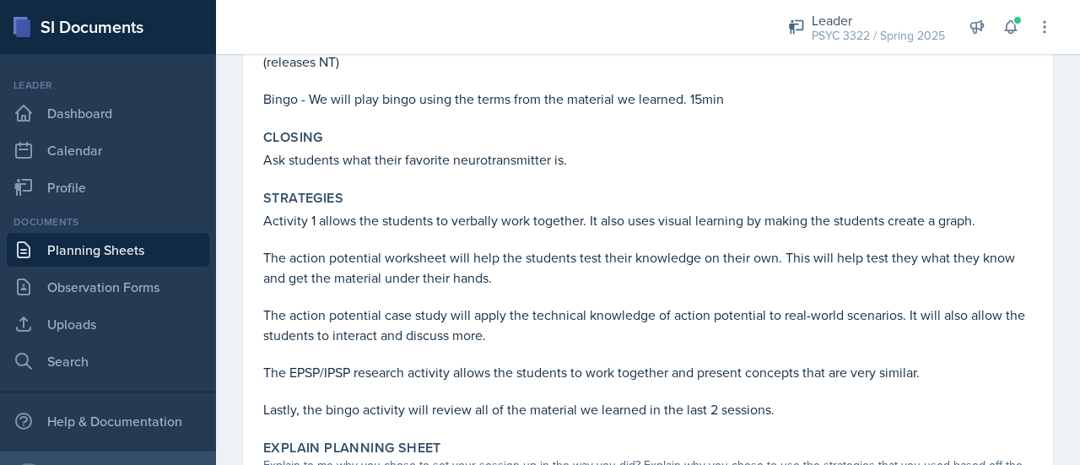
scroll to position [2589, 0]
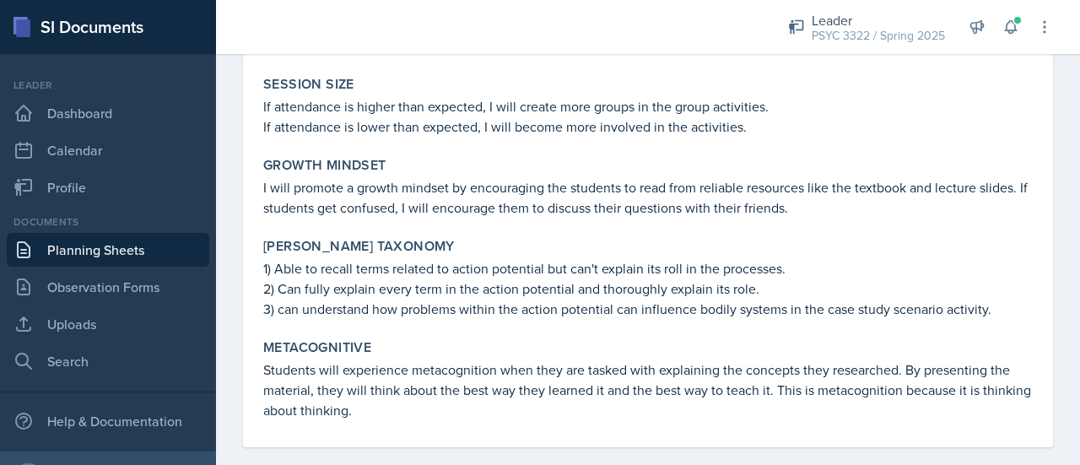
click at [143, 251] on link "Planning Sheets" at bounding box center [108, 250] width 203 height 34
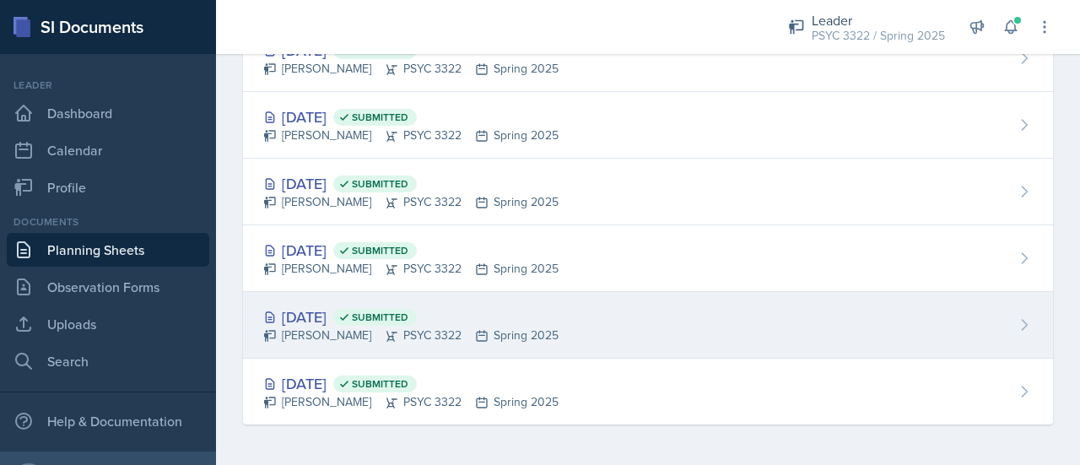
scroll to position [1472, 0]
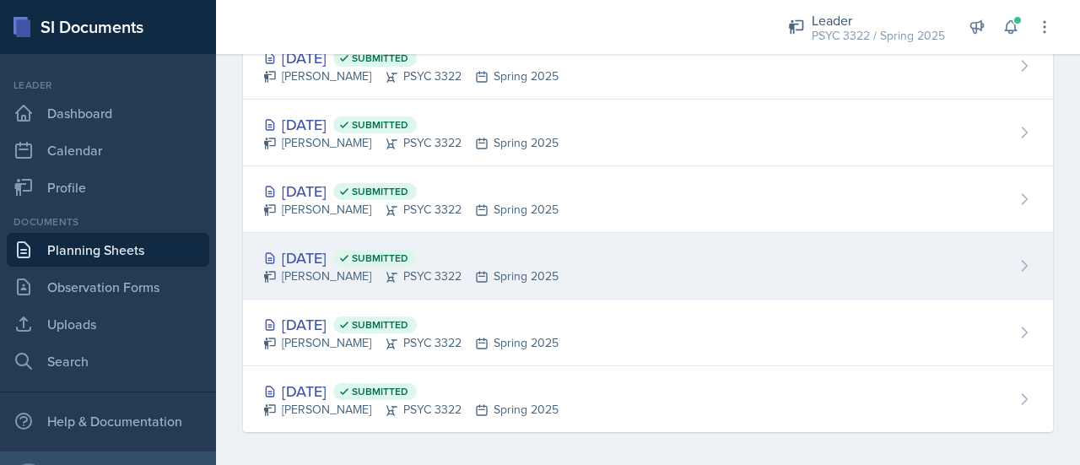
click at [343, 267] on div "Troy Broome PSYC 3322 Spring 2025" at bounding box center [410, 276] width 295 height 18
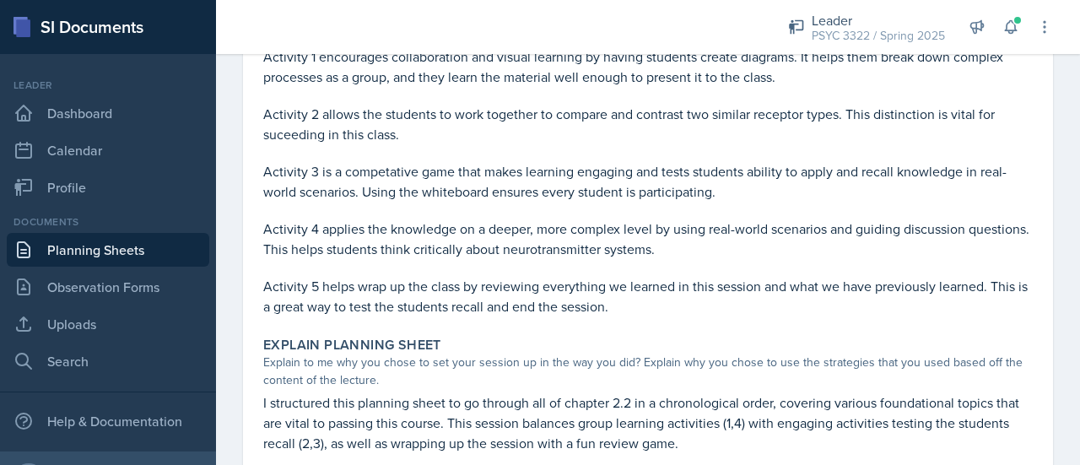
scroll to position [2261, 0]
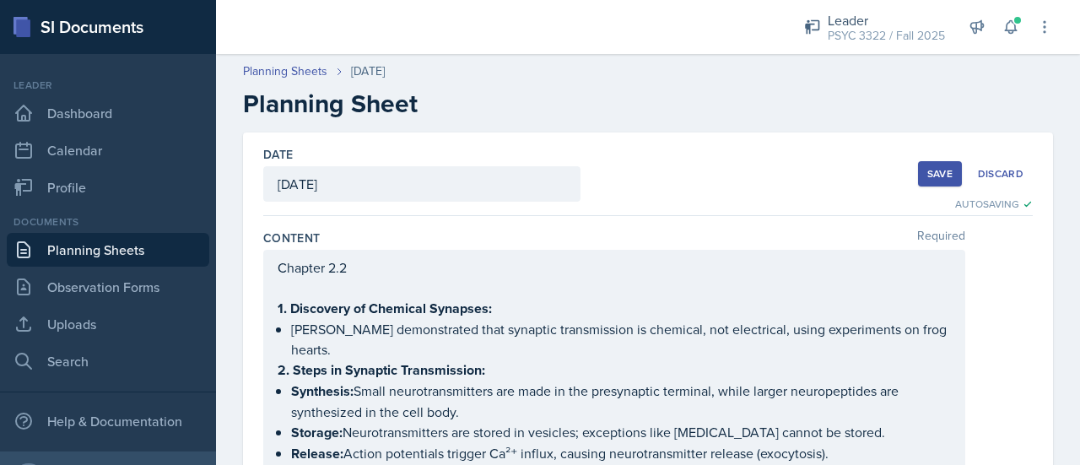
click at [937, 175] on div "Save" at bounding box center [939, 174] width 25 height 14
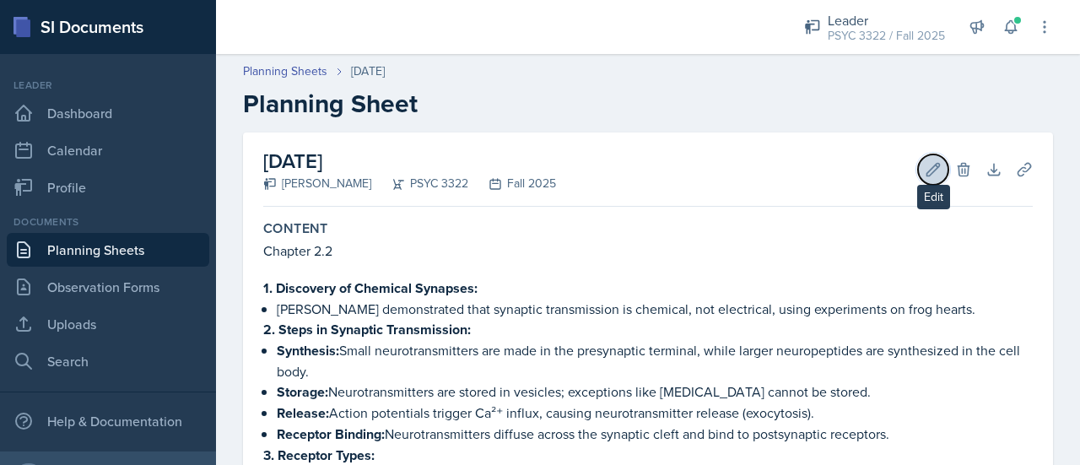
click at [927, 164] on icon at bounding box center [933, 169] width 13 height 13
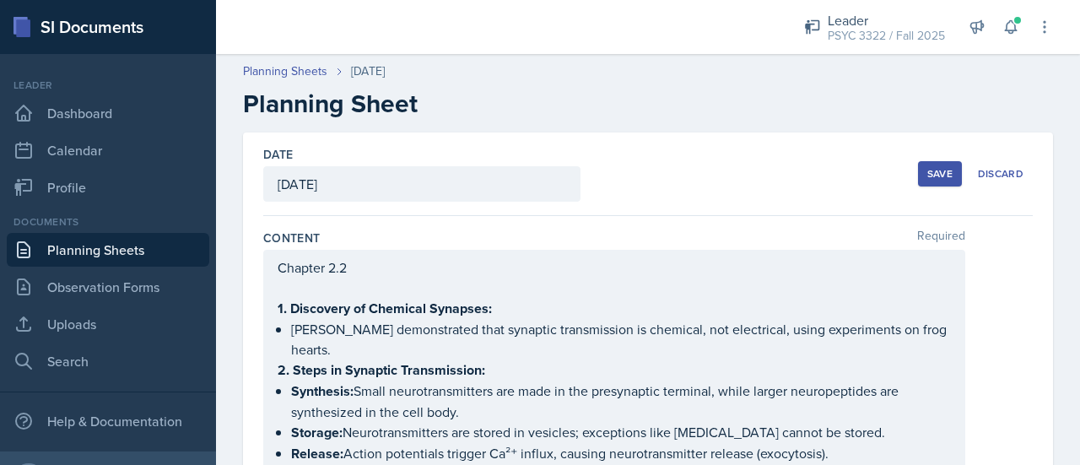
click at [928, 170] on div "Save" at bounding box center [939, 174] width 25 height 14
